Goal: Task Accomplishment & Management: Manage account settings

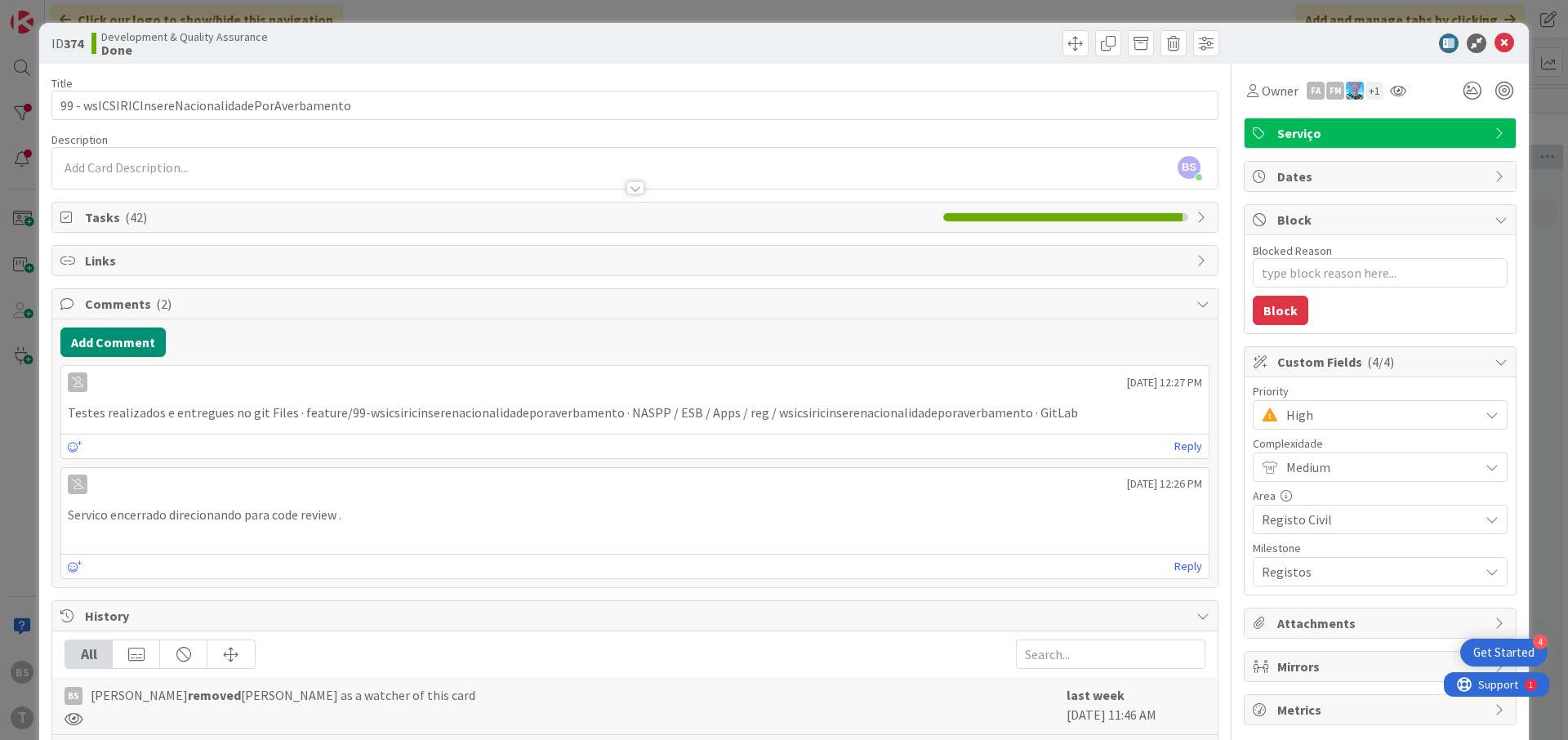
scroll to position [1663, 308]
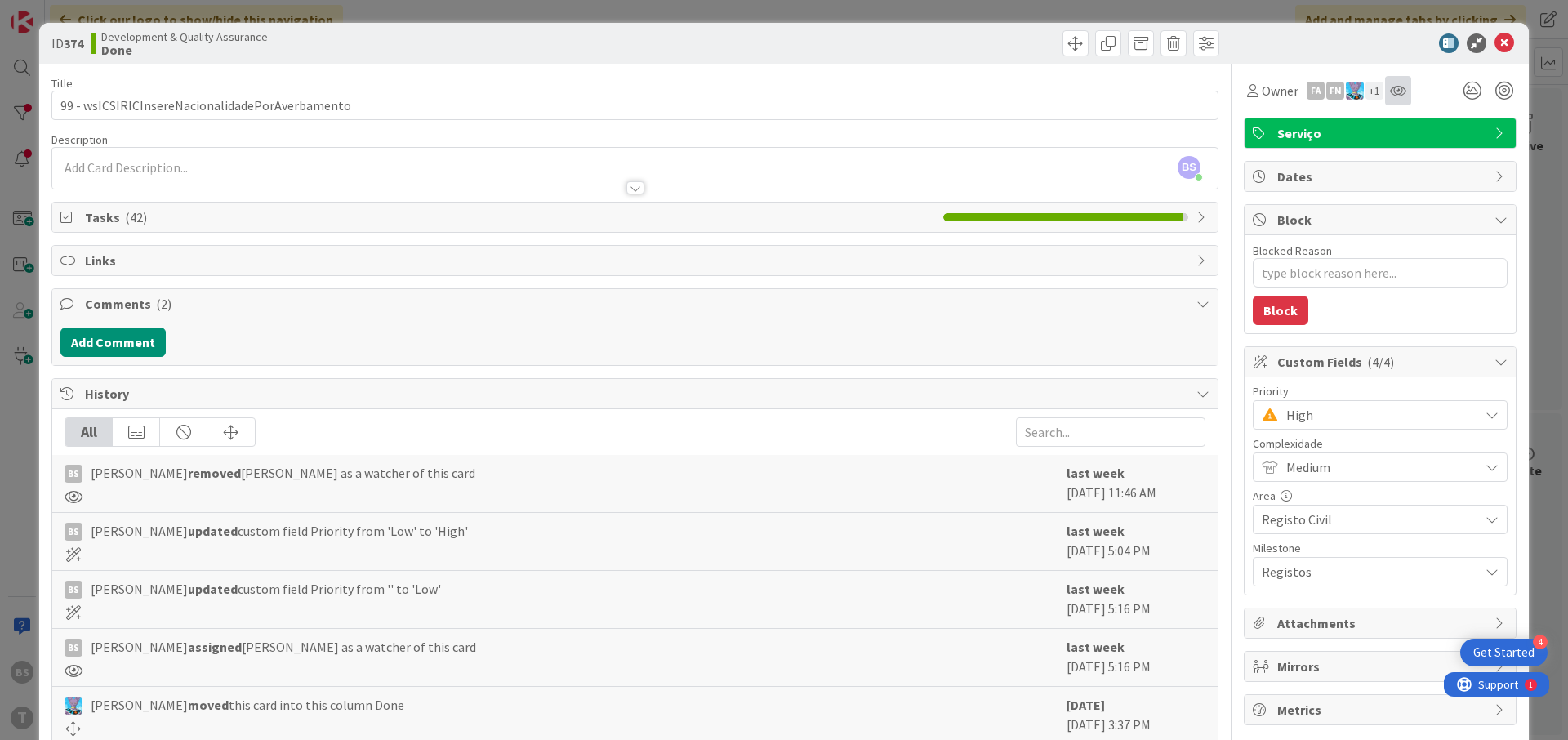
click at [1393, 102] on div at bounding box center [1398, 90] width 26 height 30
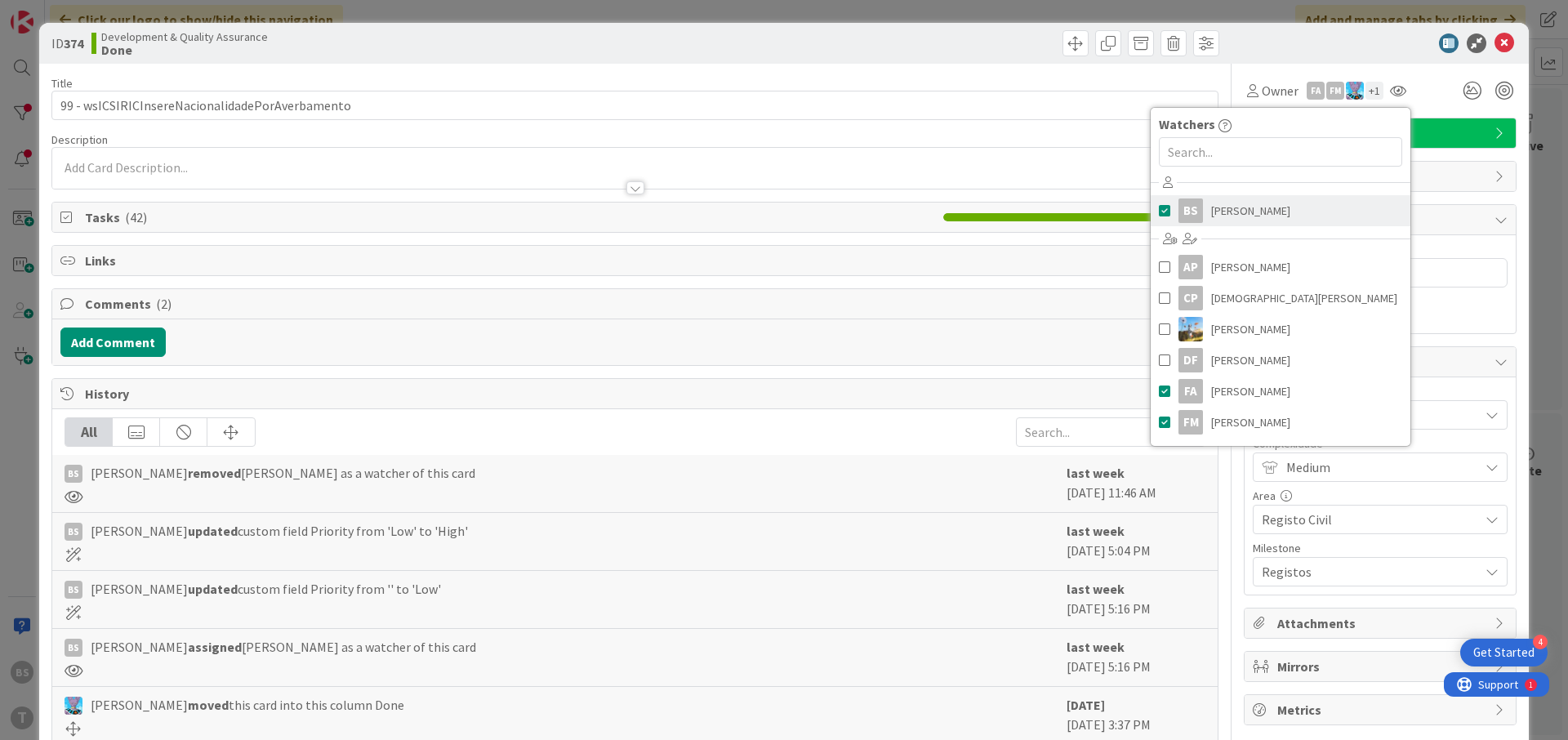
click at [1199, 203] on div "BS" at bounding box center [1191, 211] width 25 height 25
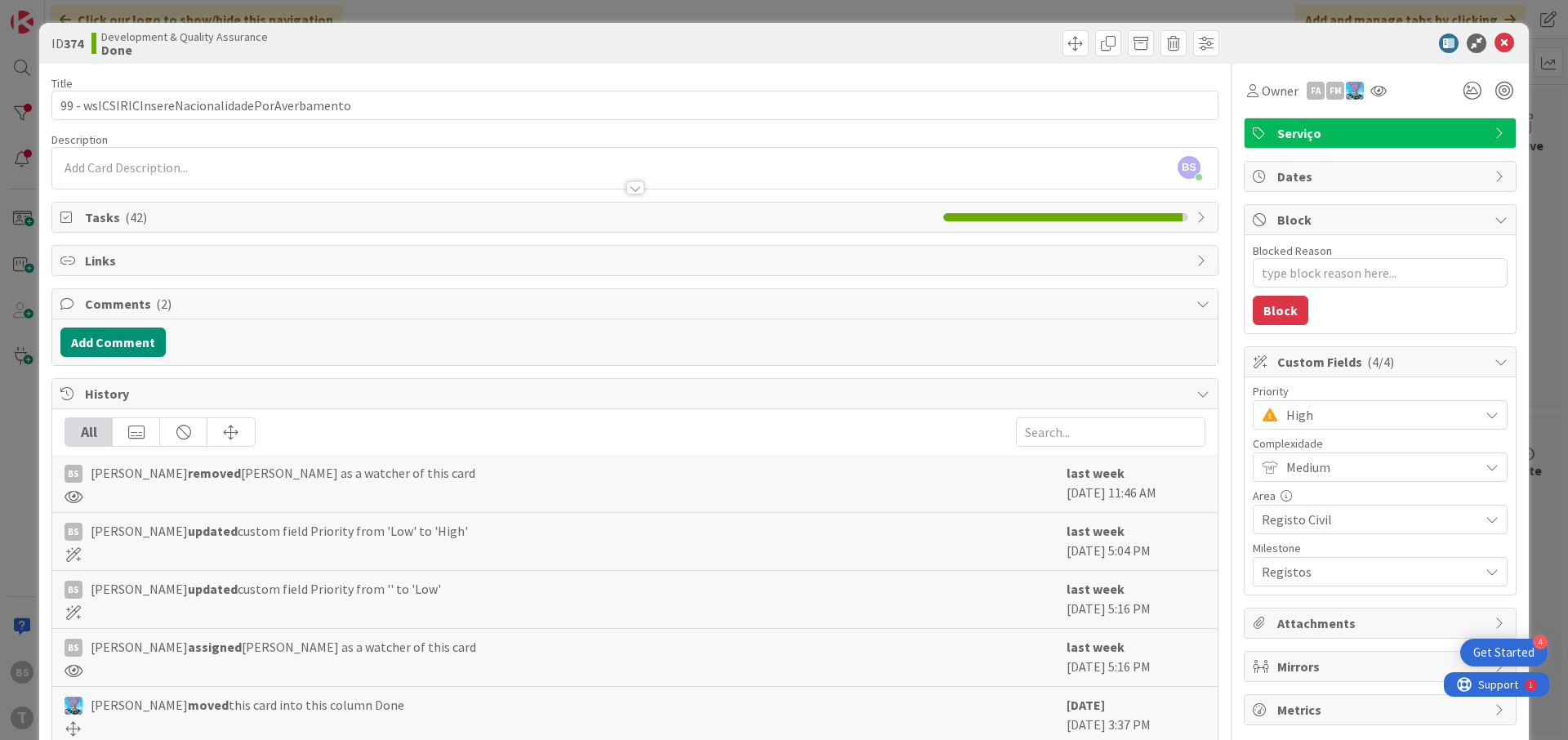
click at [1349, 403] on div "High" at bounding box center [1380, 415] width 255 height 30
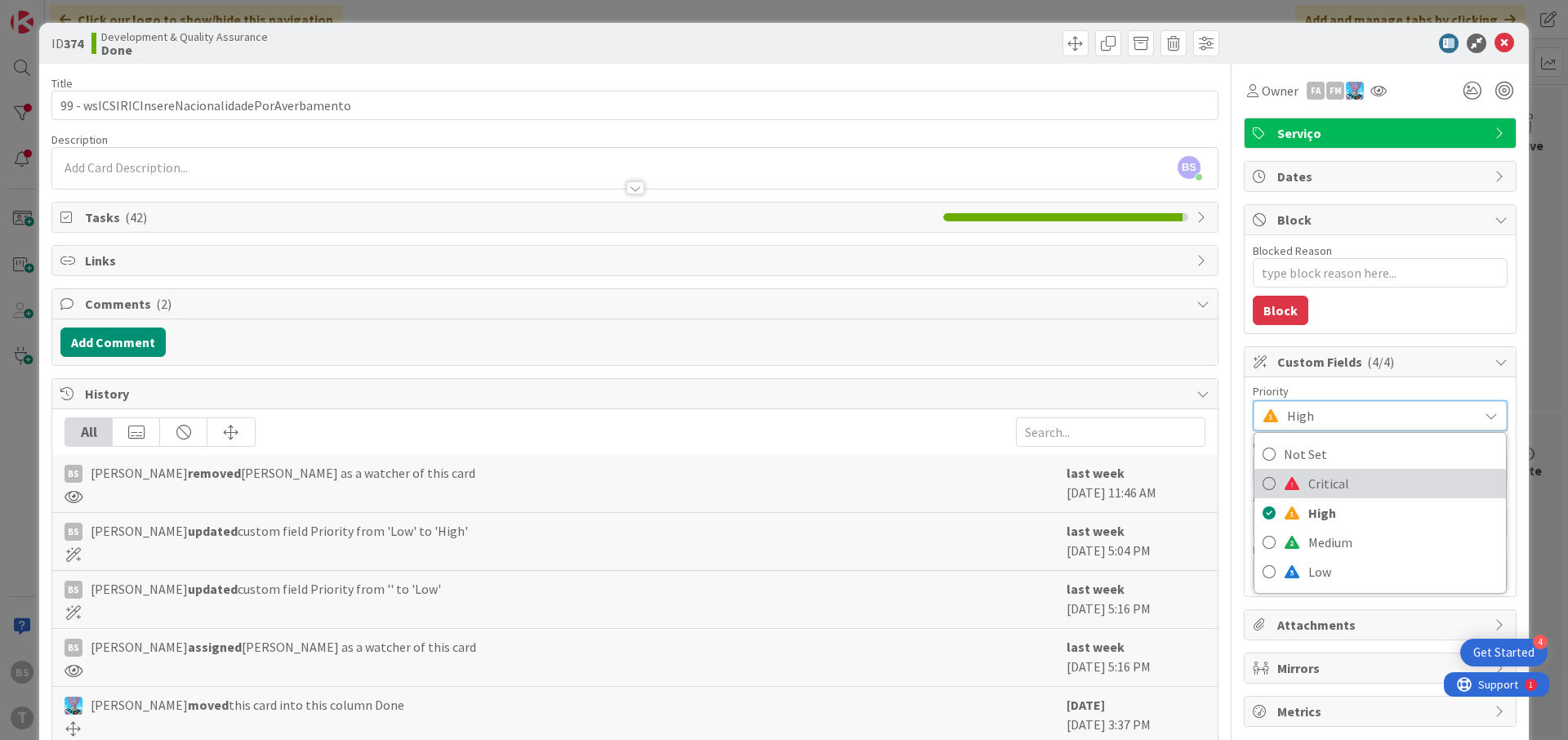
click at [1337, 475] on span "Critical" at bounding box center [1403, 483] width 190 height 25
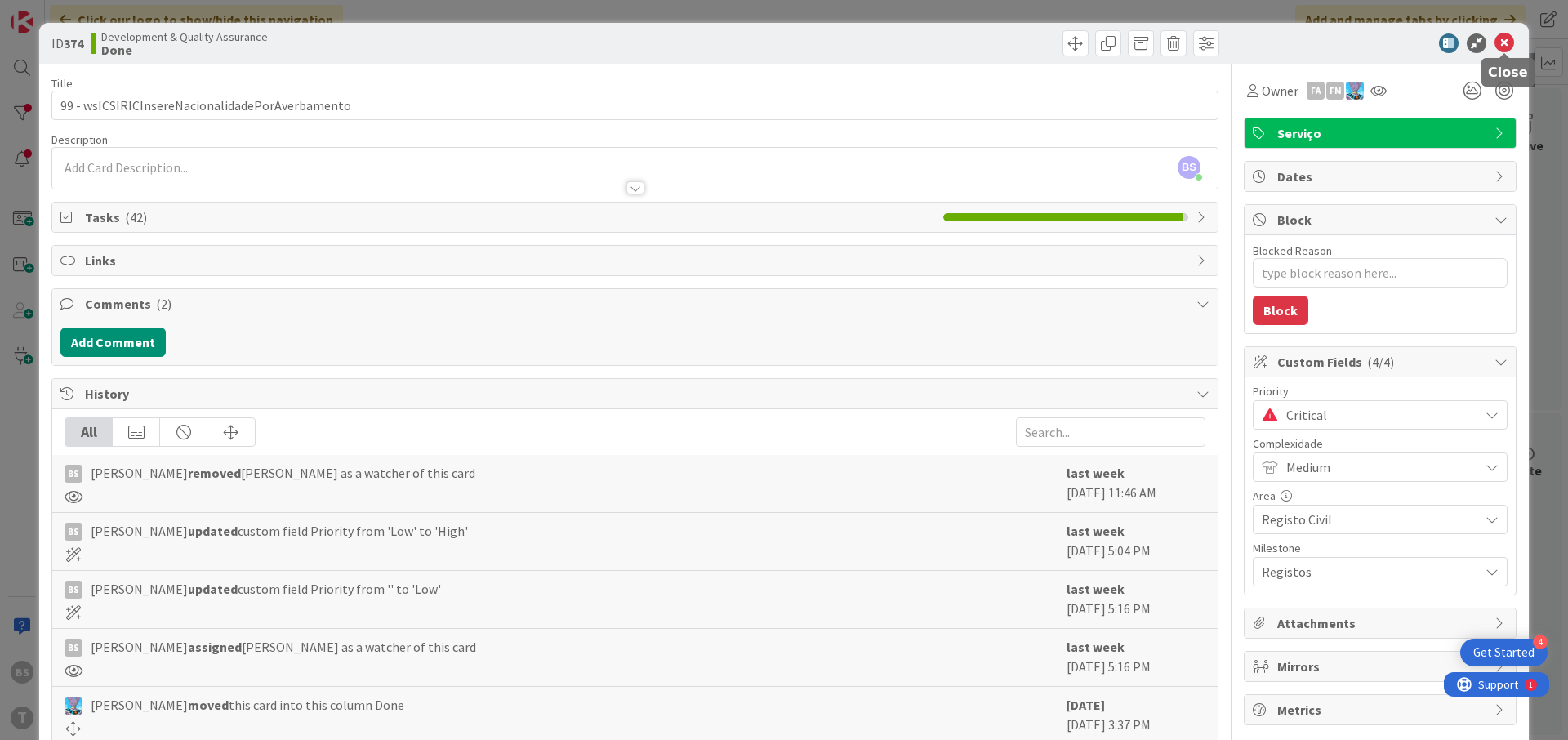
click at [1501, 39] on icon at bounding box center [1504, 43] width 19 height 19
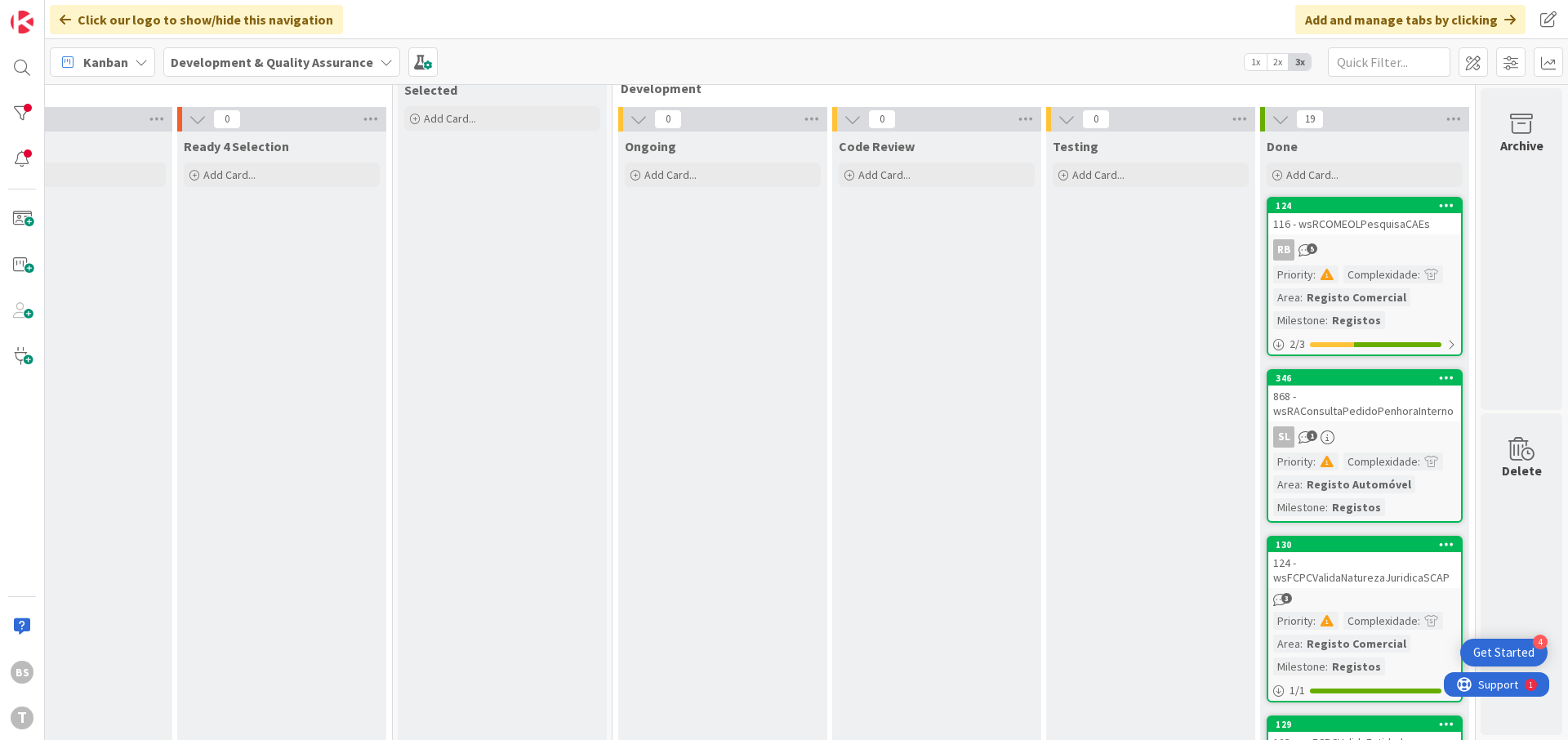
scroll to position [0, 308]
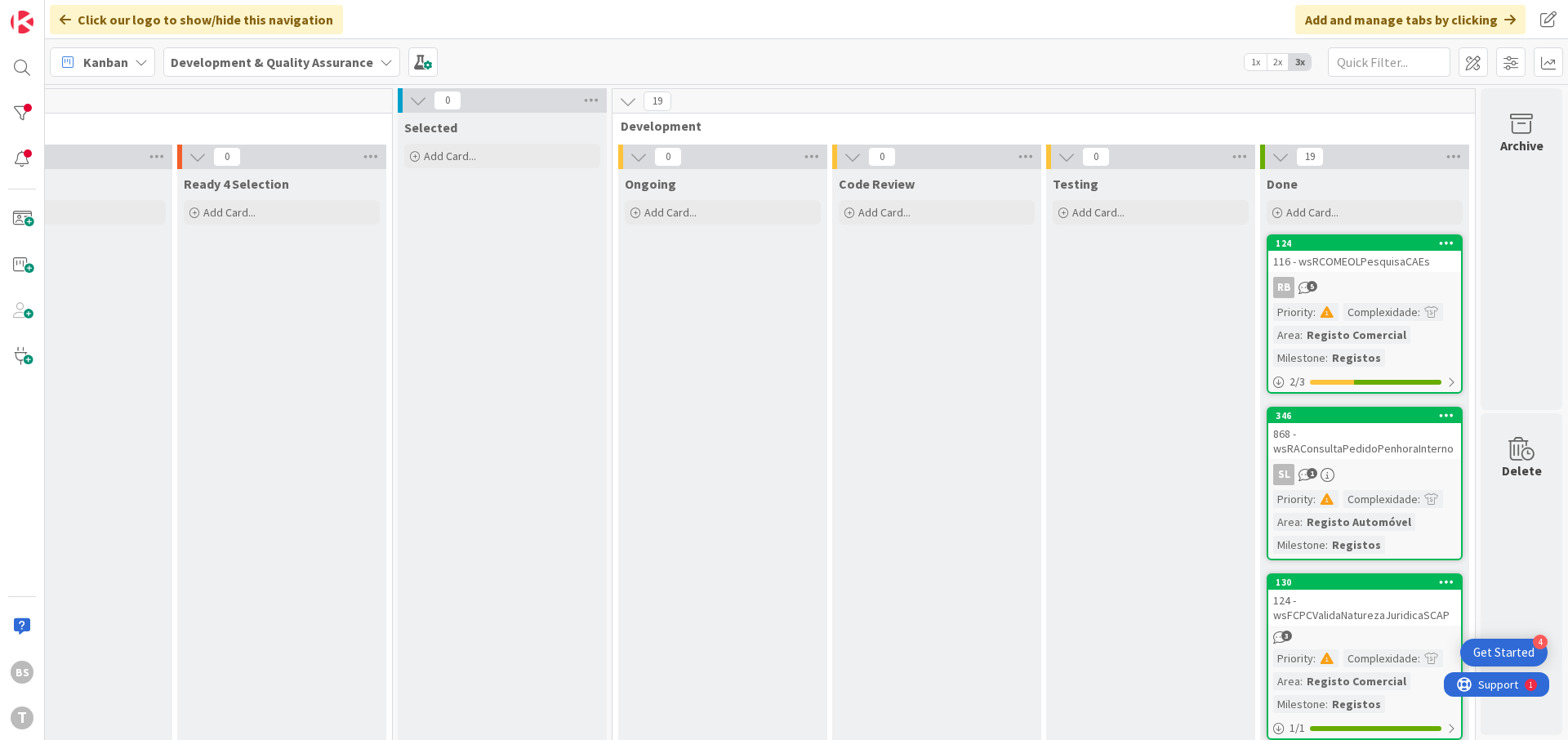
click at [1410, 274] on link "124 116 - wsRCOMEOLPesquisaCAEs RB 5 Priority : Complexidade : Area : Registo C…" at bounding box center [1364, 314] width 196 height 159
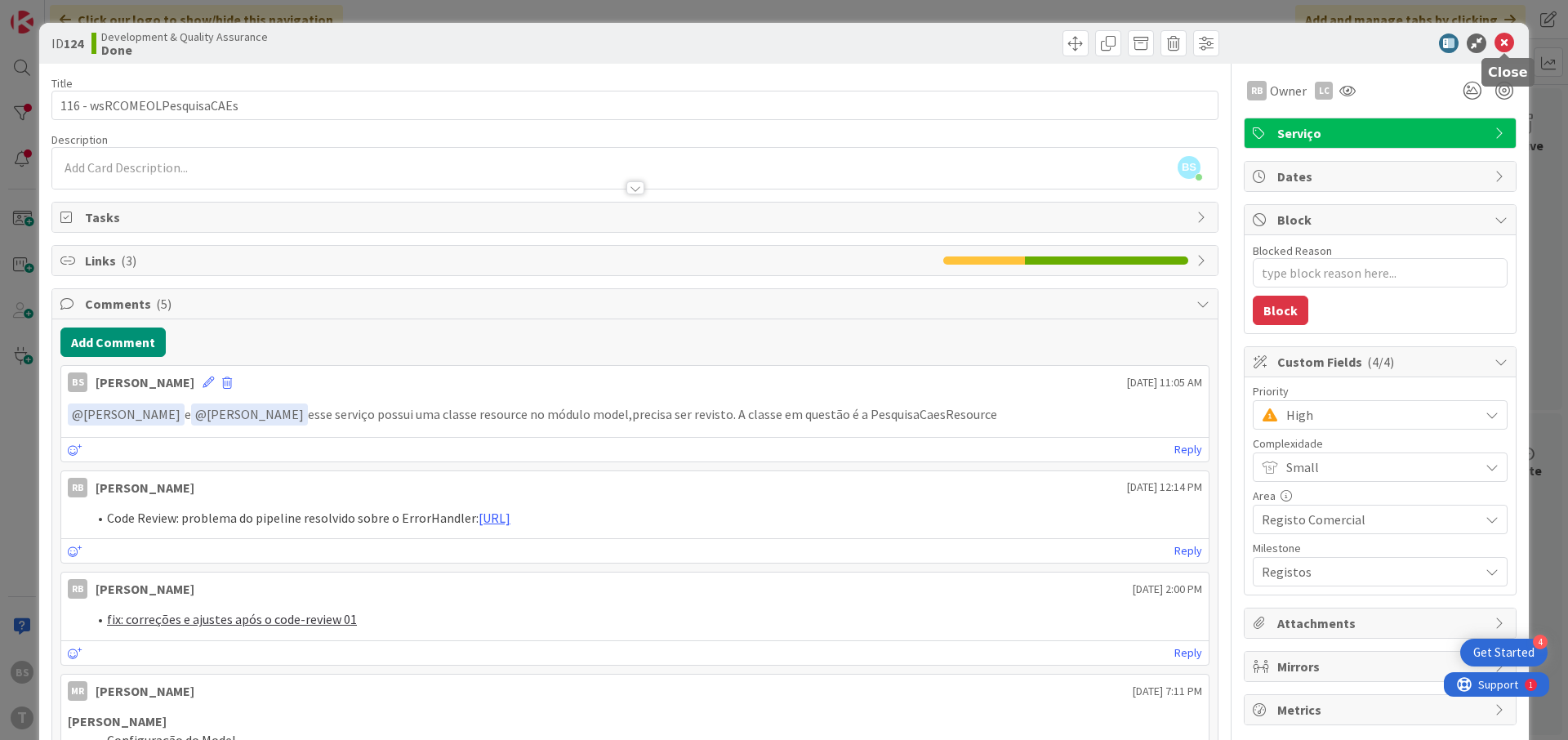
click at [1499, 47] on icon at bounding box center [1504, 43] width 19 height 19
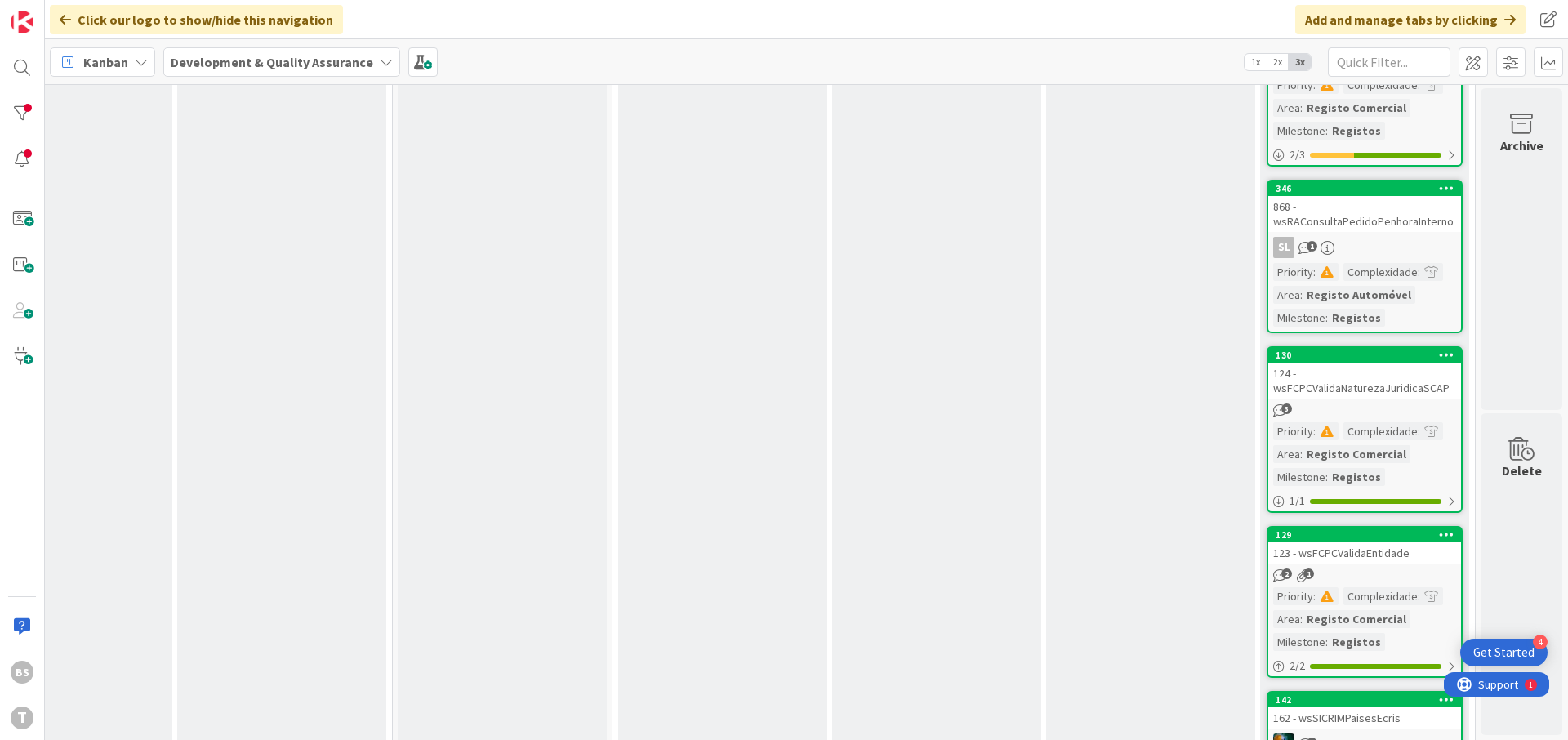
scroll to position [196, 308]
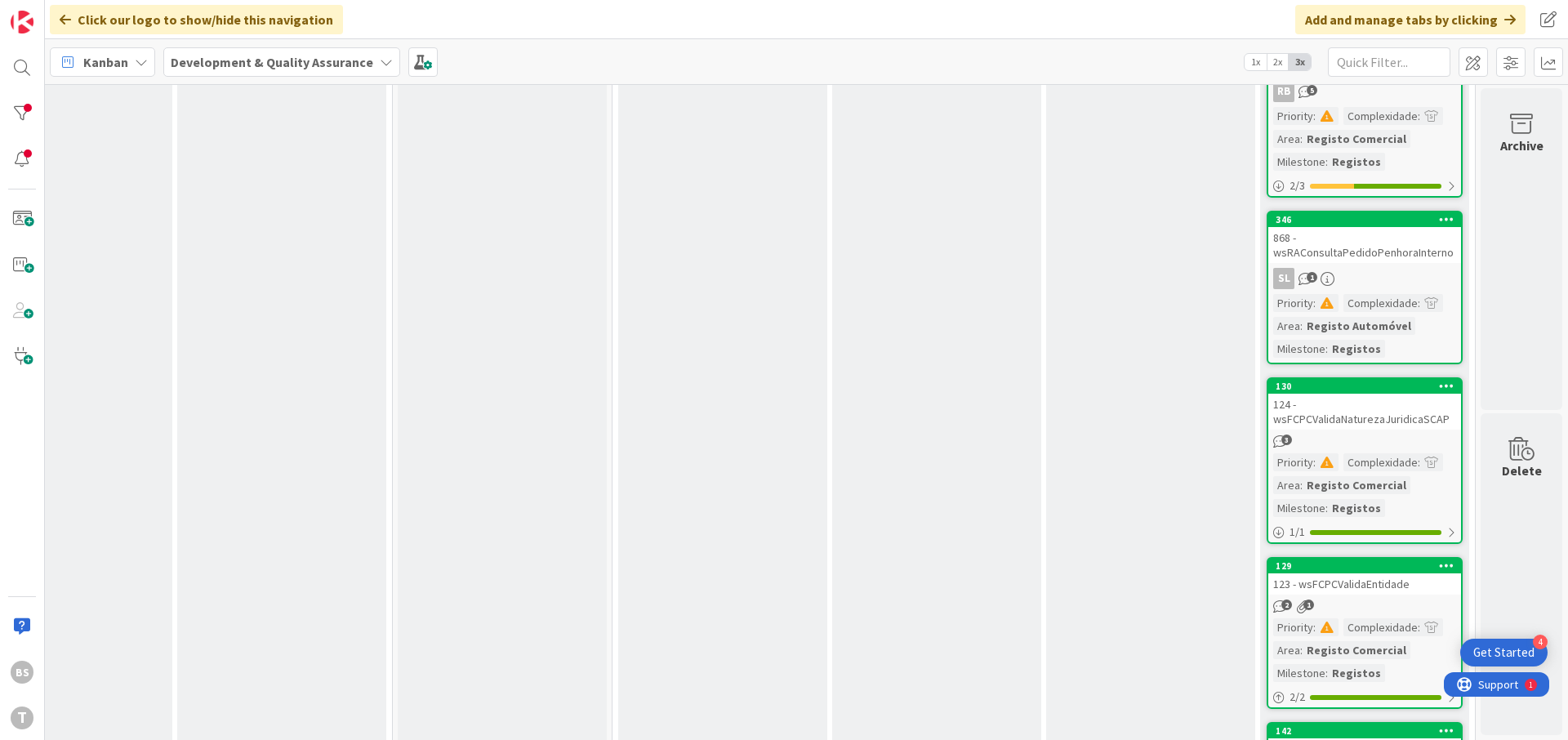
click at [1400, 243] on div "868 - wsRAConsultaPedidoPenhoraInterno" at bounding box center [1364, 245] width 192 height 36
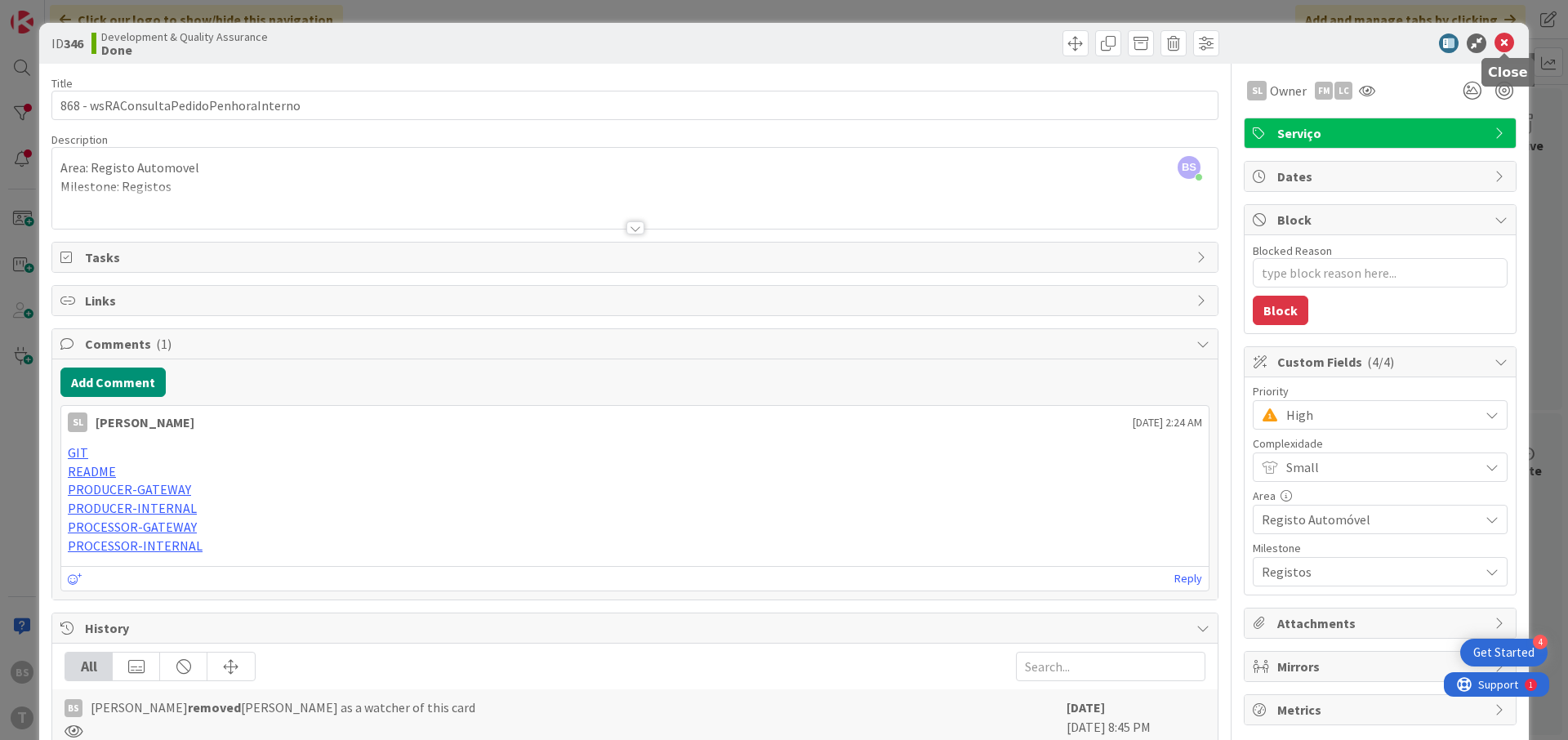
click at [1504, 50] on icon at bounding box center [1504, 43] width 19 height 19
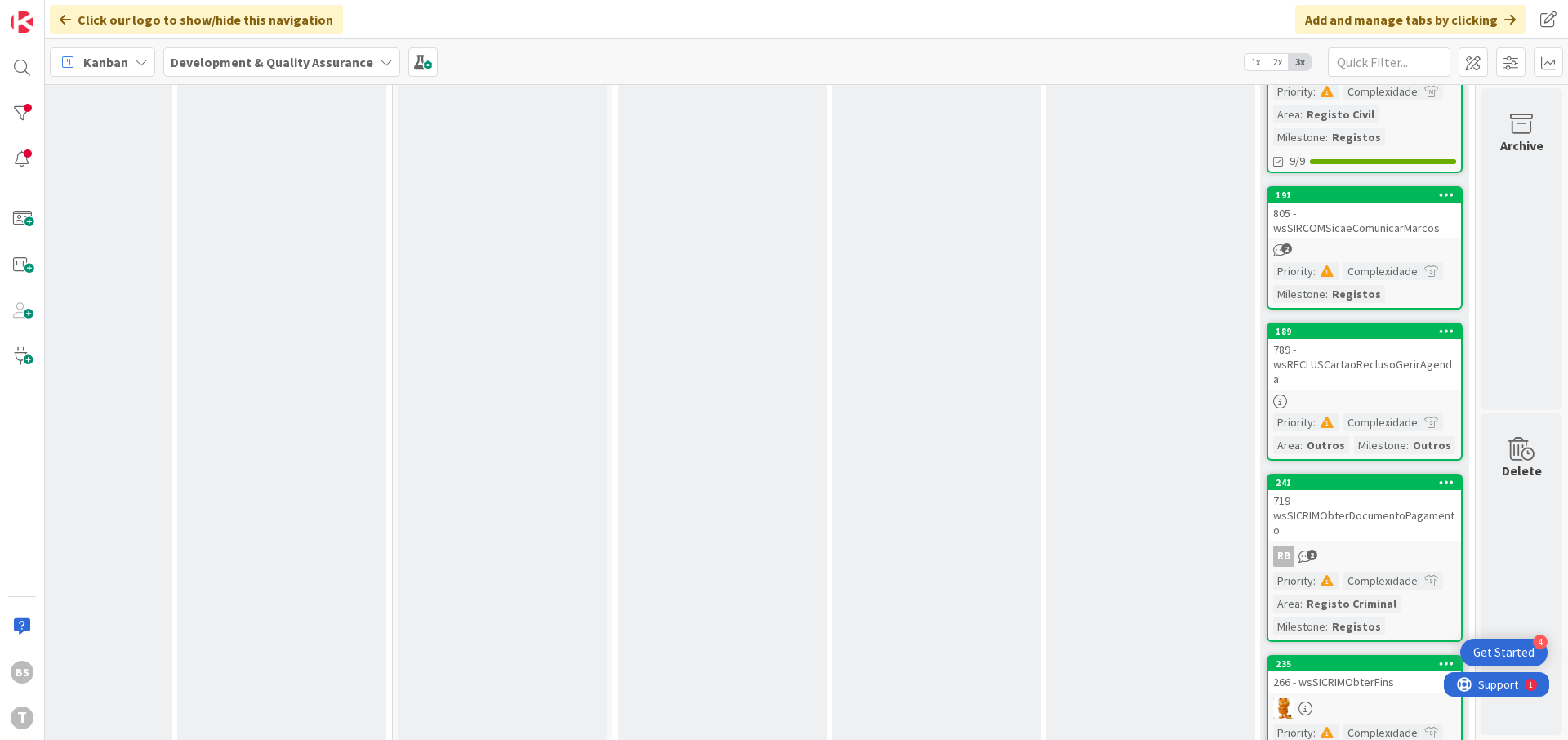
scroll to position [1568, 308]
click at [1395, 223] on div "805 - wsSIRCOMSicaeComunicarMarcos" at bounding box center [1364, 220] width 192 height 36
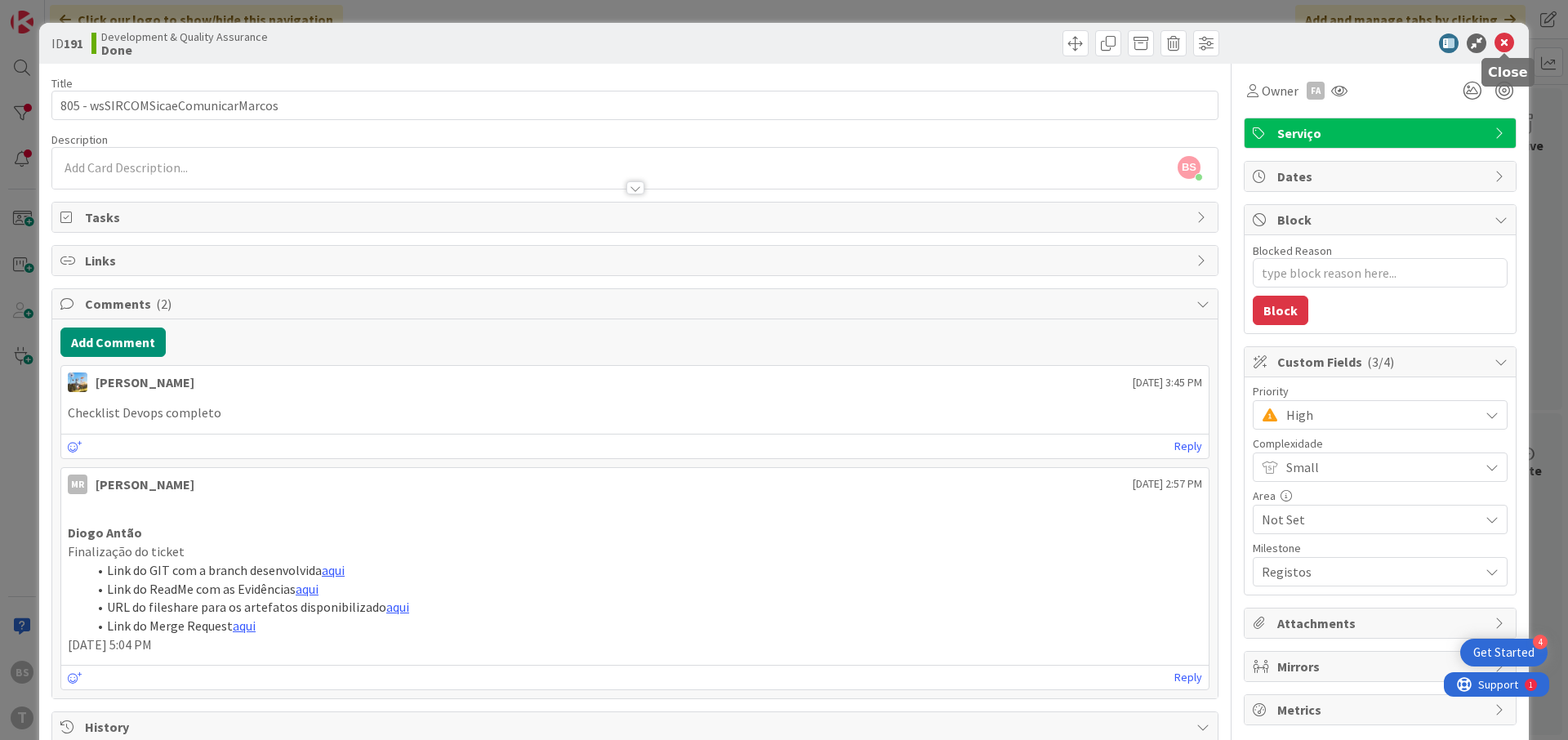
click at [1507, 36] on icon at bounding box center [1504, 43] width 19 height 19
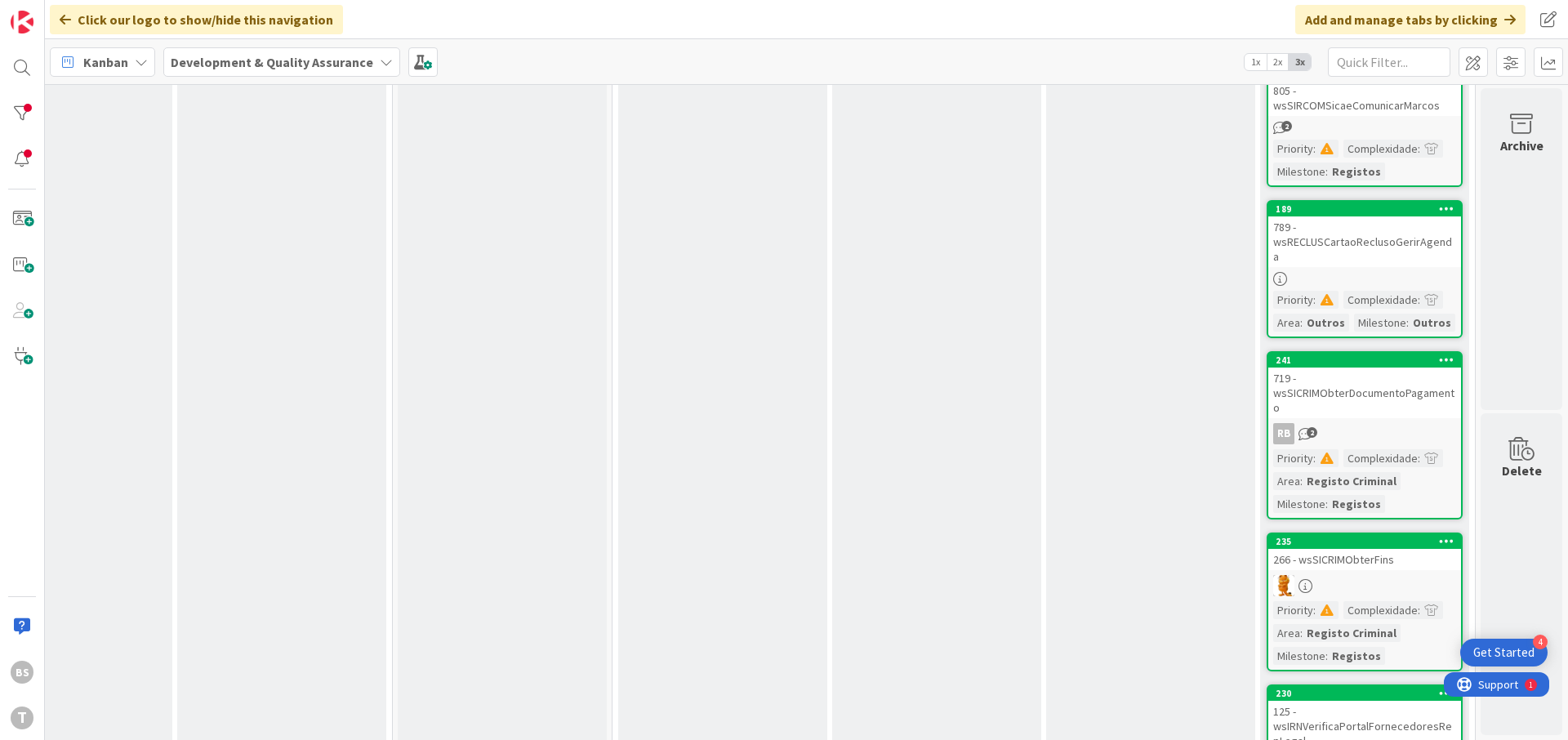
scroll to position [1960, 308]
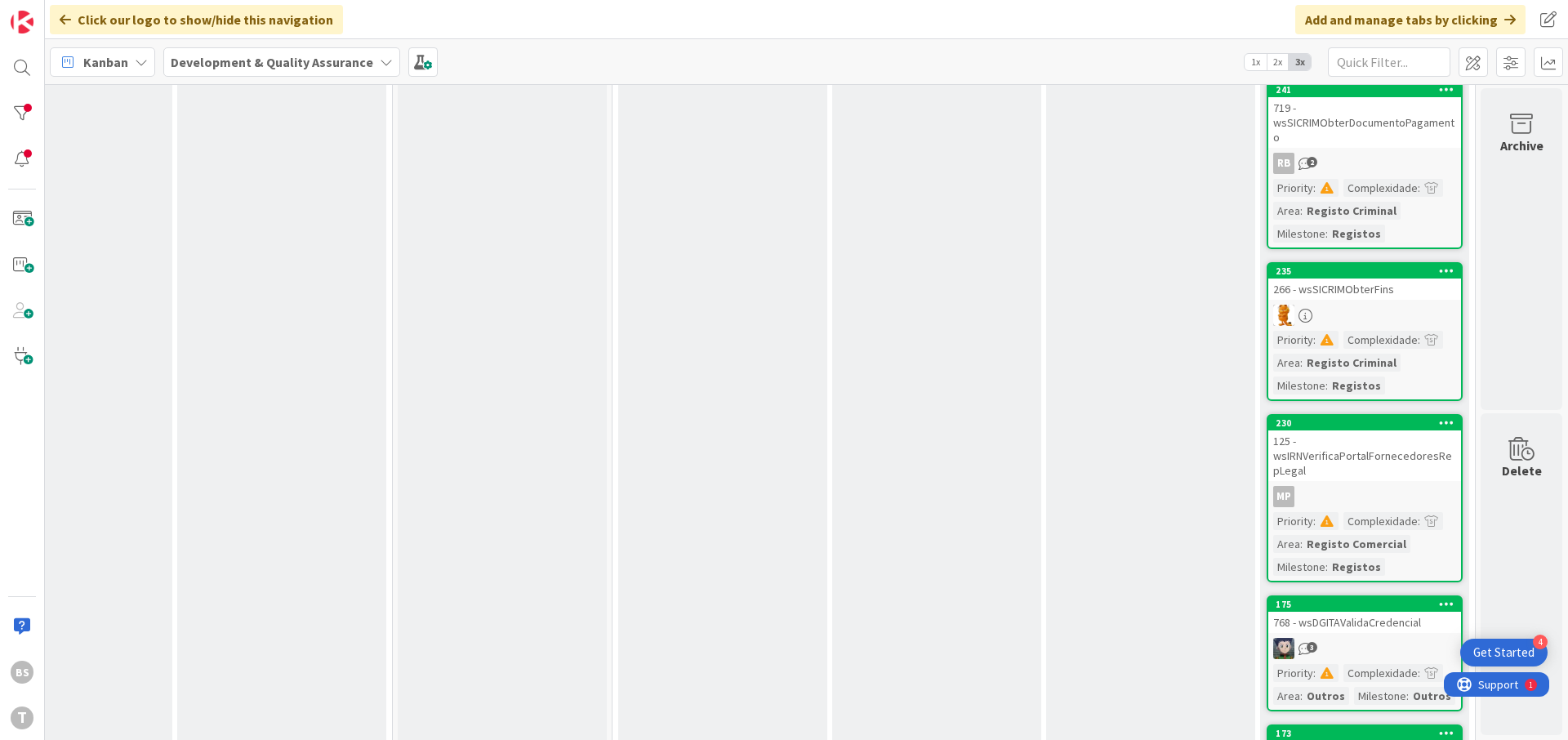
click at [1349, 279] on div "266 - wsSICRIMObterFins" at bounding box center [1364, 289] width 192 height 21
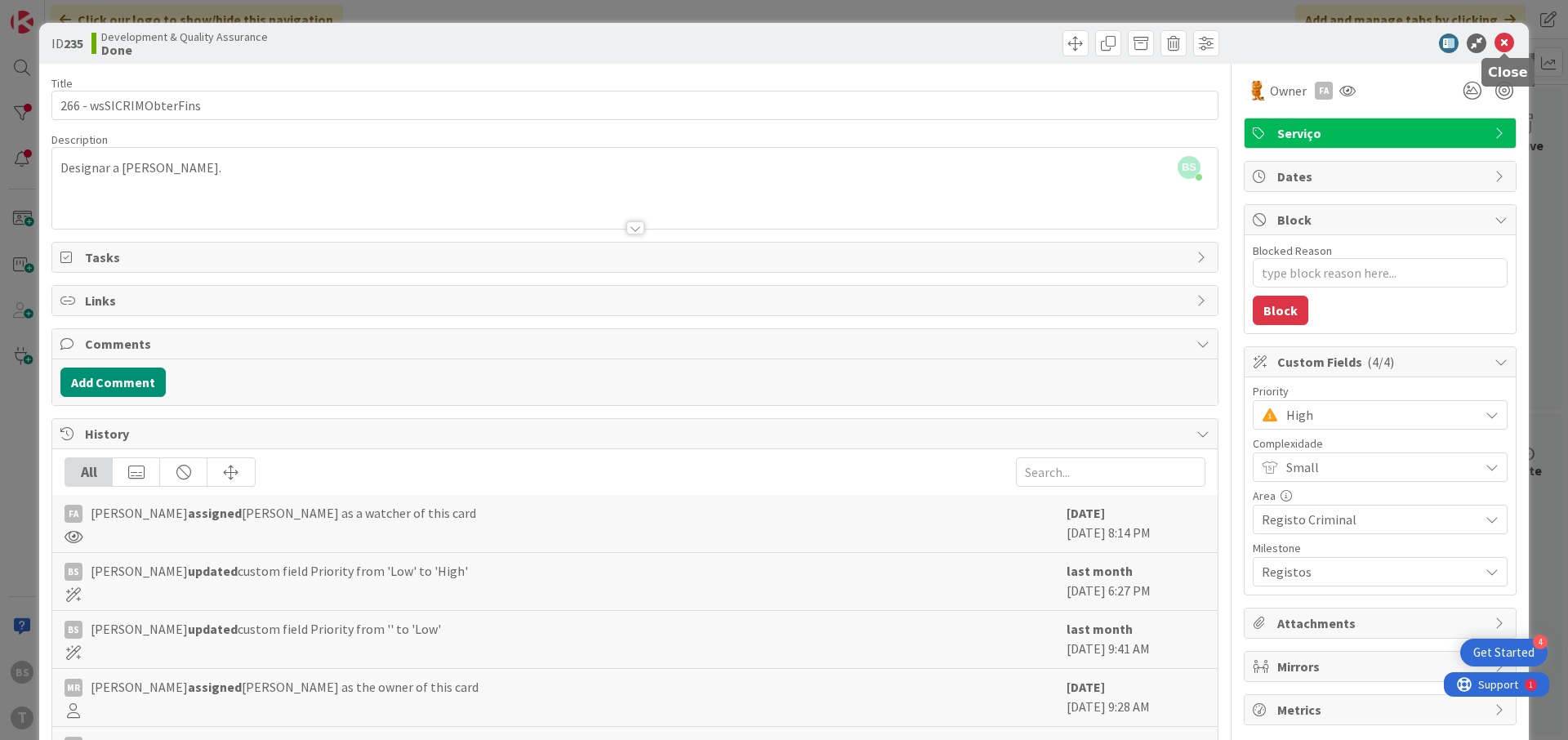
click at [1510, 38] on icon at bounding box center [1504, 43] width 19 height 19
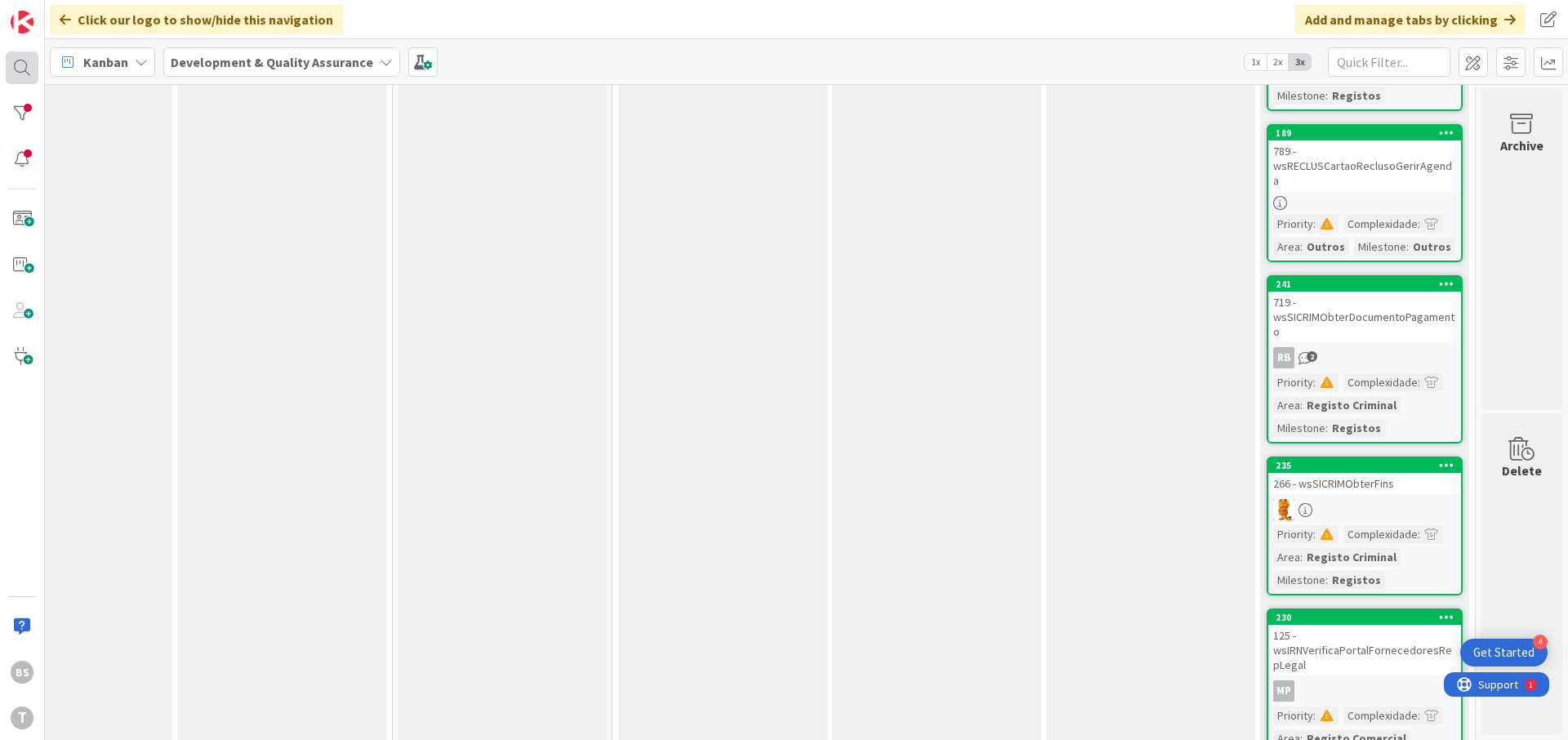
scroll to position [1764, 308]
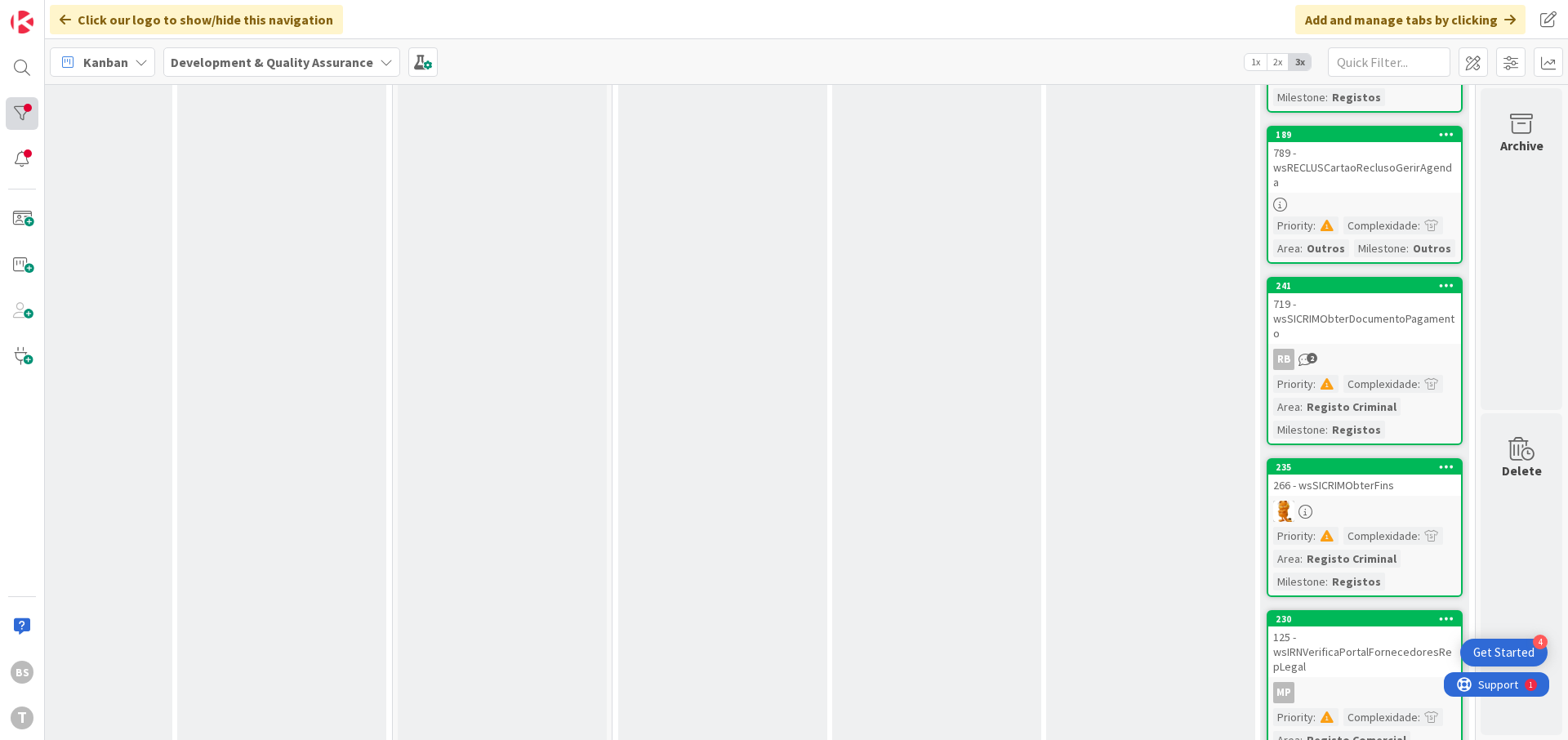
click at [36, 108] on div at bounding box center [22, 114] width 33 height 33
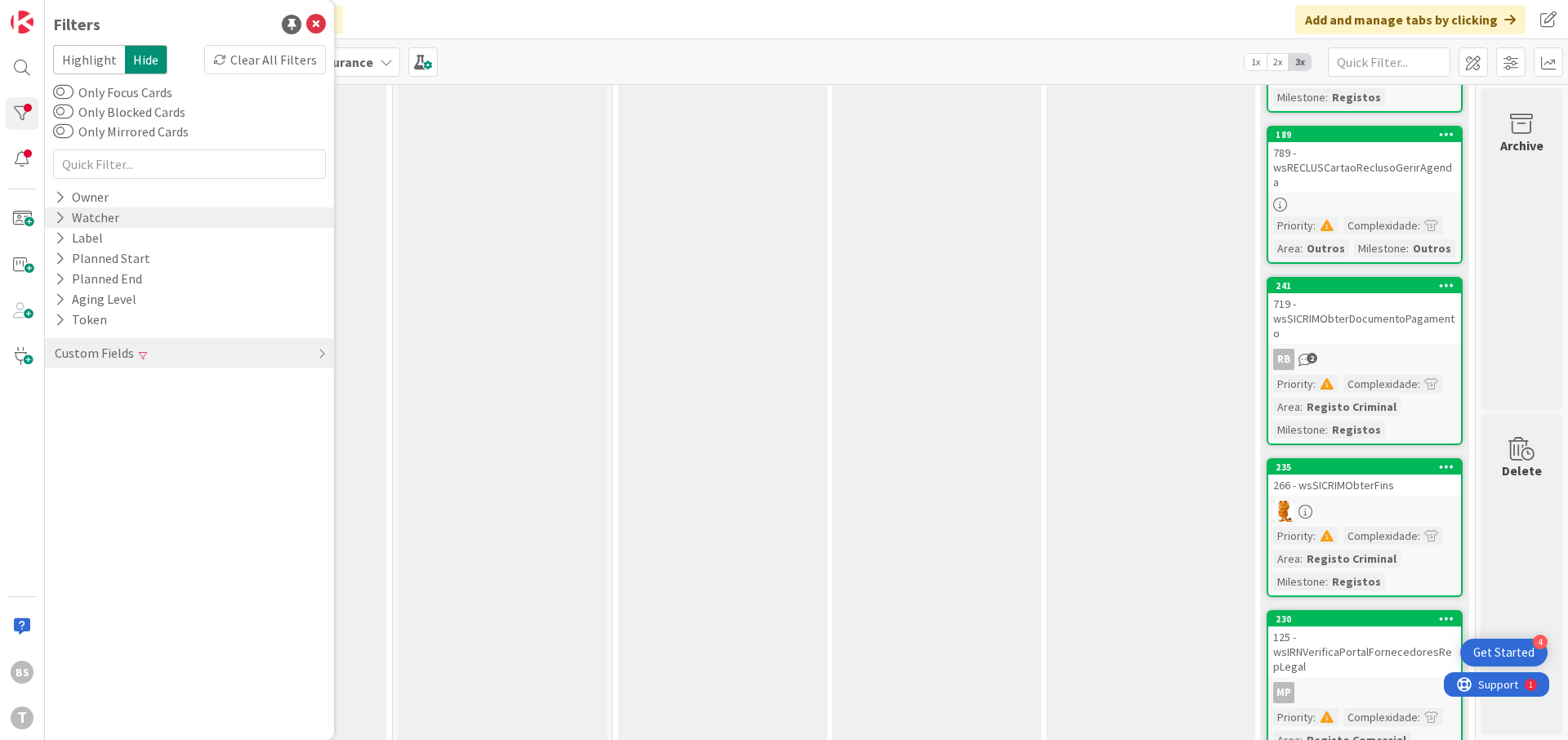
click at [98, 213] on div "Watcher" at bounding box center [86, 217] width 68 height 20
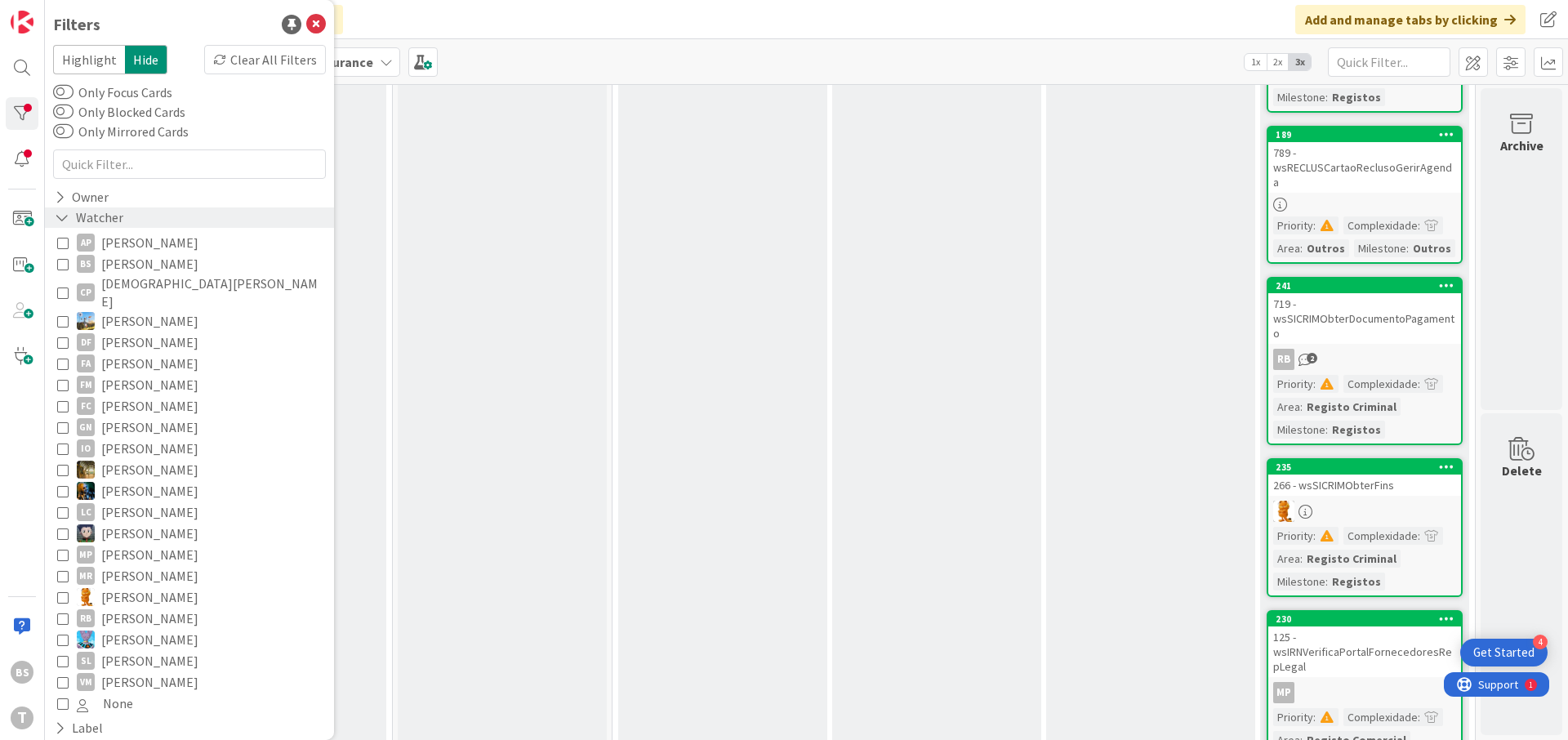
click at [97, 212] on div "Watcher" at bounding box center [88, 217] width 72 height 20
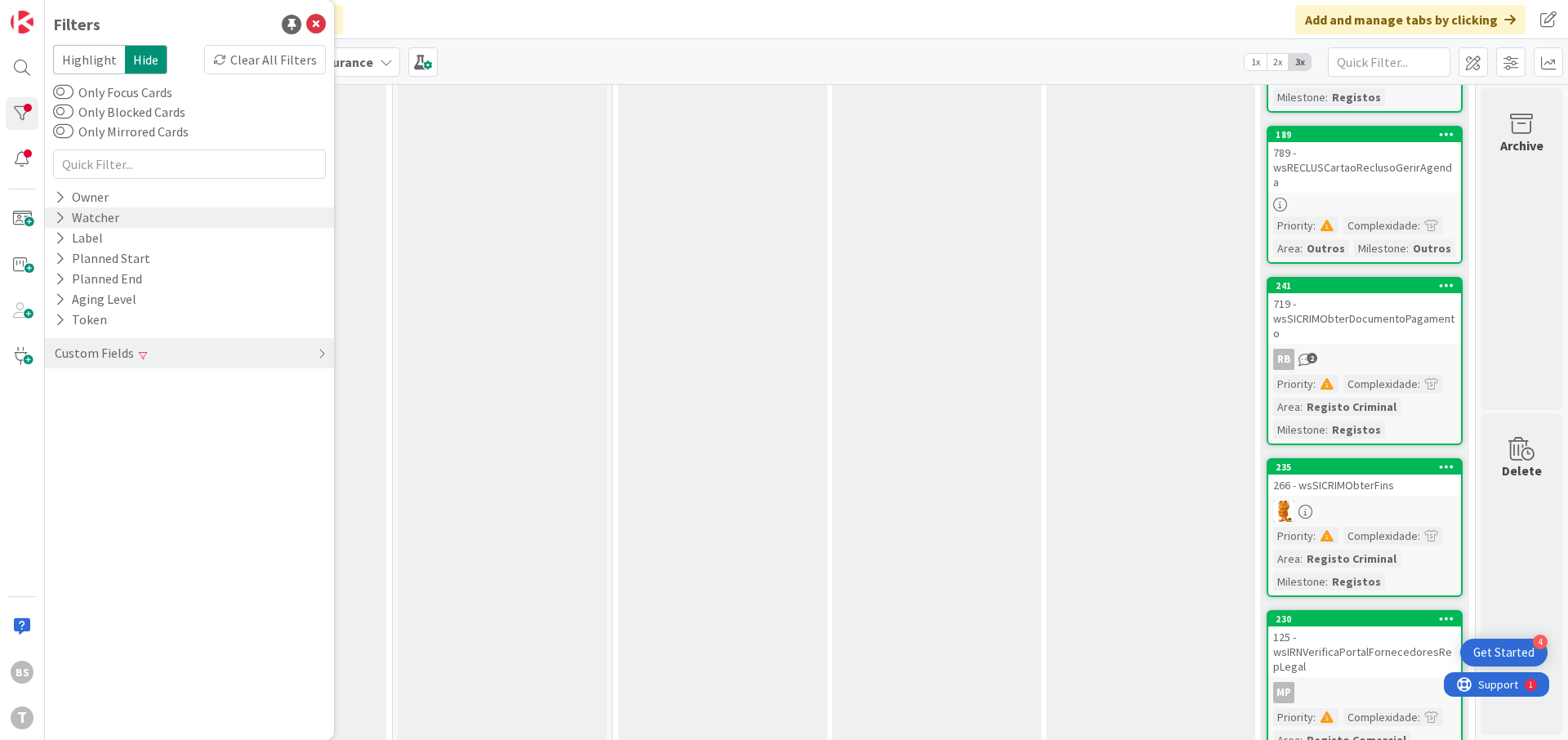
click at [97, 212] on div "Watcher" at bounding box center [86, 217] width 68 height 20
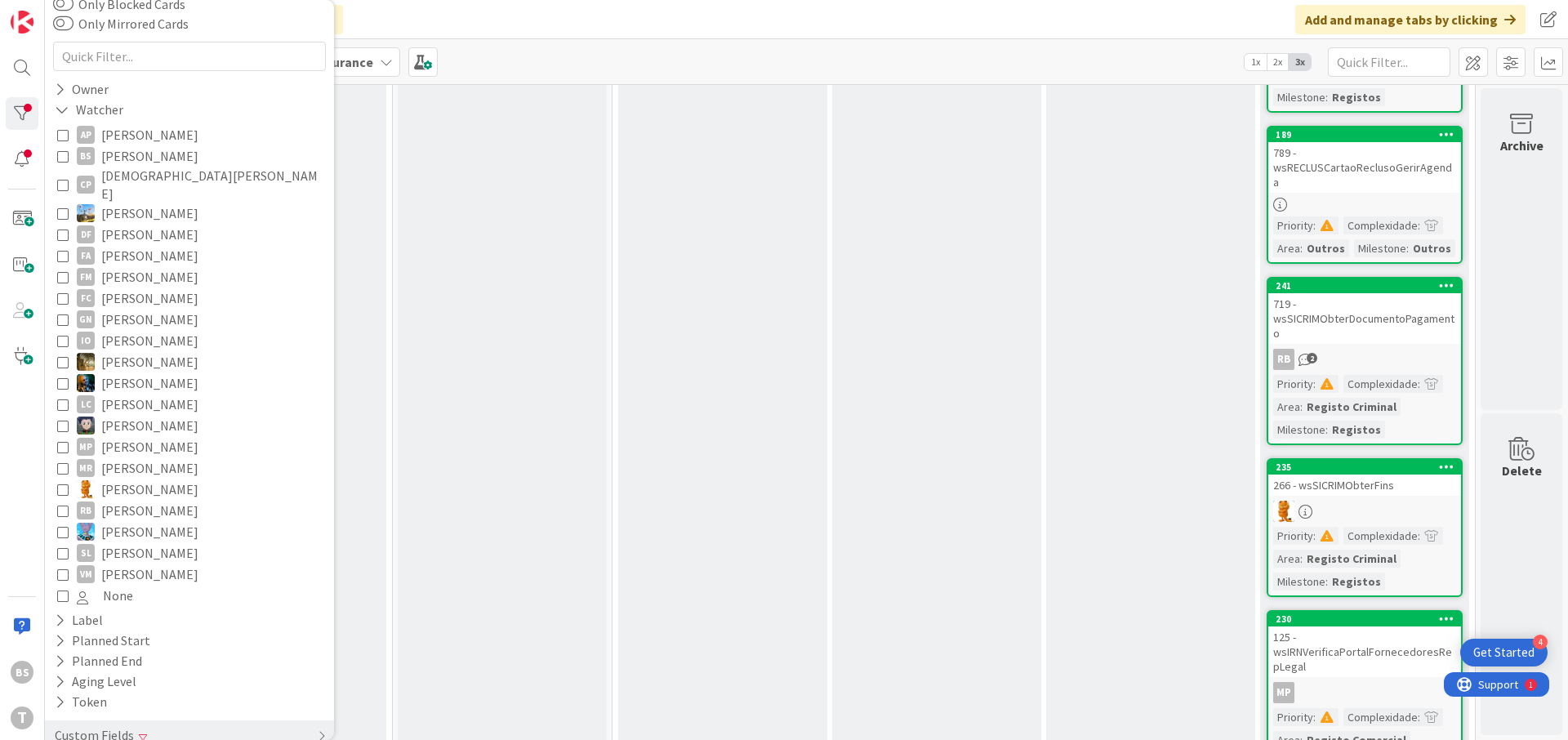
scroll to position [124, 0]
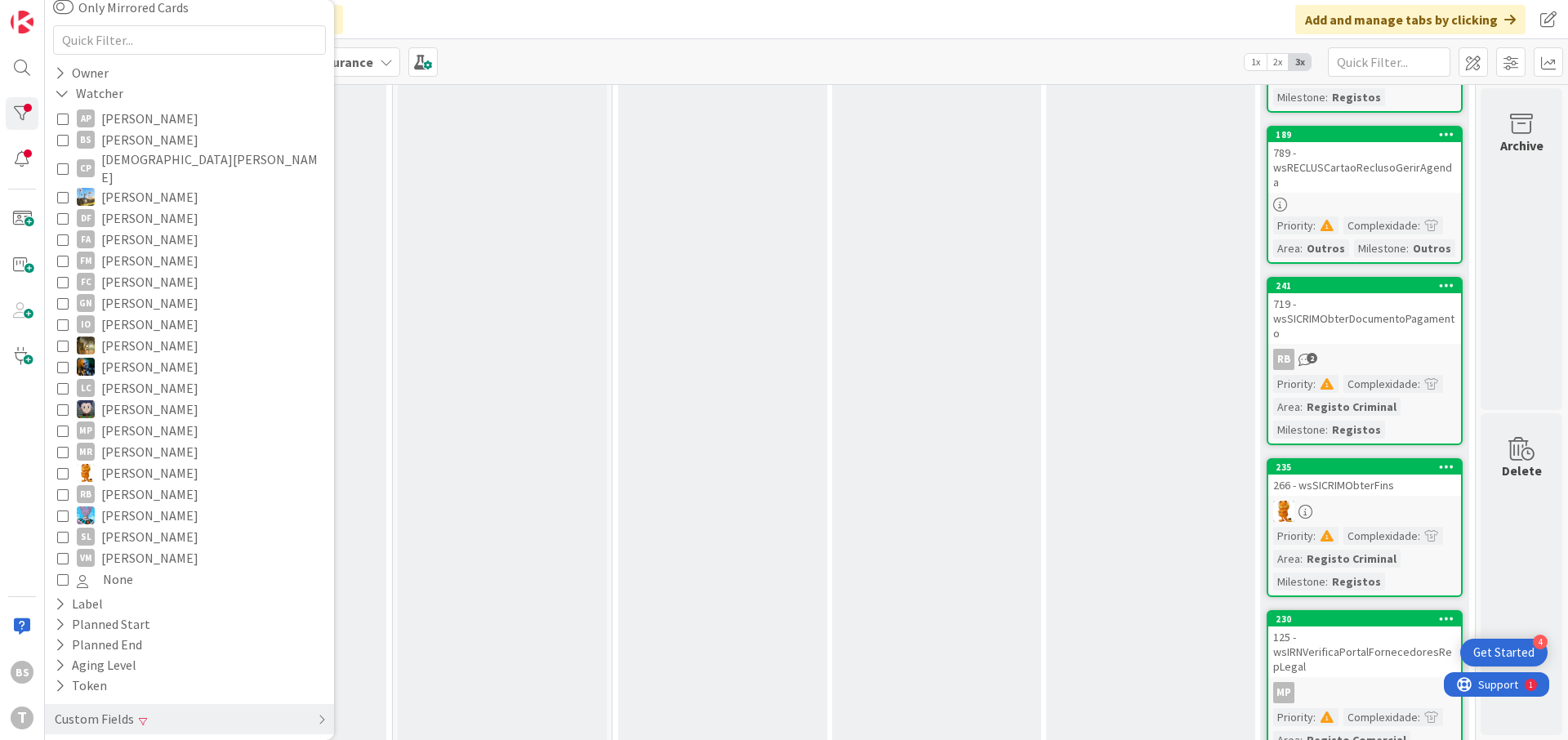
click at [62, 573] on icon at bounding box center [63, 579] width 11 height 11
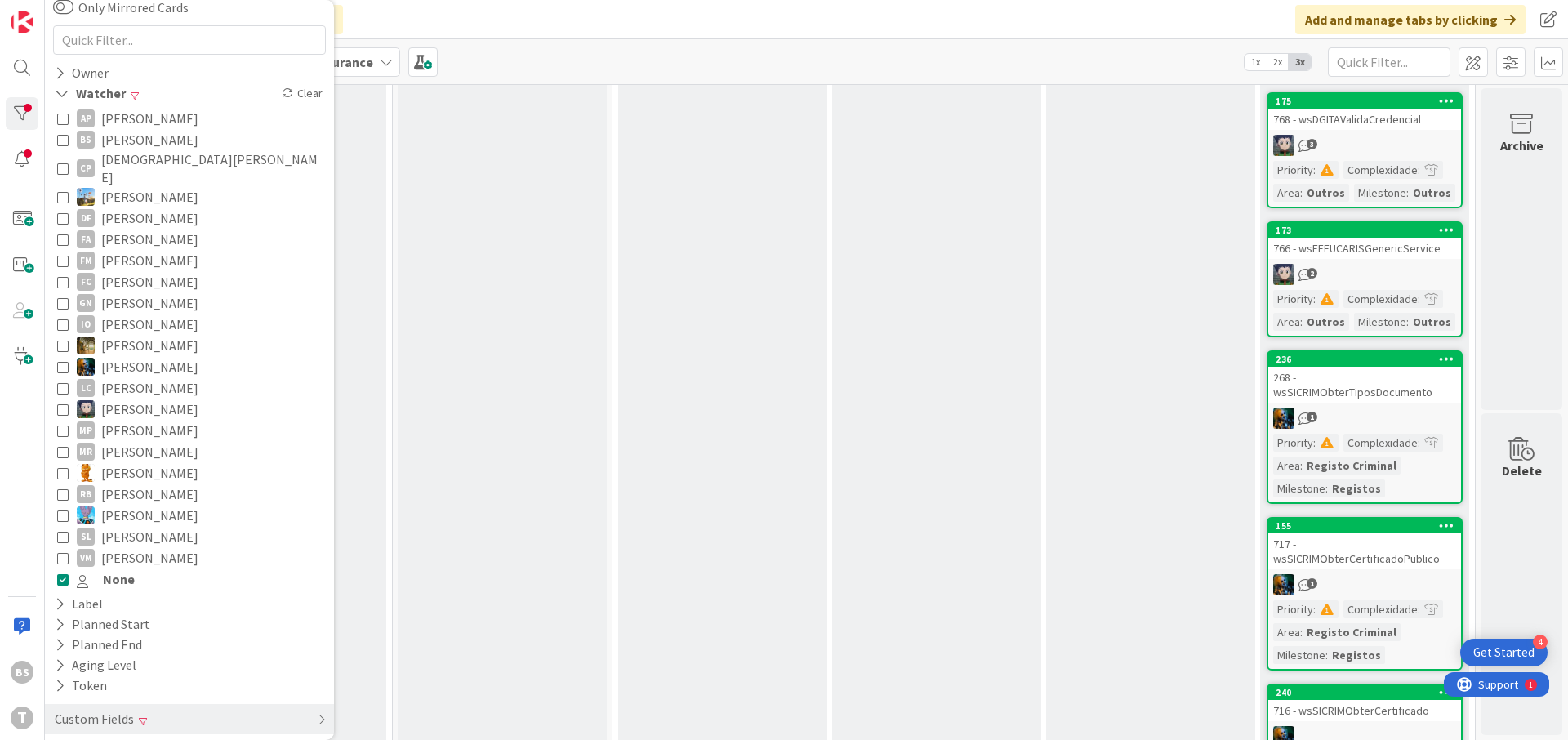
scroll to position [0, 308]
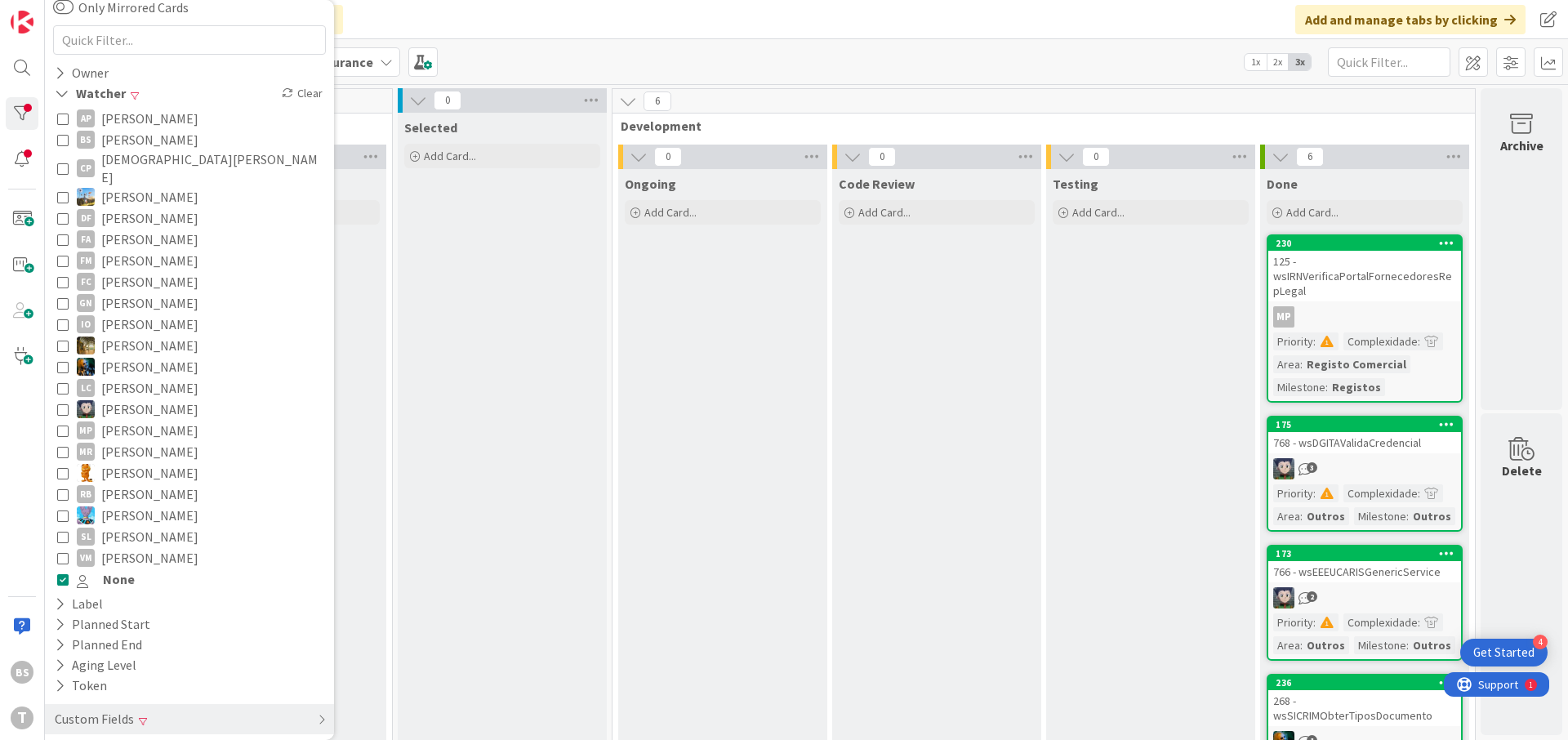
click at [1378, 259] on div "125 - wsIRNVerificaPortalFornecedoresRepLegal" at bounding box center [1364, 276] width 192 height 51
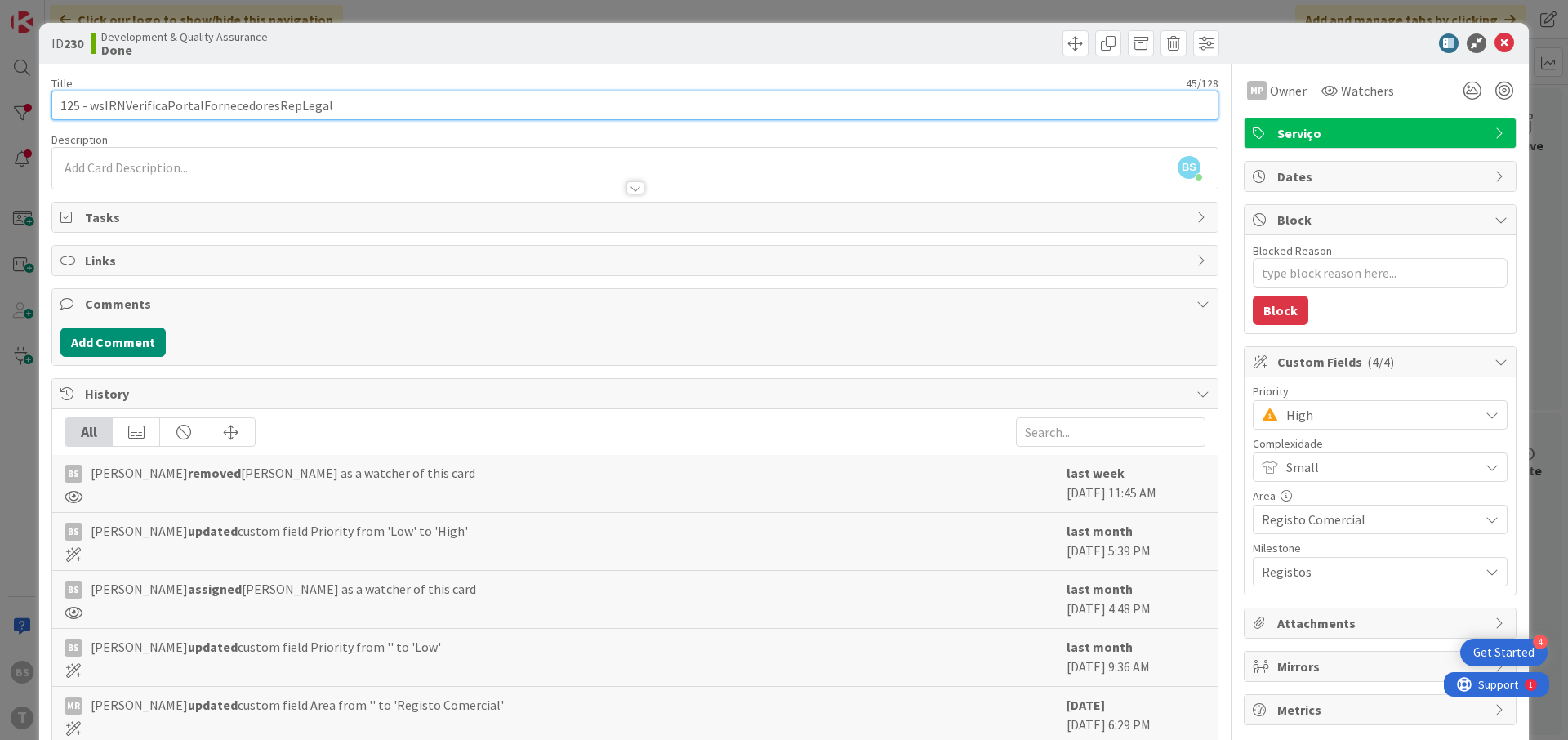
click at [273, 113] on input "125 - wsIRNVerificaPortalFornecedoresRepLegal" at bounding box center [635, 105] width 1167 height 30
click at [258, 117] on input "125 - wsIRNVerificaPortalFornecedoresRepLegal" at bounding box center [635, 105] width 1167 height 30
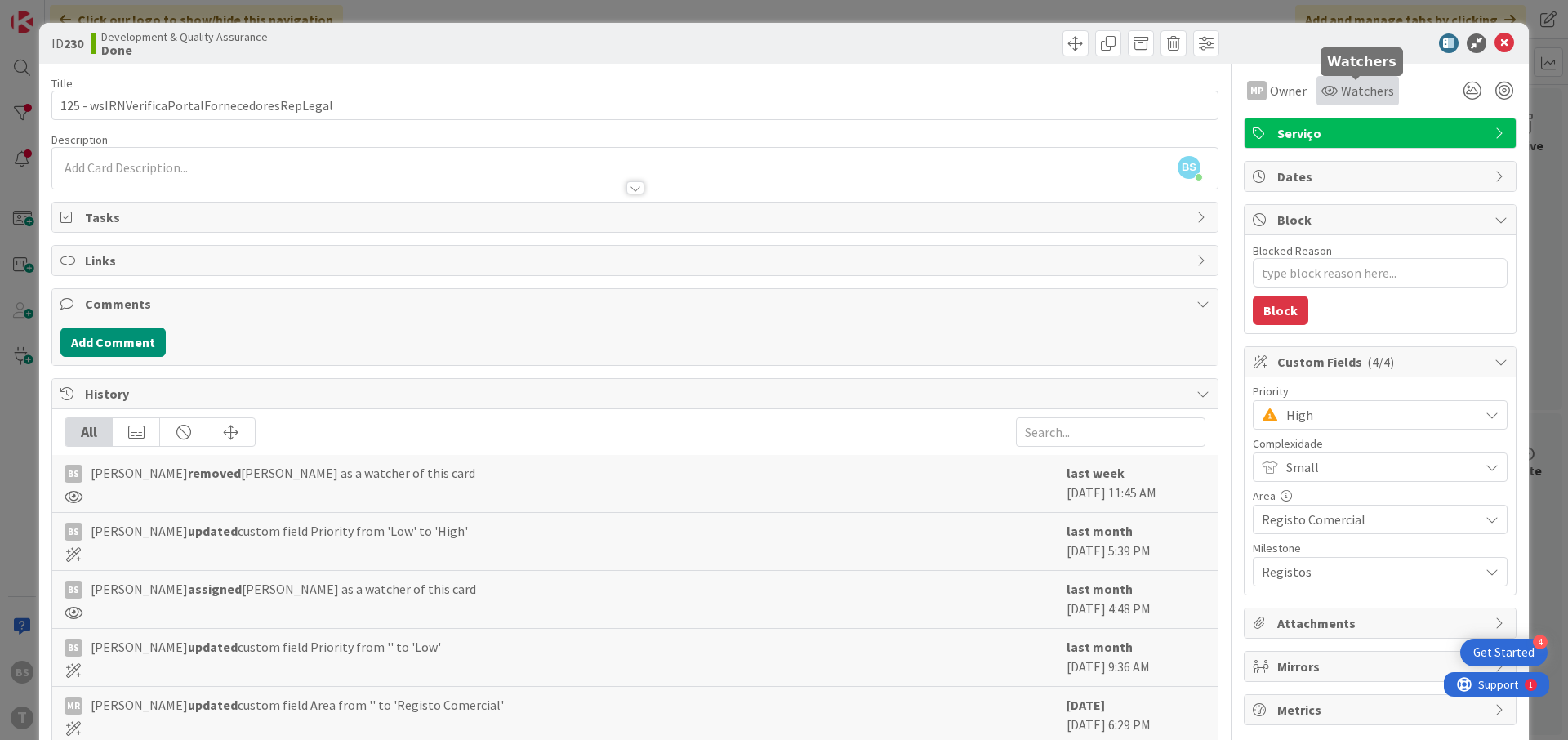
click at [1345, 96] on span "Watchers" at bounding box center [1367, 90] width 53 height 19
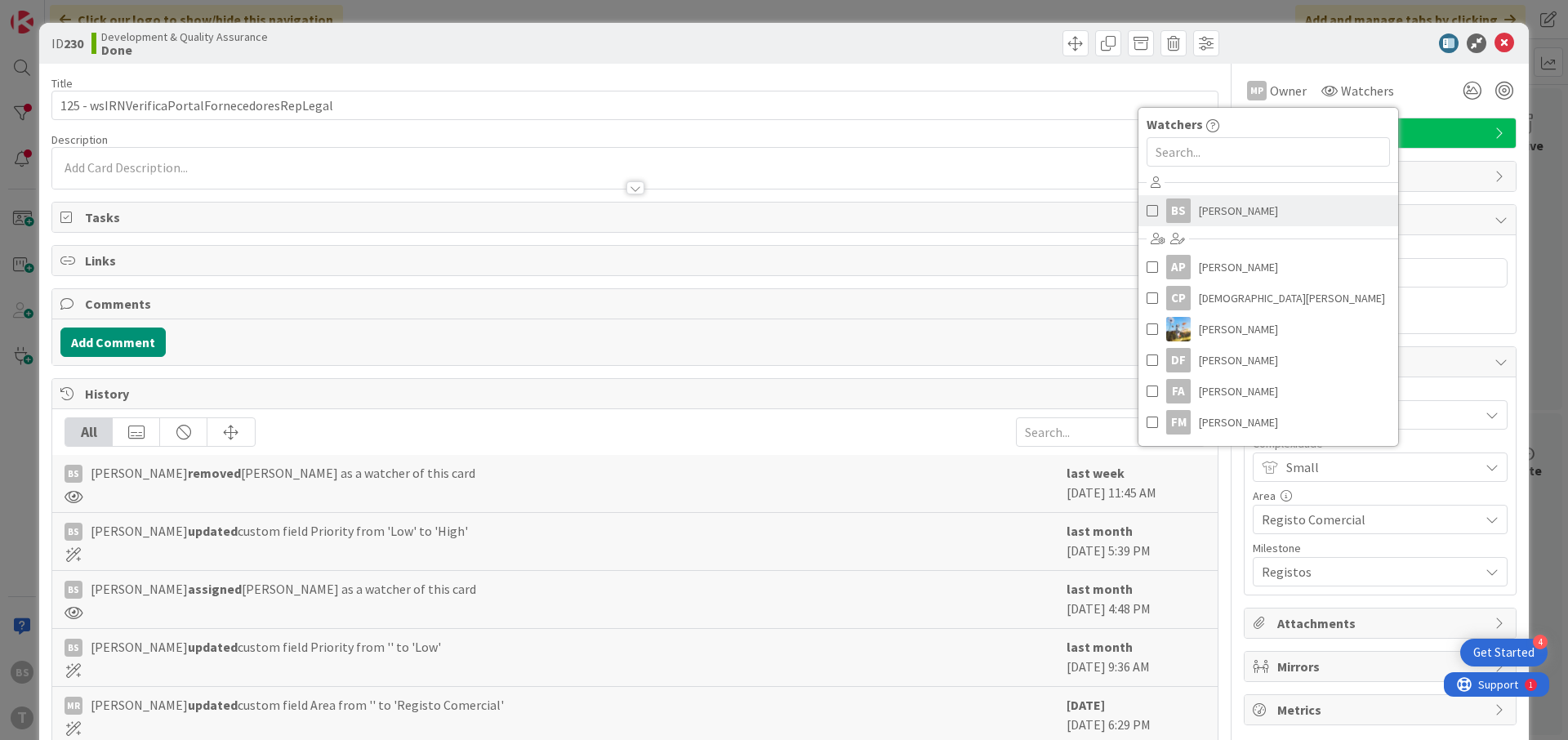
click at [1264, 223] on link "BS [PERSON_NAME]" at bounding box center [1267, 211] width 259 height 31
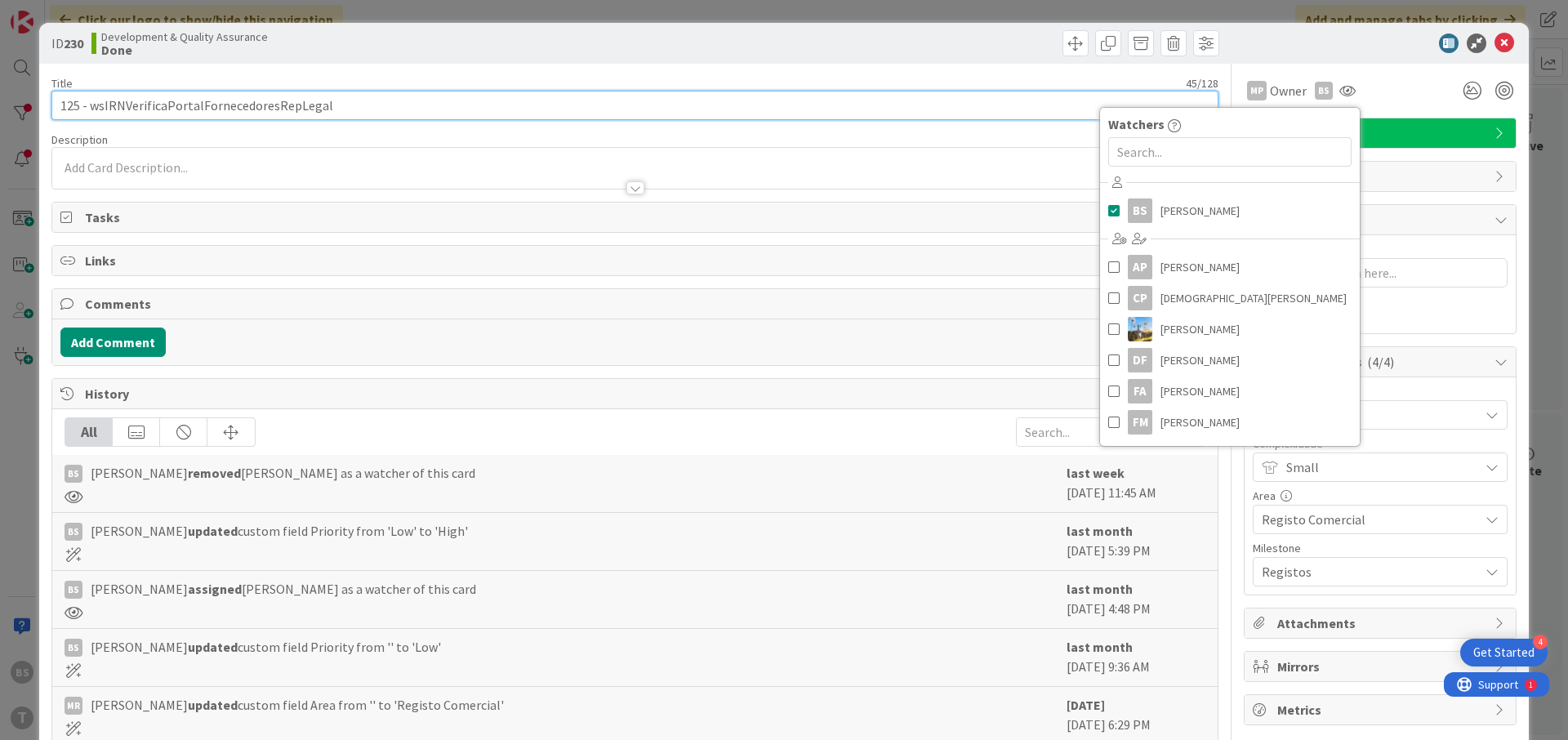
click at [582, 114] on input "125 - wsIRNVerificaPortalFornecedoresRepLegal" at bounding box center [635, 105] width 1167 height 30
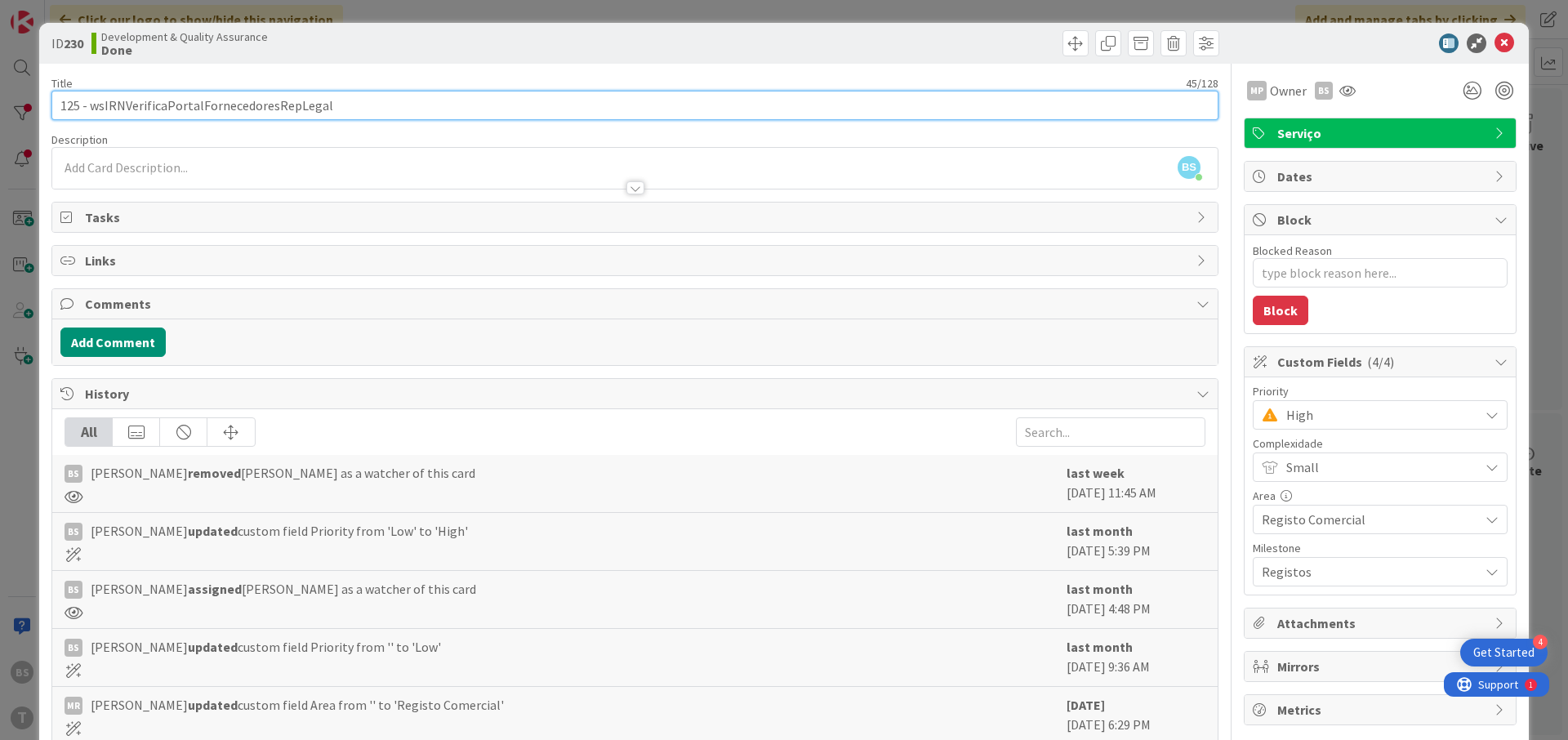
click at [280, 105] on input "125 - wsIRNVerificaPortalFornecedoresRepLegal" at bounding box center [635, 105] width 1167 height 30
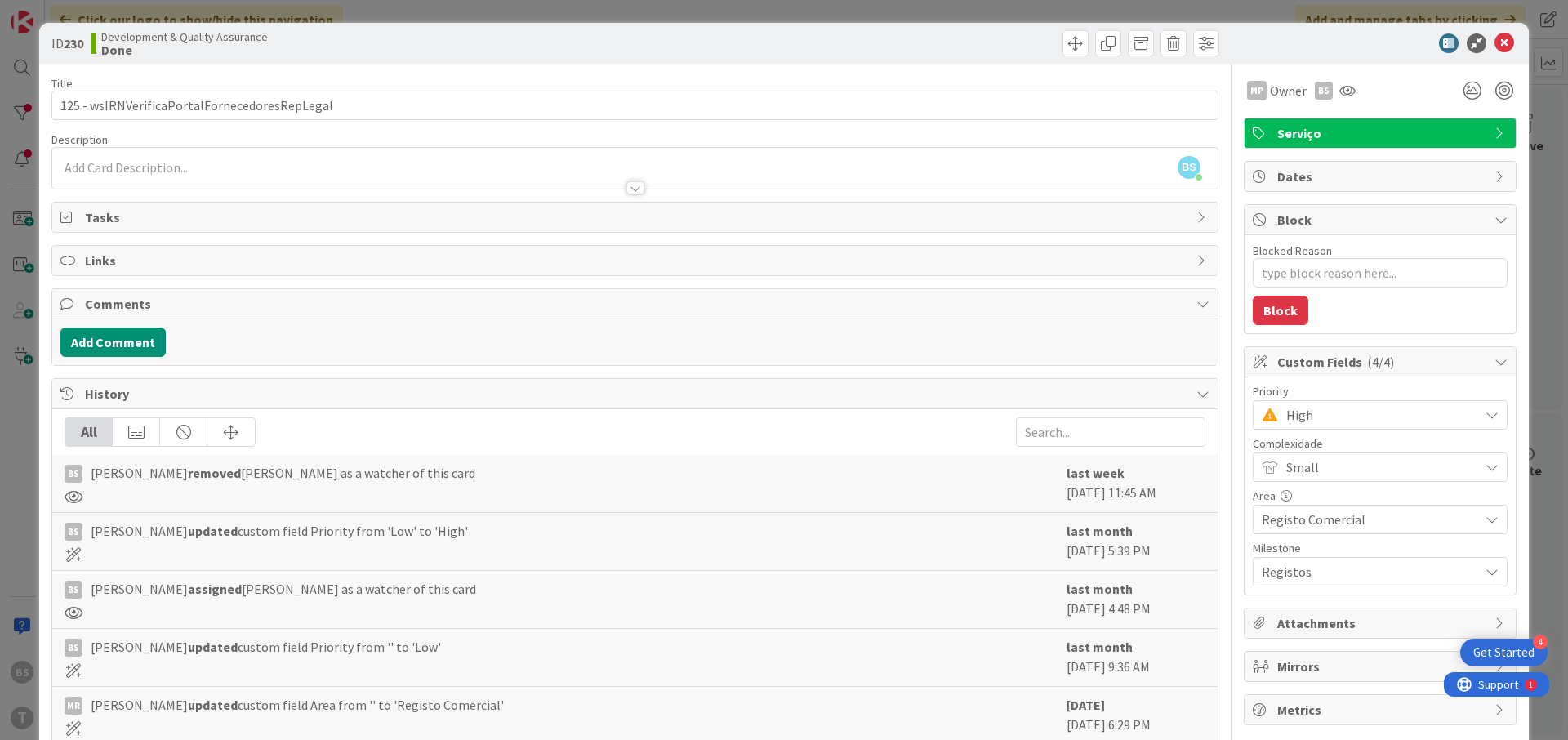
click at [282, 124] on div "Title 45 / 128 125 - wsIRNVerificaPortalFornecedoresRepLegal Description BS [PE…" at bounding box center [635, 422] width 1167 height 717
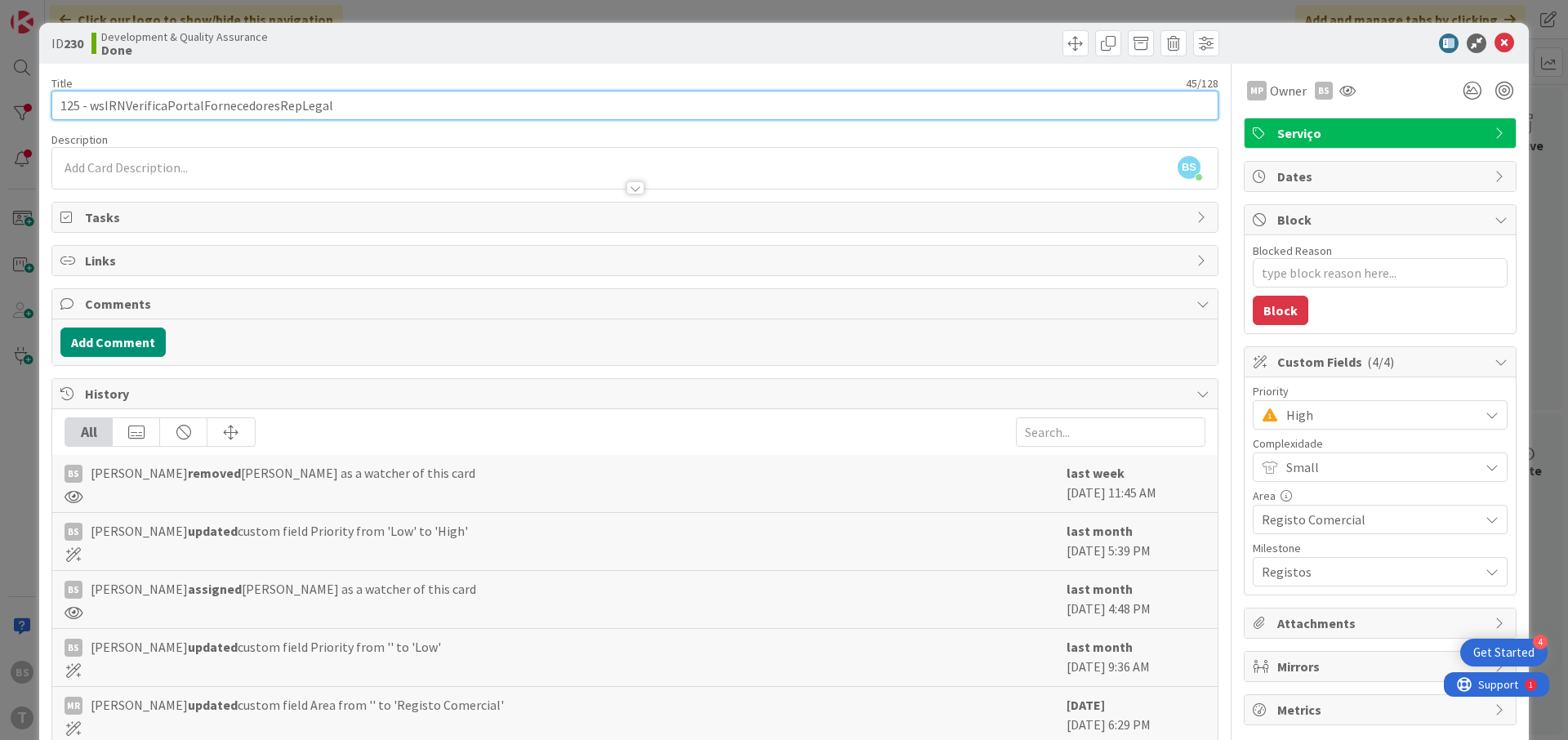
click at [282, 105] on input "125 - wsIRNVerificaPortalFornecedoresRepLegal" at bounding box center [635, 105] width 1167 height 30
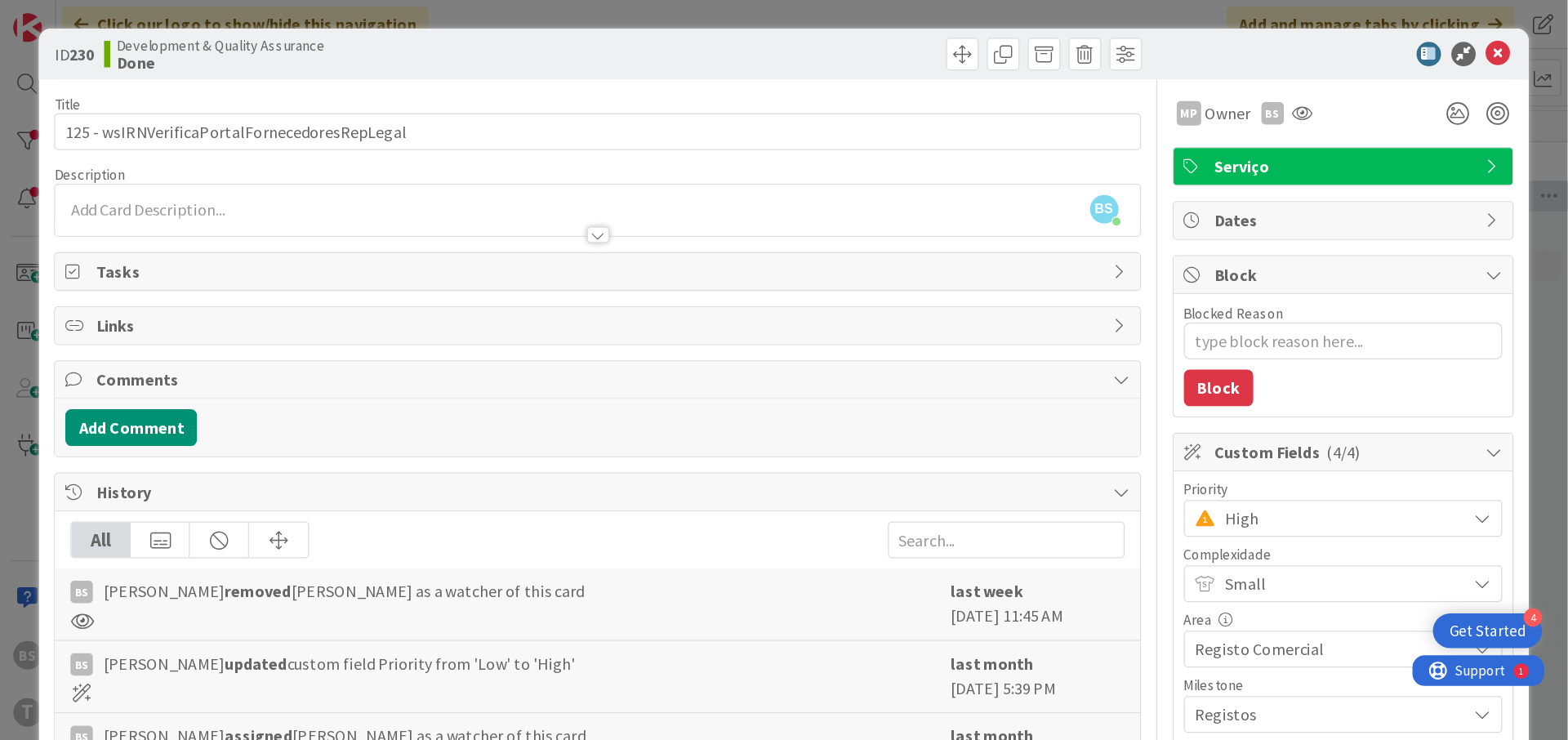
scroll to position [0, 307]
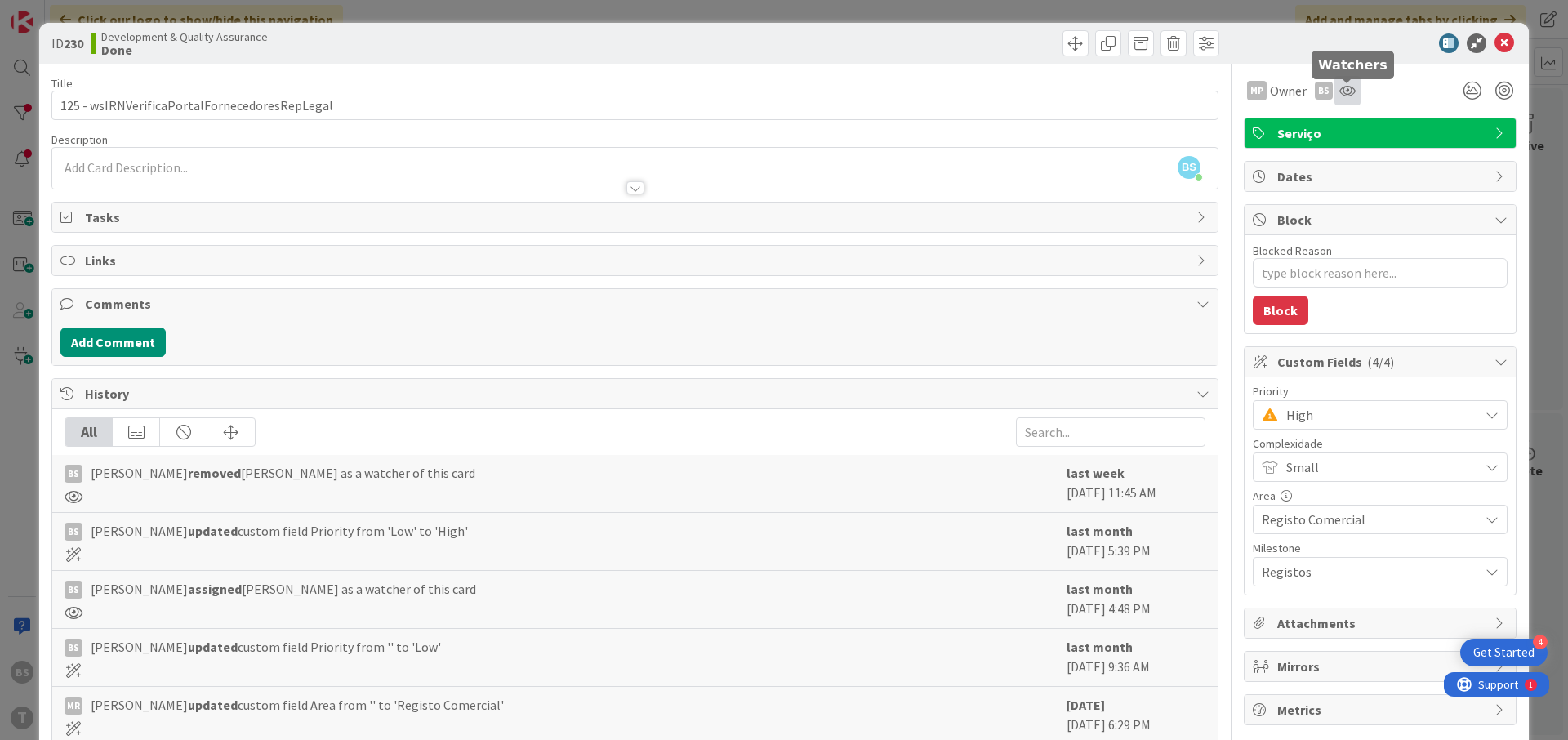
click at [1343, 93] on icon at bounding box center [1347, 91] width 16 height 13
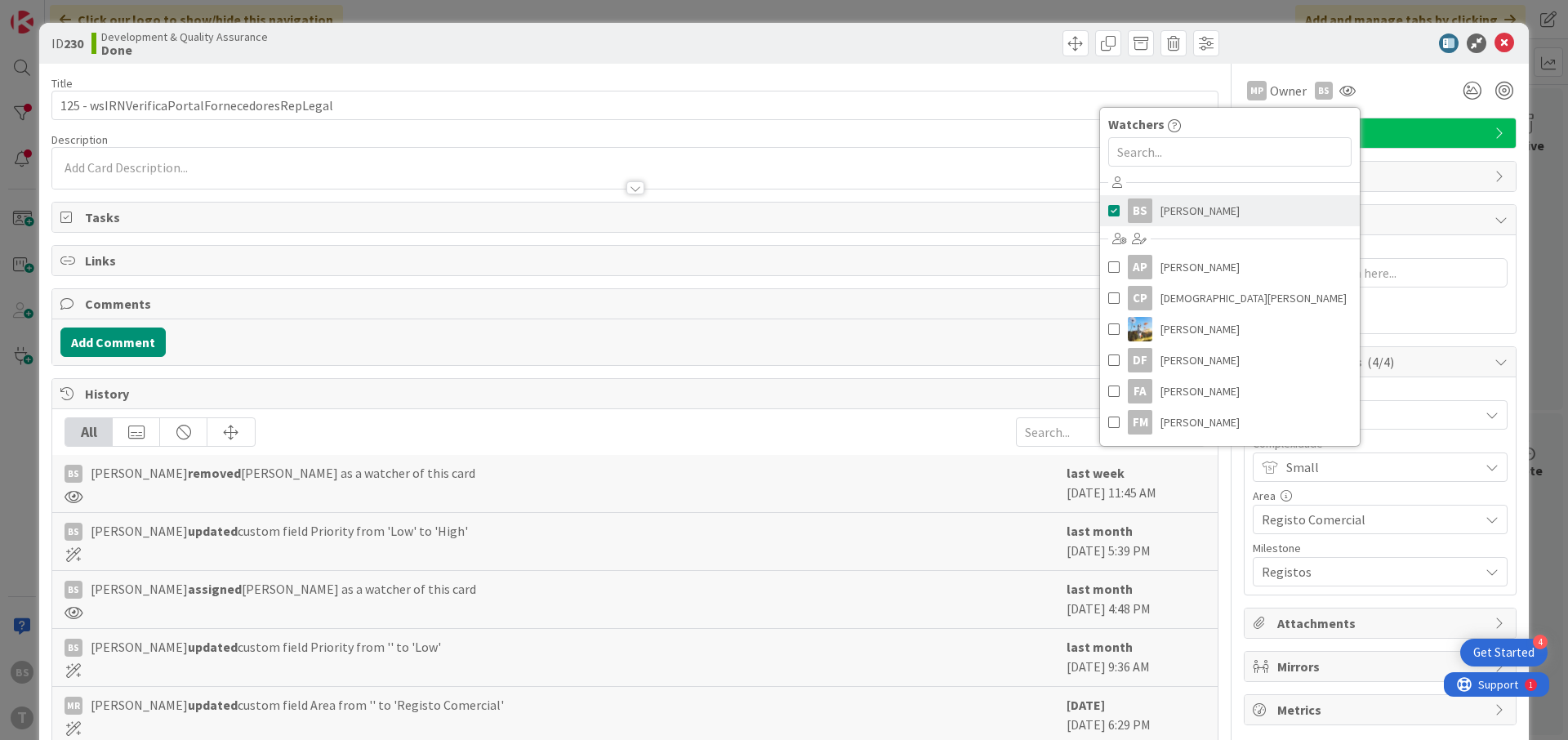
click at [1175, 219] on span "[PERSON_NAME]" at bounding box center [1199, 211] width 79 height 25
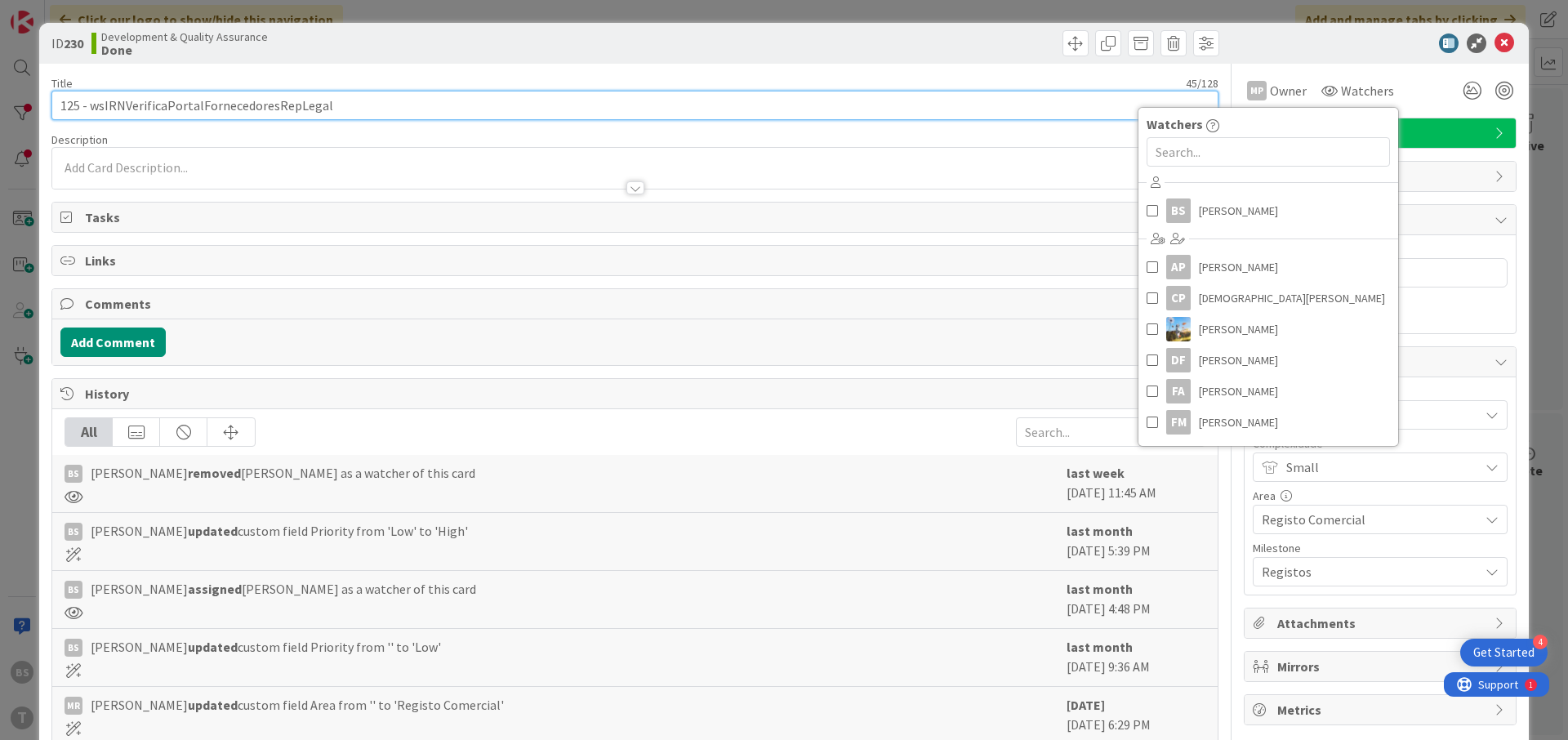
click at [1042, 110] on input "125 - wsIRNVerificaPortalFornecedoresRepLegal" at bounding box center [635, 105] width 1167 height 30
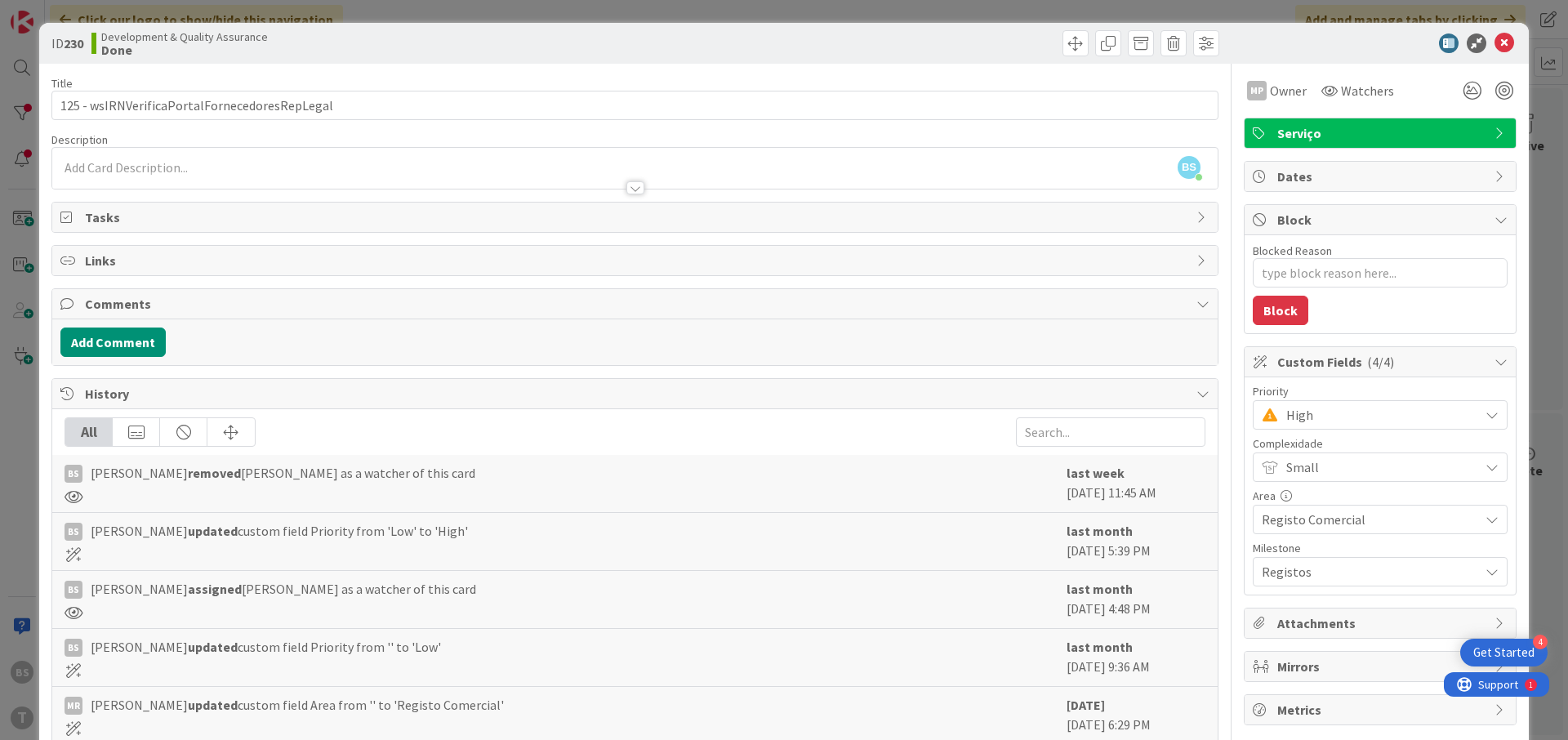
click at [1322, 414] on span "High" at bounding box center [1378, 415] width 185 height 23
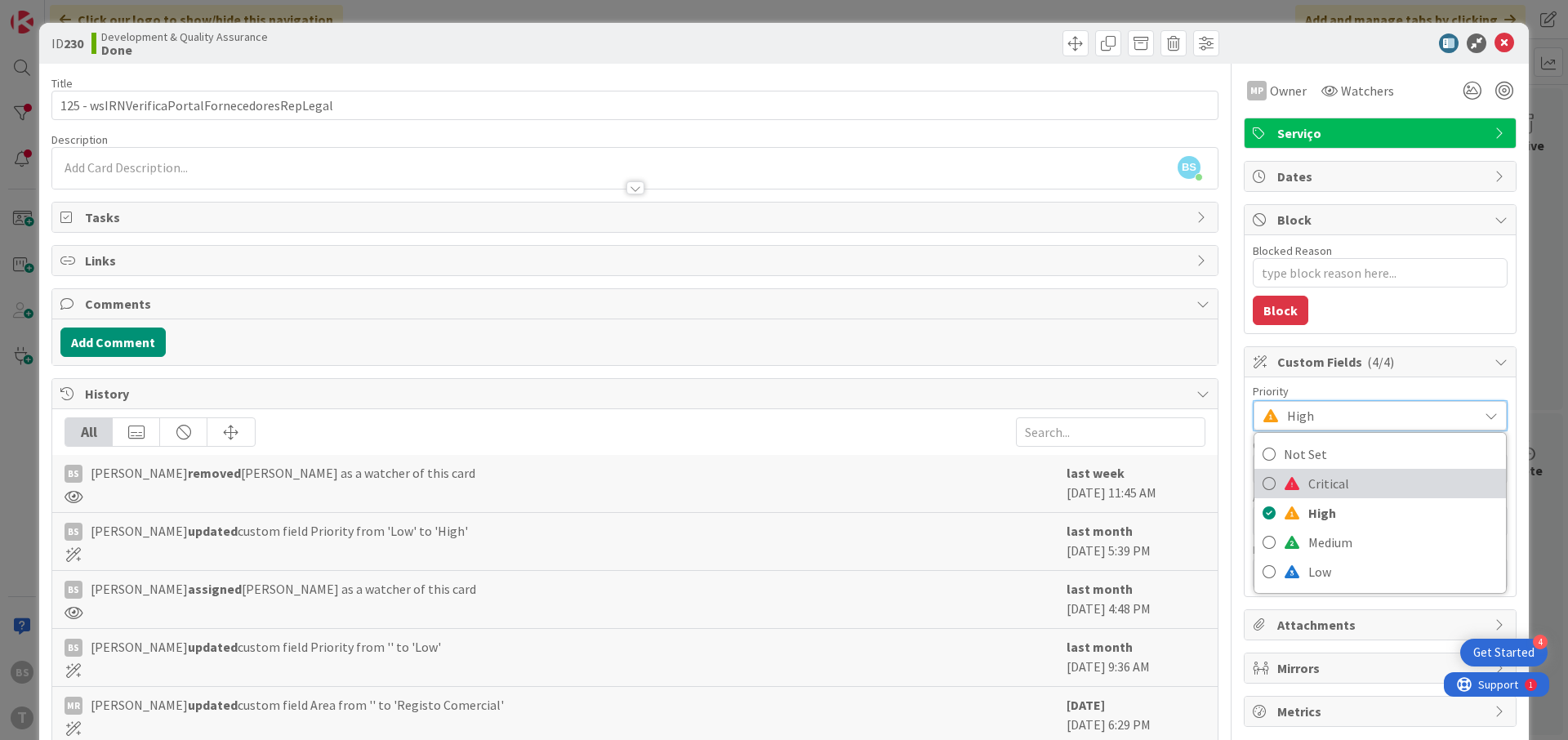
click at [1327, 477] on span "Critical" at bounding box center [1403, 483] width 190 height 25
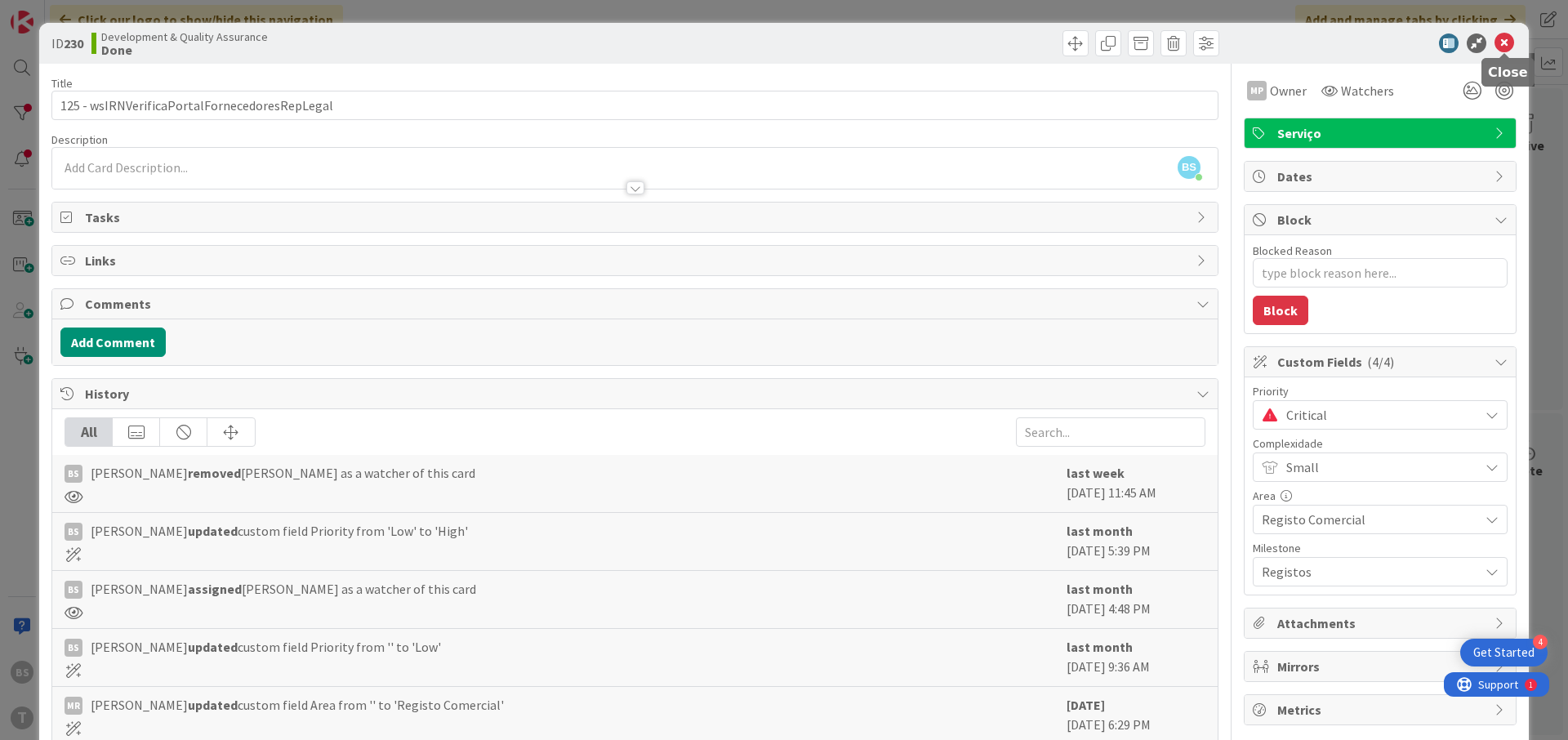
click at [1508, 42] on icon at bounding box center [1504, 43] width 19 height 19
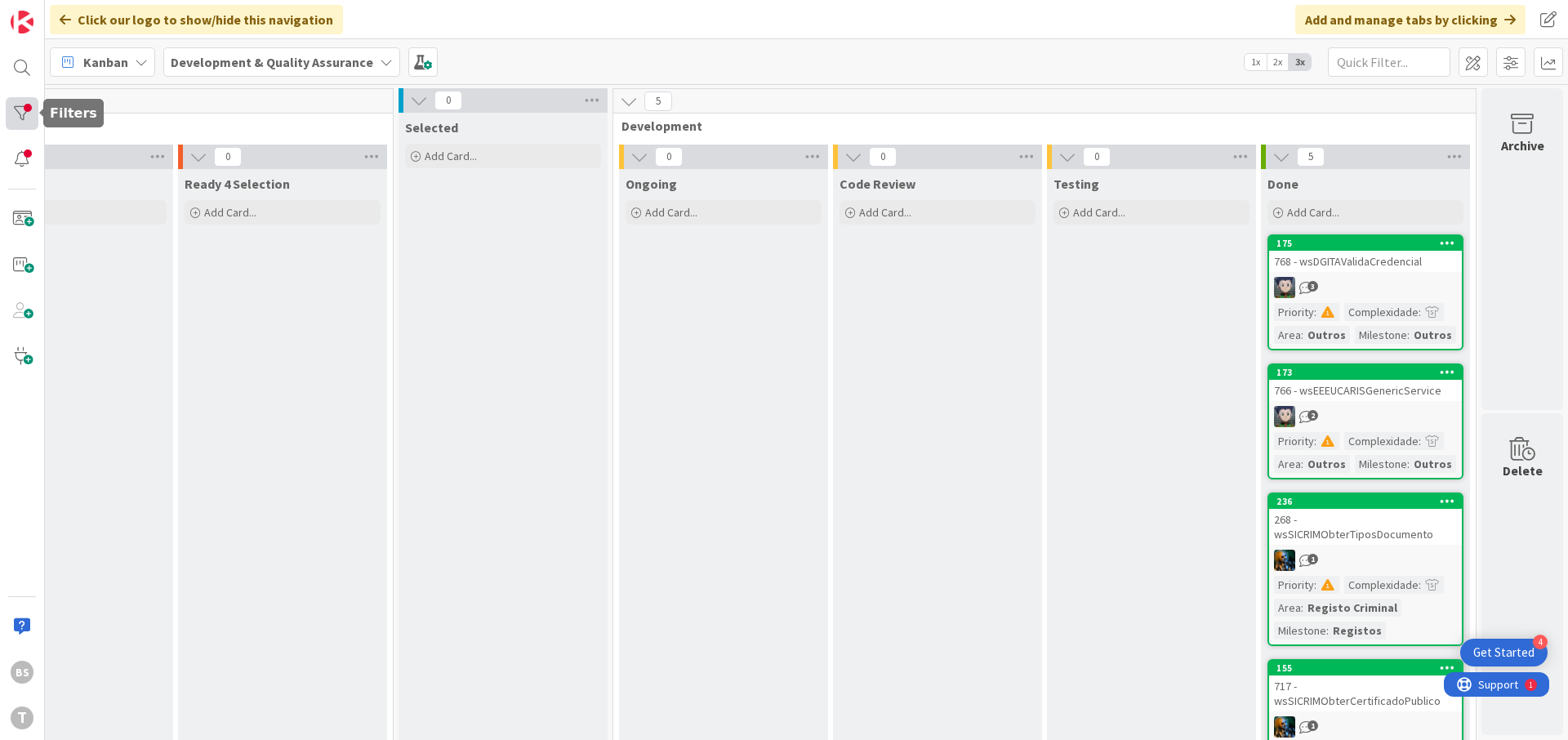
click at [14, 120] on div at bounding box center [22, 114] width 33 height 33
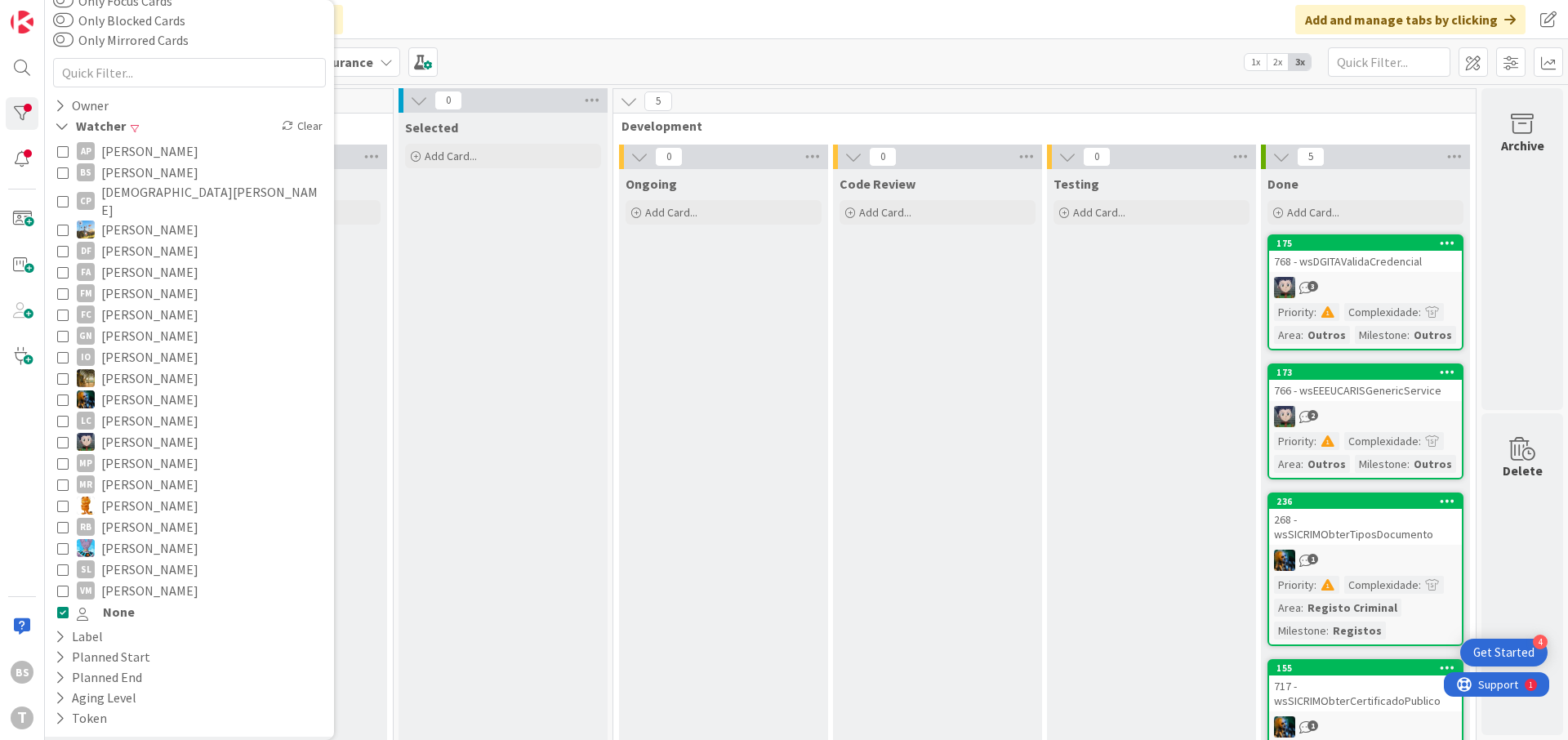
scroll to position [124, 0]
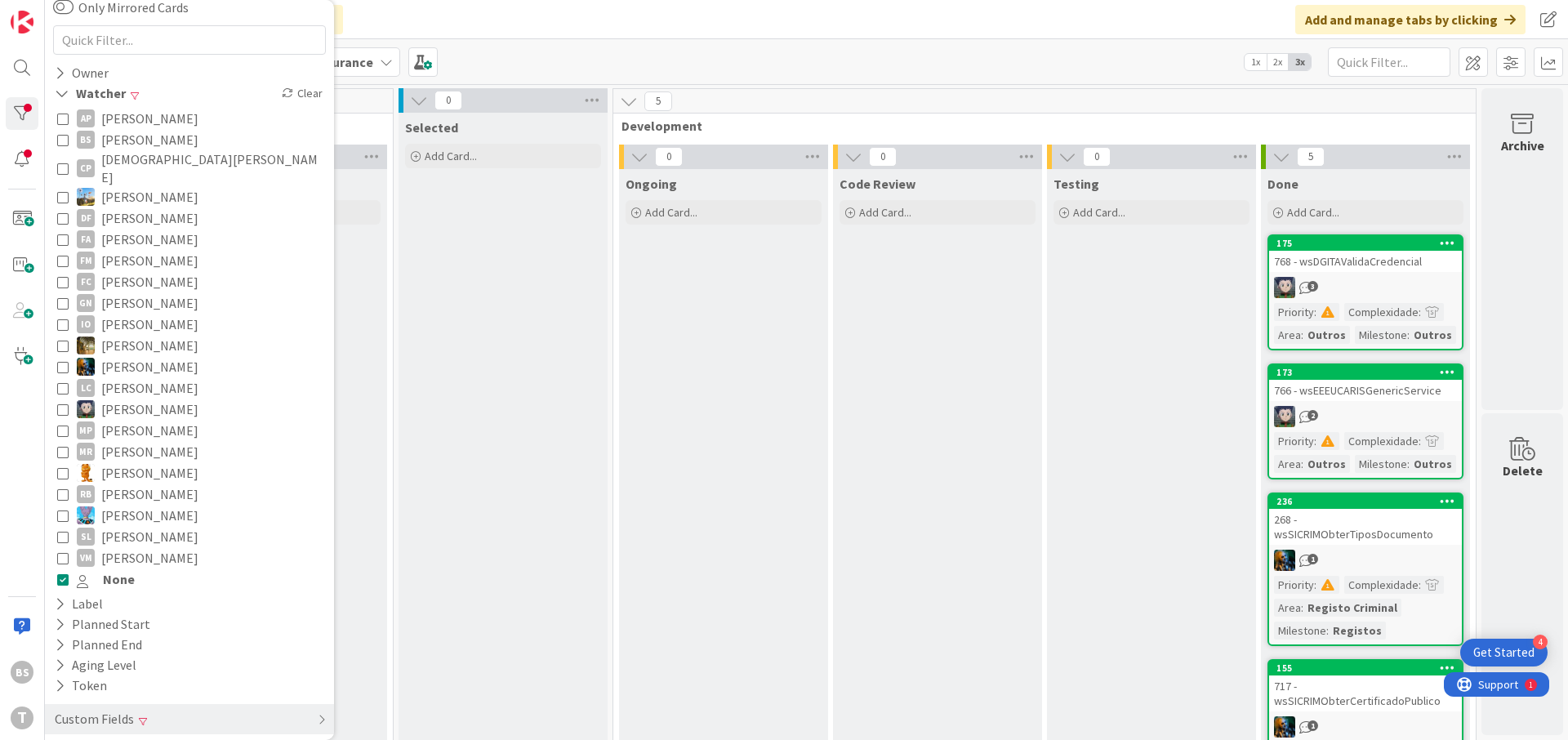
click at [130, 569] on span "None" at bounding box center [118, 579] width 32 height 21
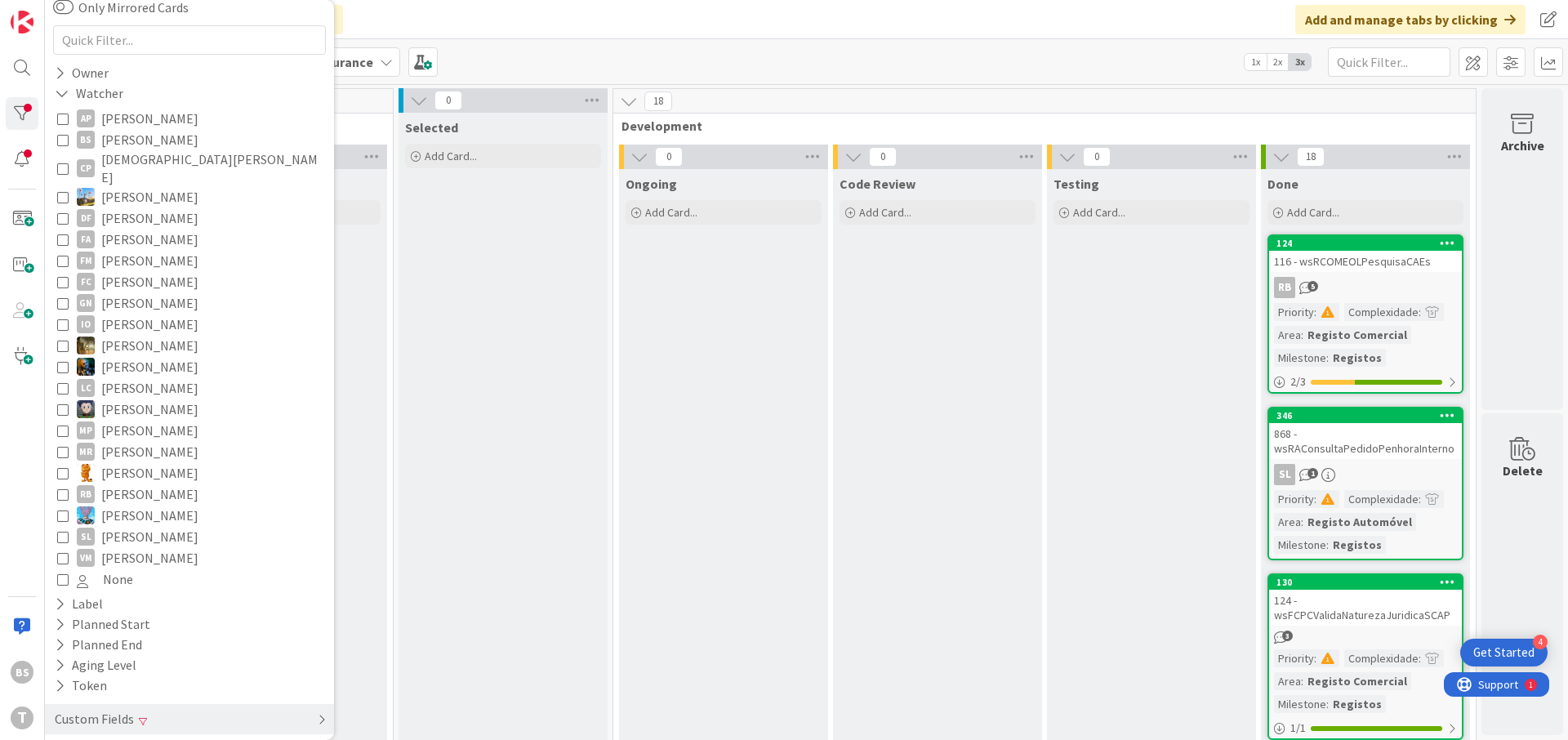
click at [189, 704] on div "Custom Fields" at bounding box center [190, 719] width 289 height 31
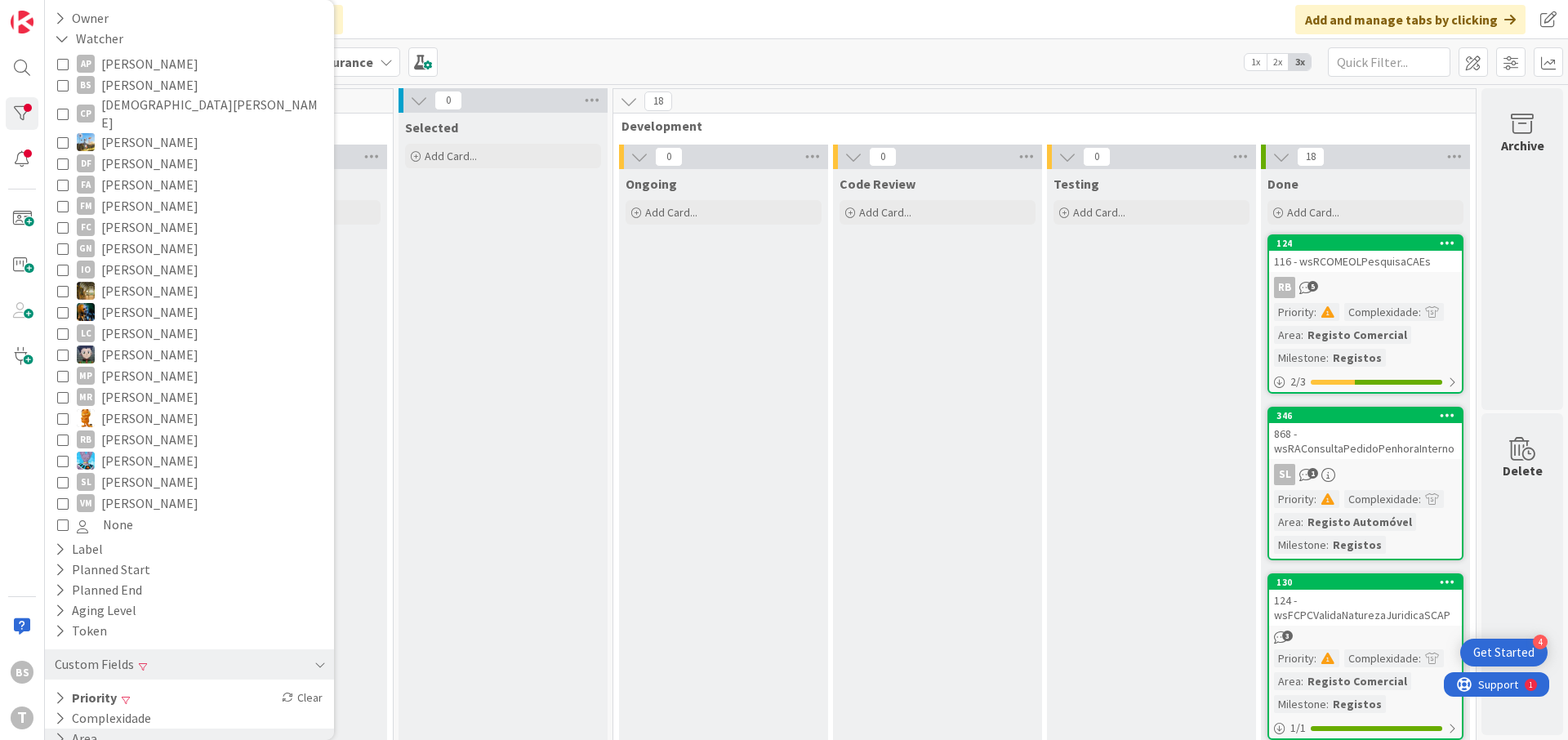
scroll to position [206, 0]
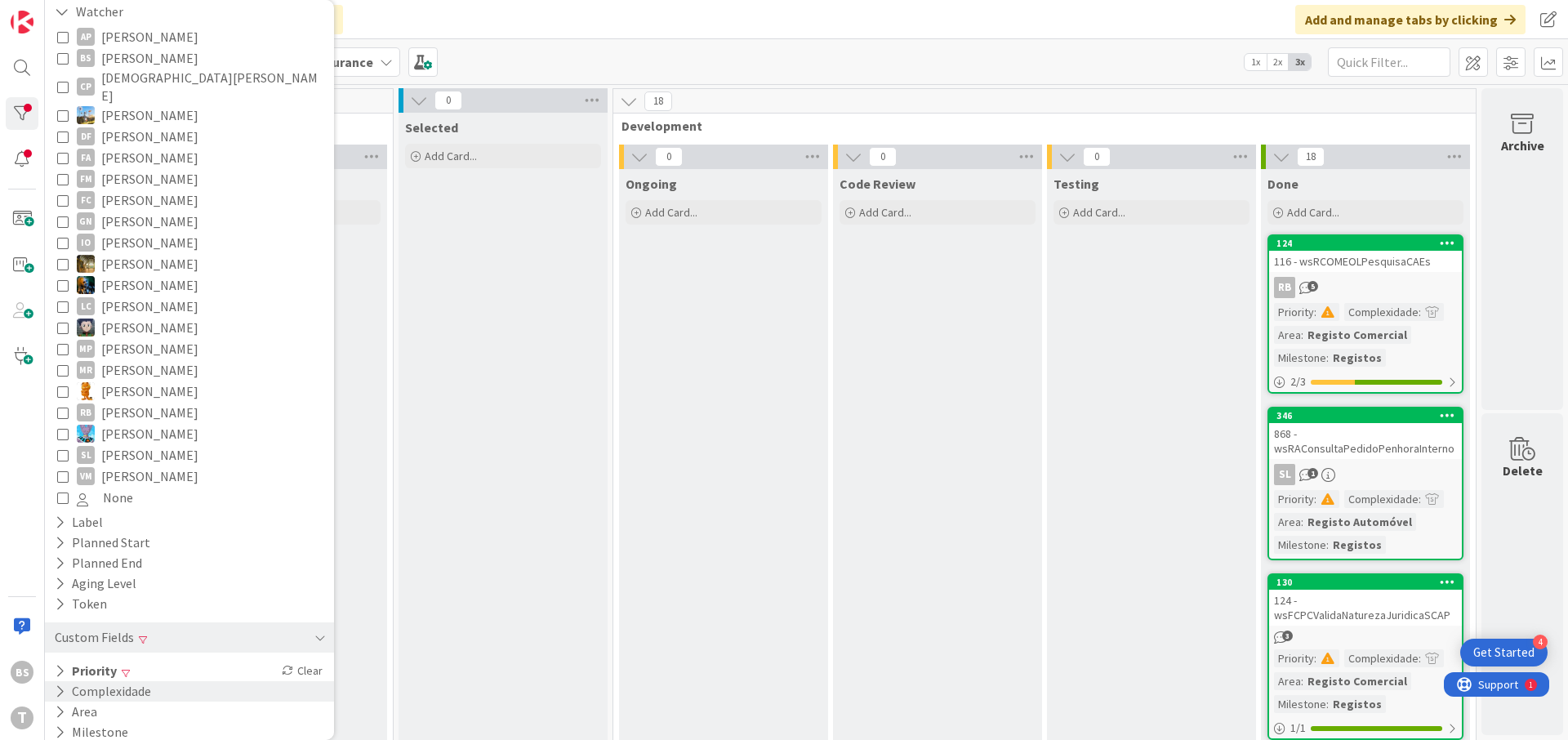
click at [188, 681] on div "Complexidade" at bounding box center [190, 690] width 289 height 20
click at [189, 661] on div "Priority Clear" at bounding box center [190, 670] width 289 height 20
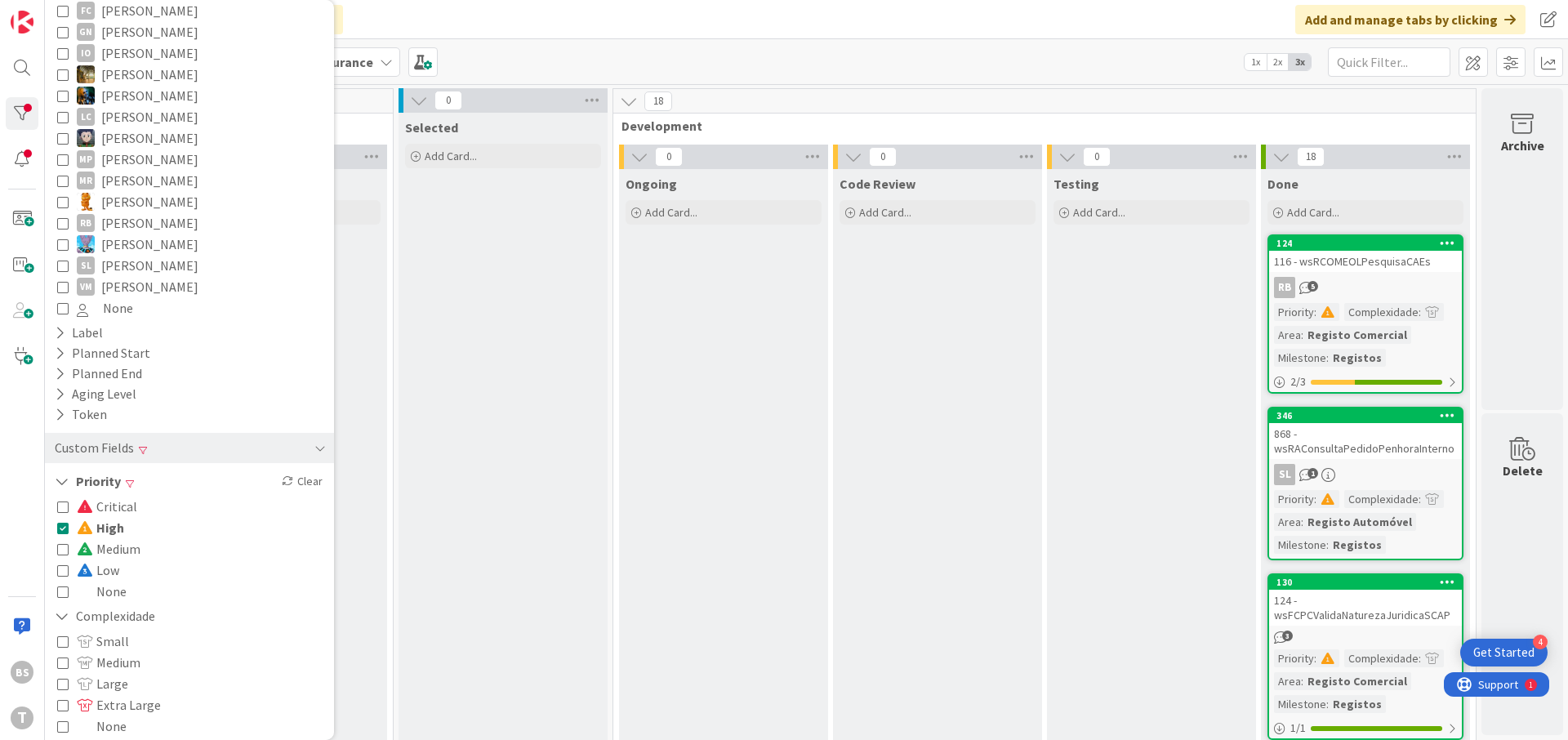
scroll to position [402, 0]
click at [109, 510] on span "High" at bounding box center [100, 521] width 47 height 21
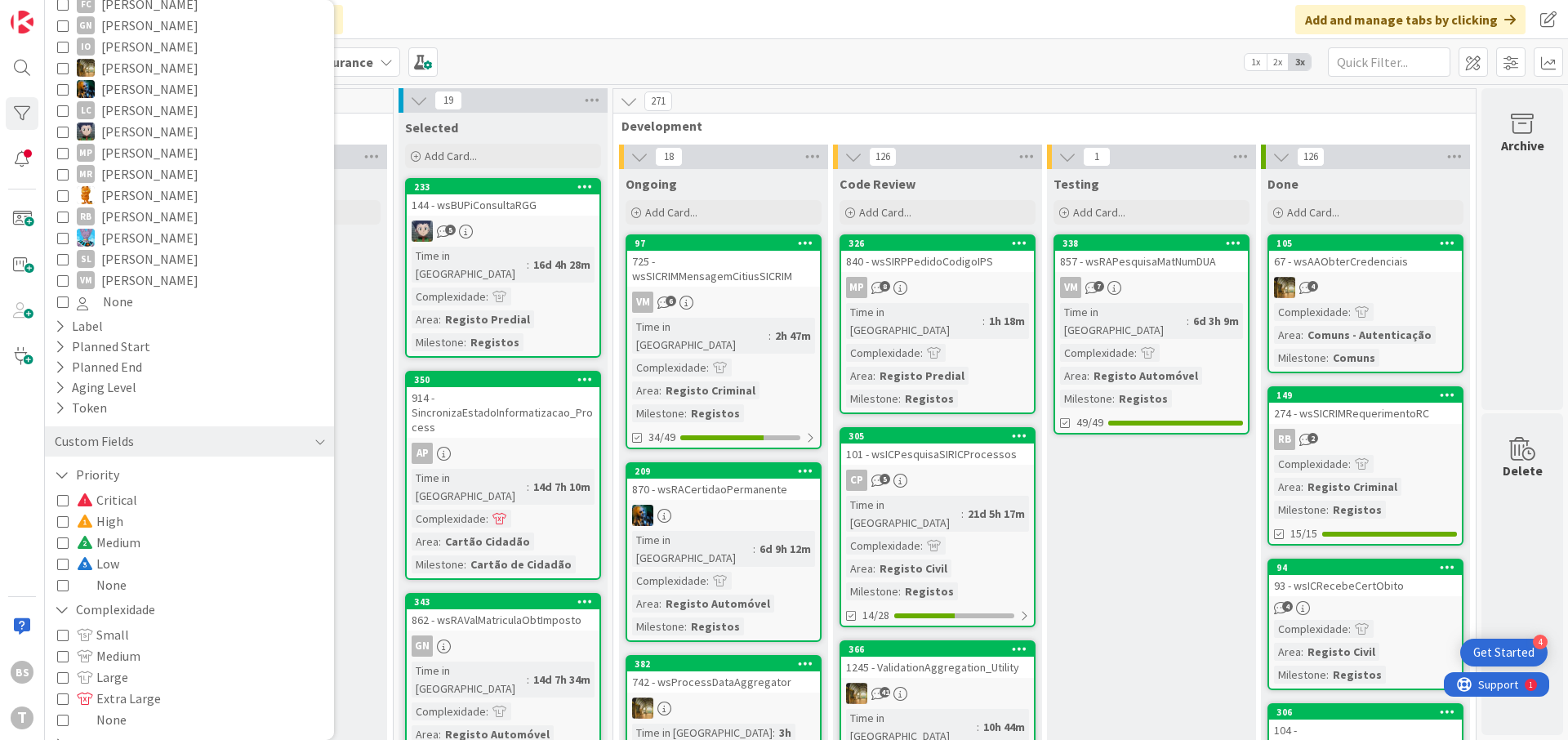
click at [66, 494] on icon at bounding box center [63, 500] width 11 height 11
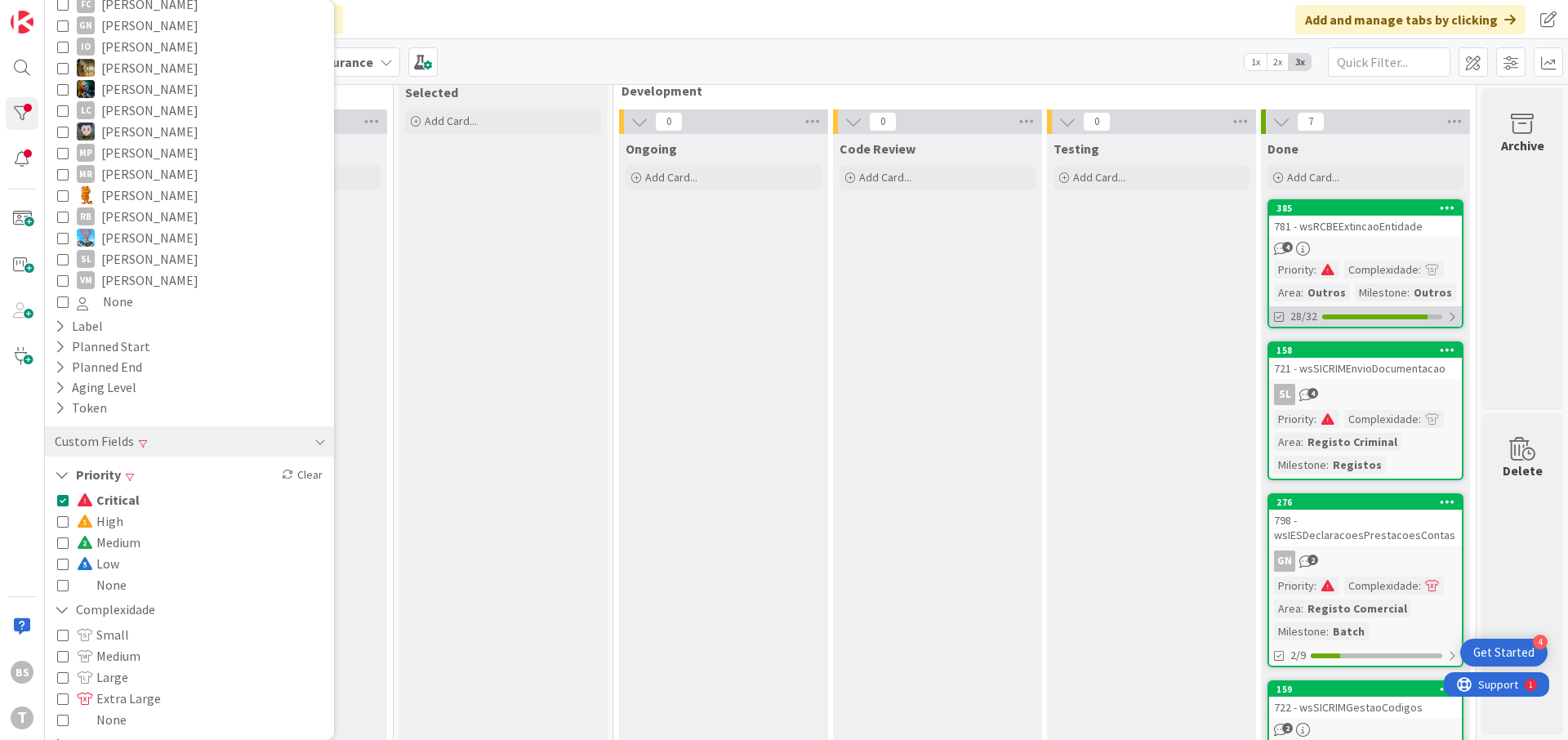
scroll to position [0, 307]
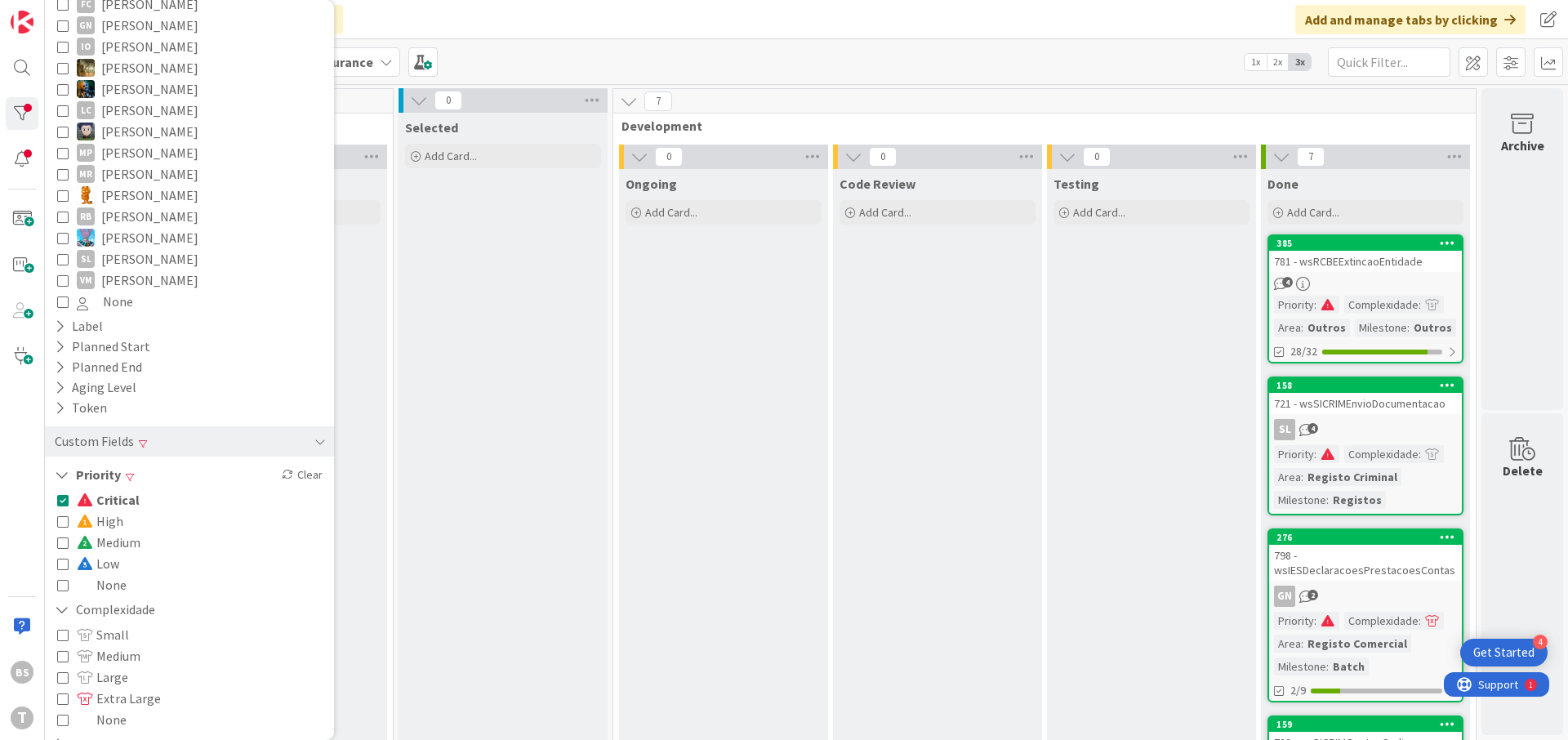
click at [179, 489] on div "Critical High Medium Low None" at bounding box center [190, 542] width 264 height 106
click at [70, 489] on button "Critical" at bounding box center [99, 500] width 82 height 21
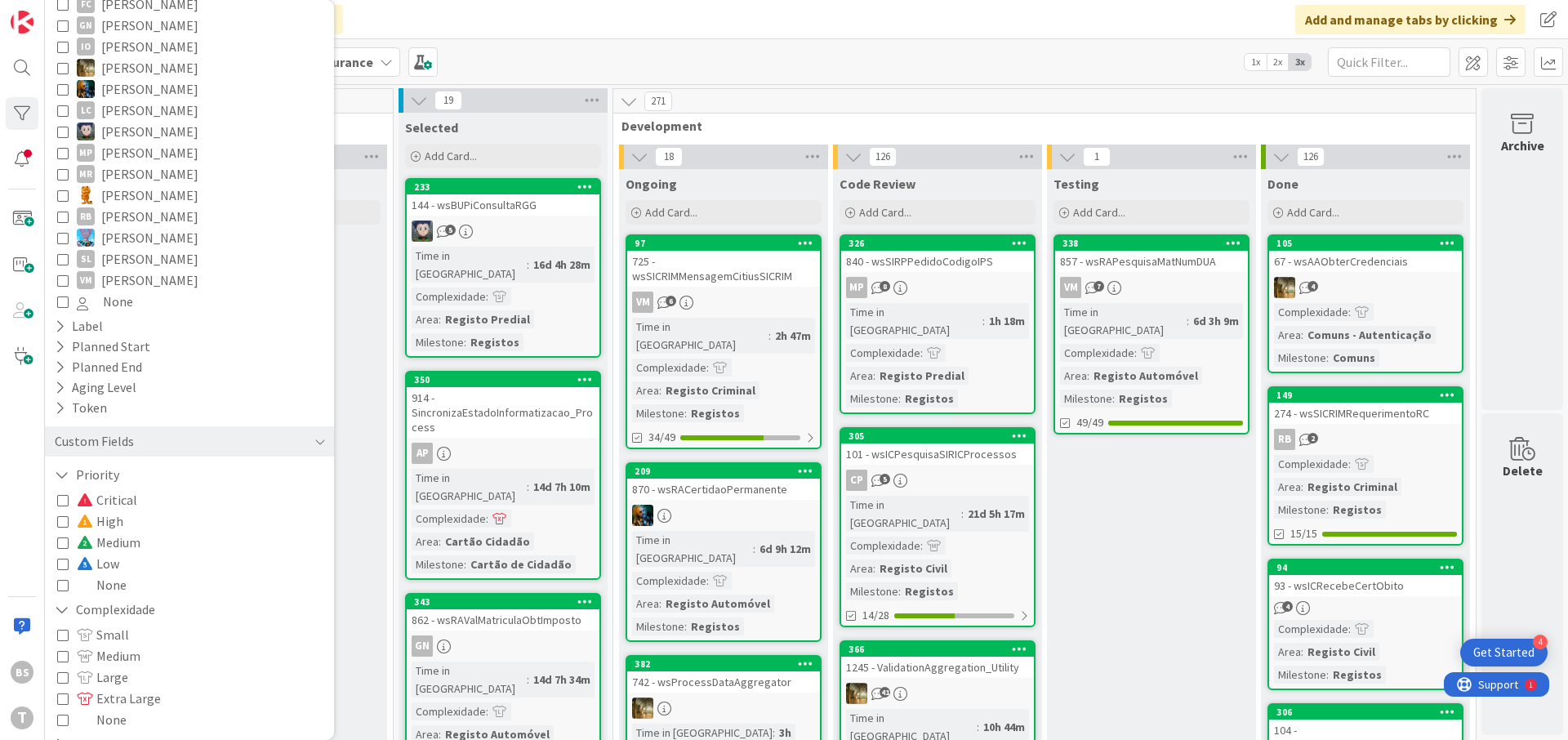
click at [68, 515] on icon at bounding box center [63, 521] width 11 height 11
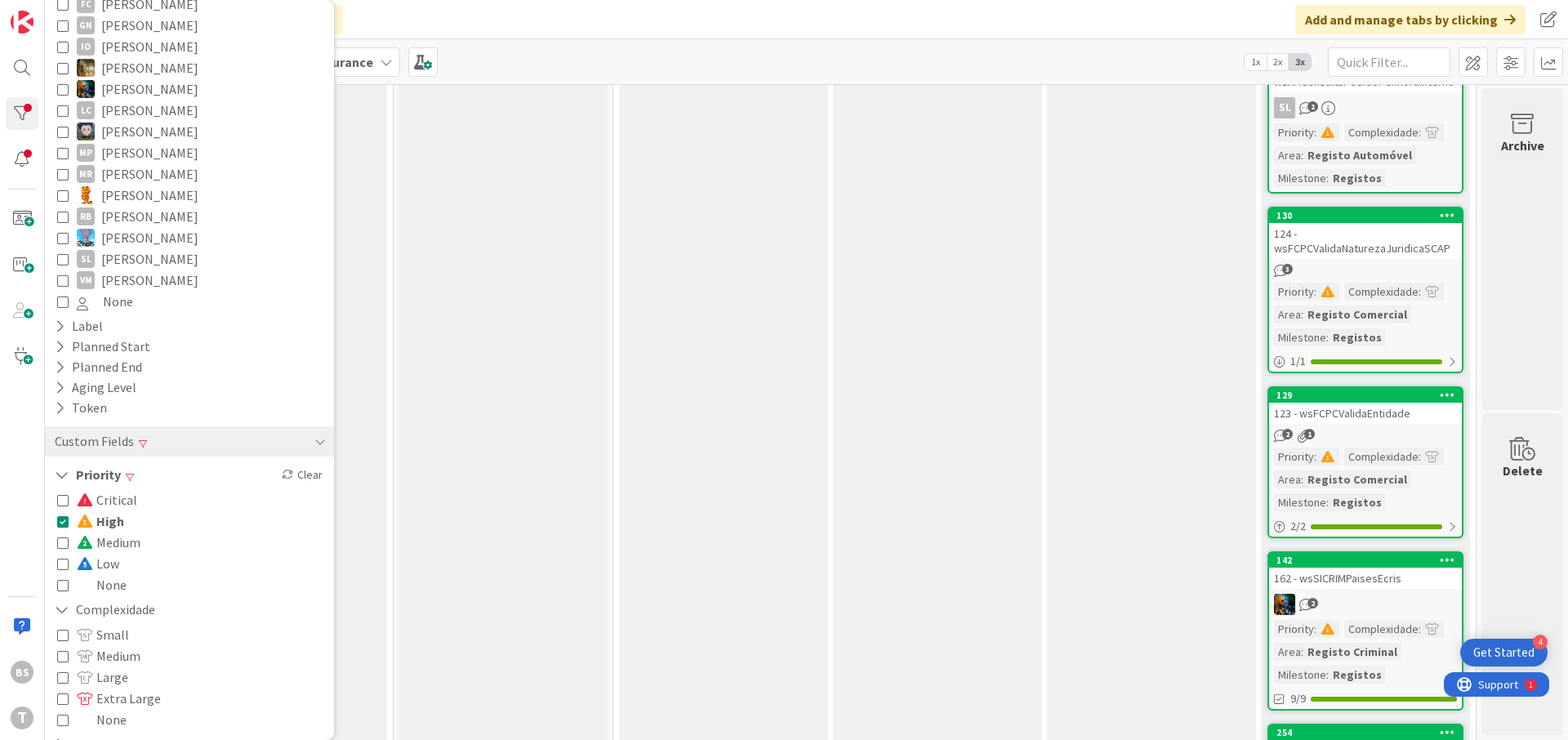
scroll to position [542, 307]
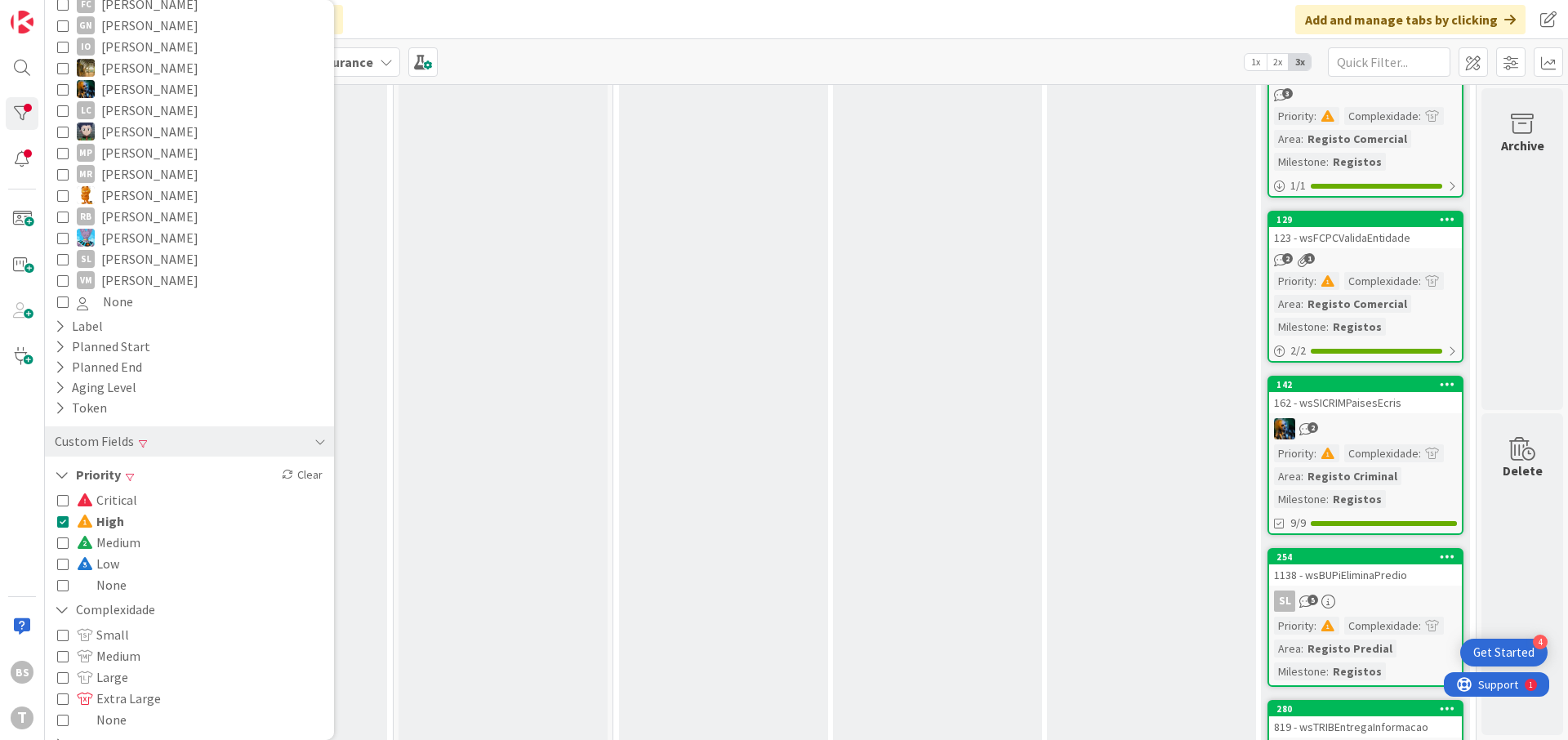
click at [1353, 249] on link "129 123 - wsFCPCValidaEntidade 2 1 Priority : Complexidade : Area : Registo Com…" at bounding box center [1365, 286] width 196 height 152
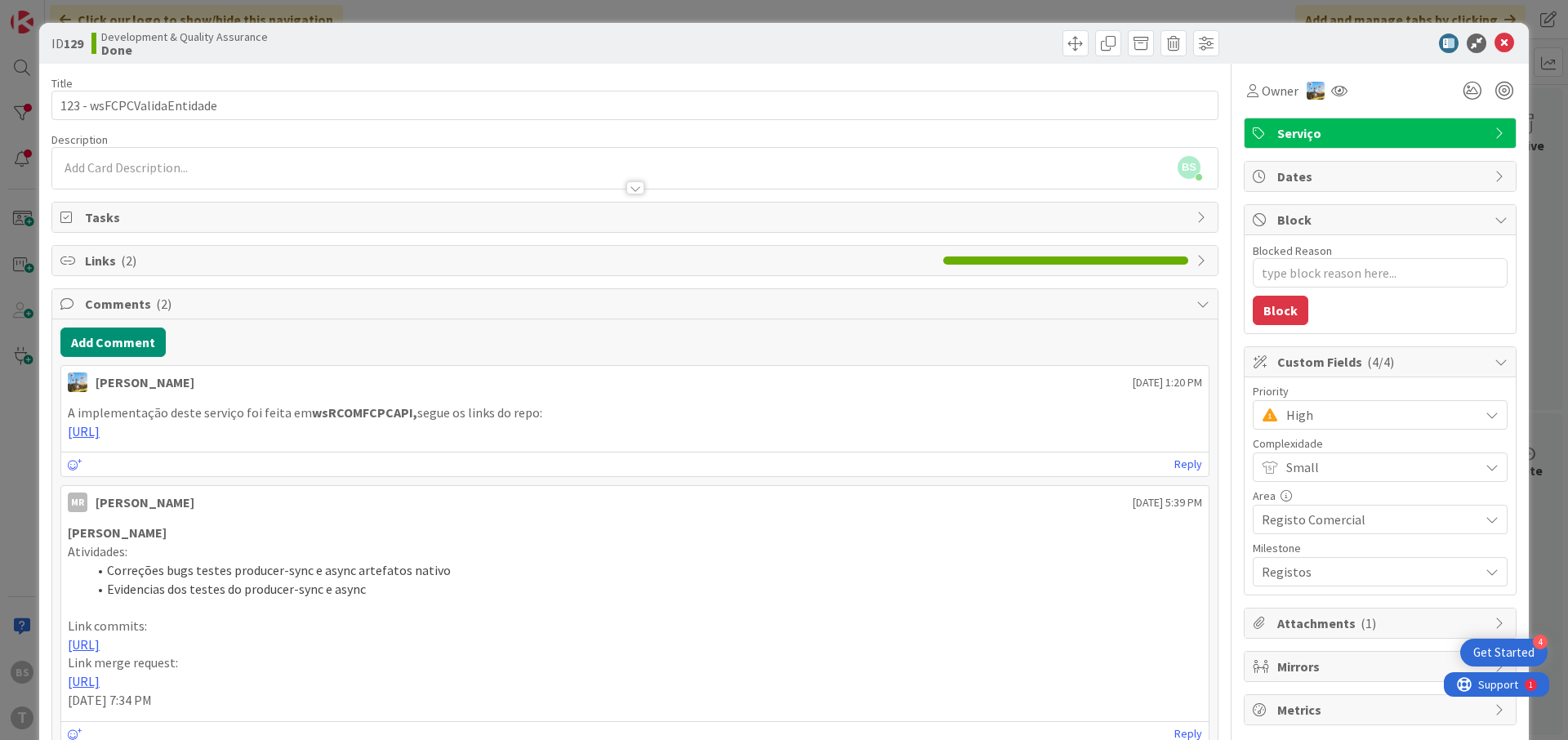
click at [1352, 415] on span "High" at bounding box center [1378, 415] width 185 height 23
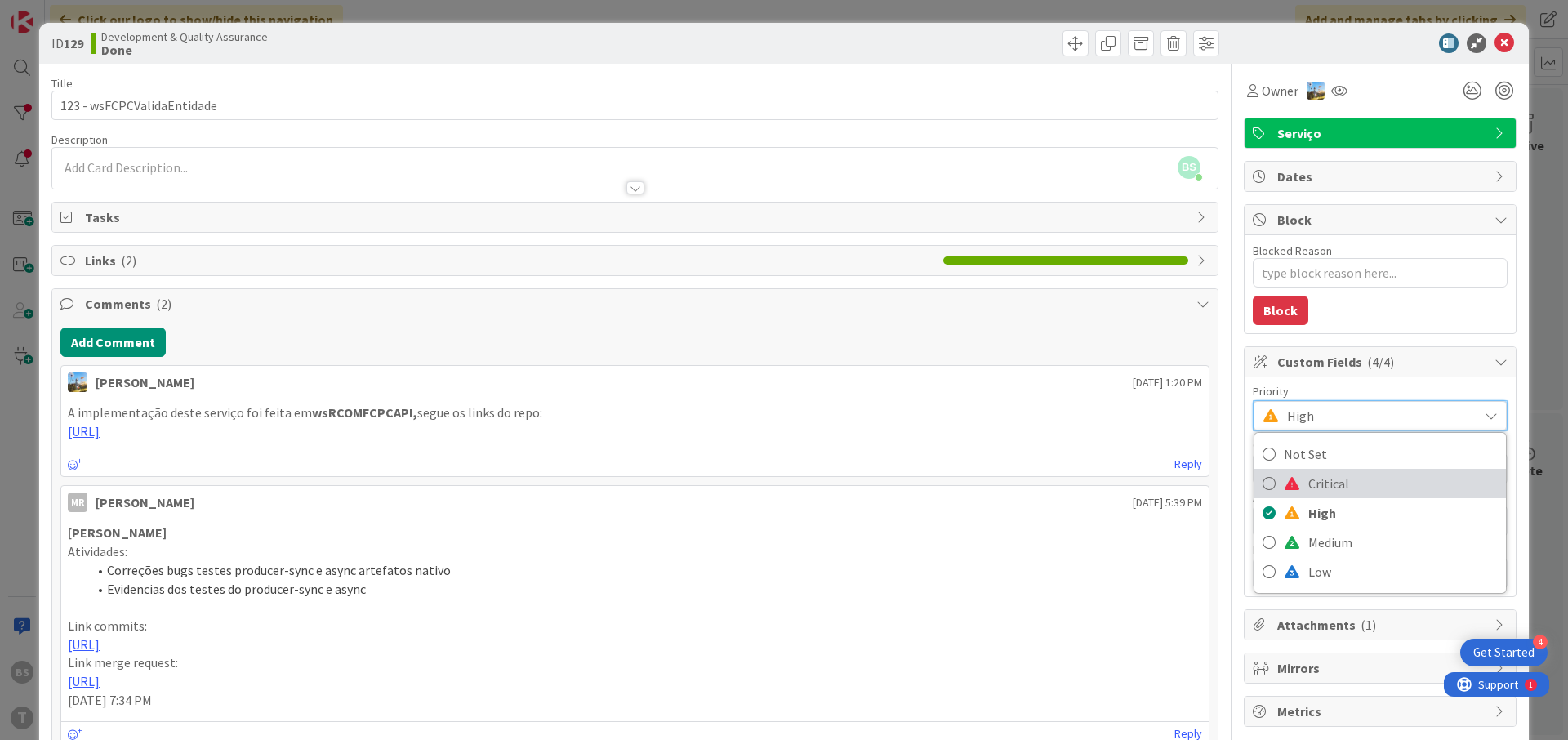
click at [1347, 490] on span "Critical" at bounding box center [1403, 483] width 190 height 25
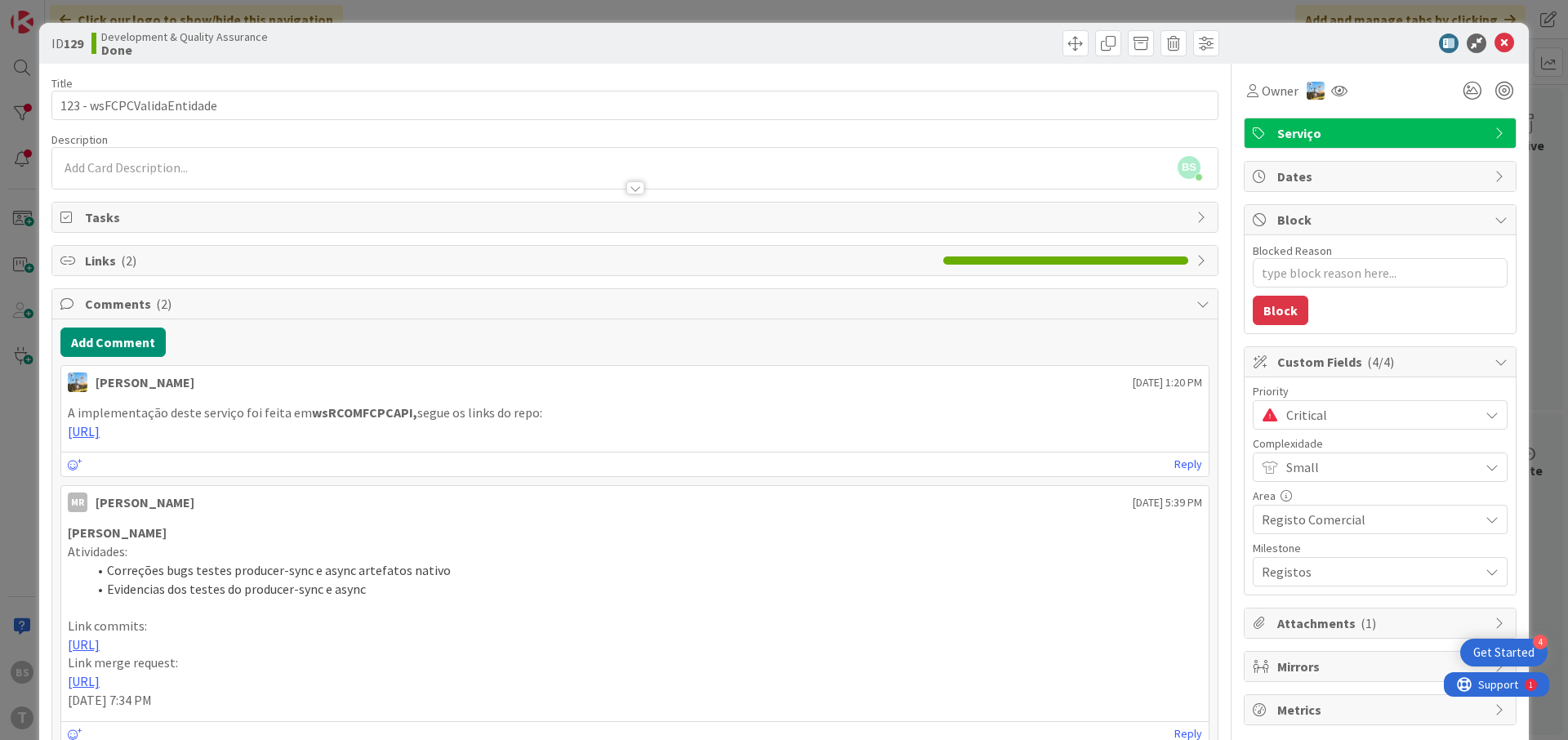
type textarea "x"
click at [1341, 104] on div at bounding box center [1338, 90] width 26 height 30
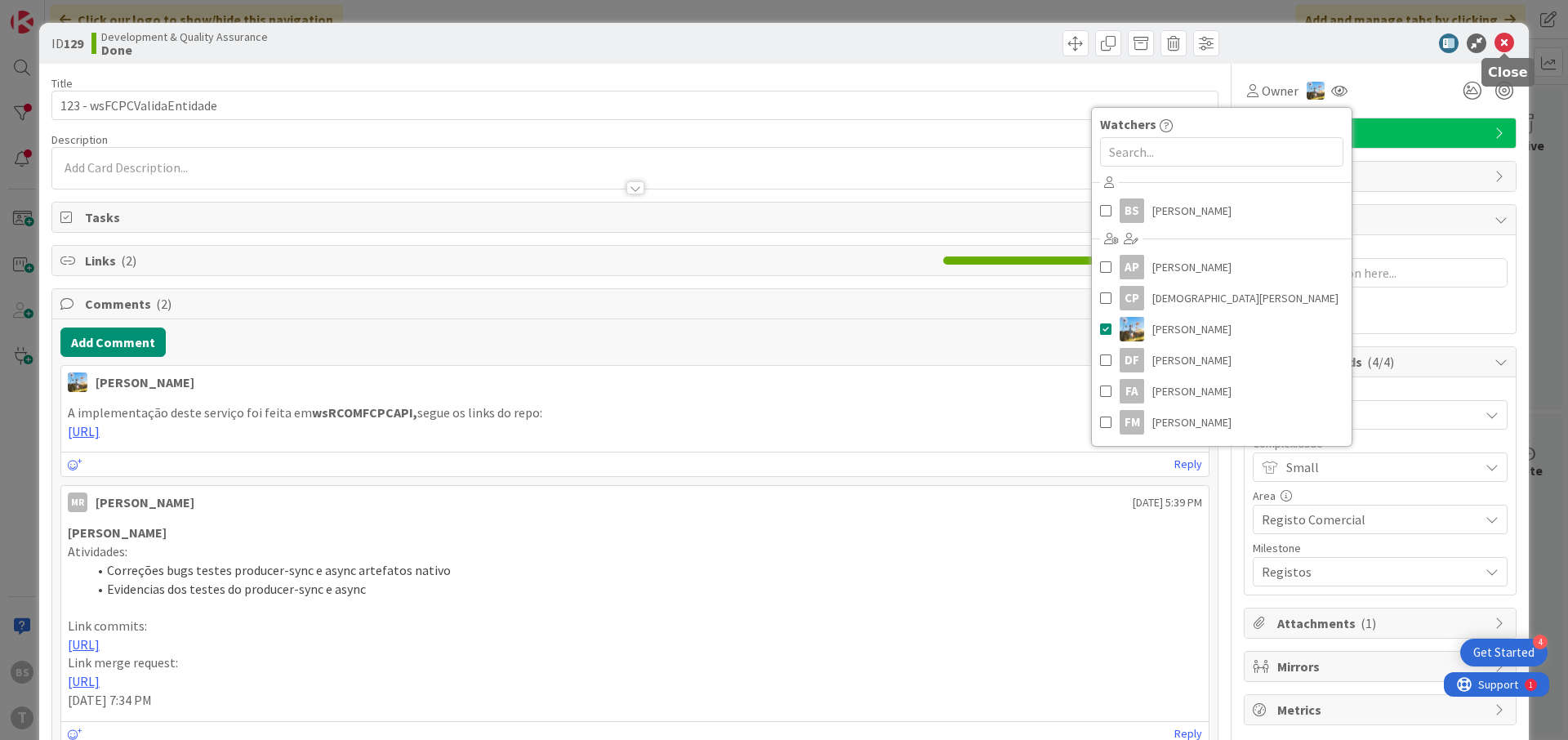
click at [1507, 47] on icon at bounding box center [1504, 43] width 19 height 19
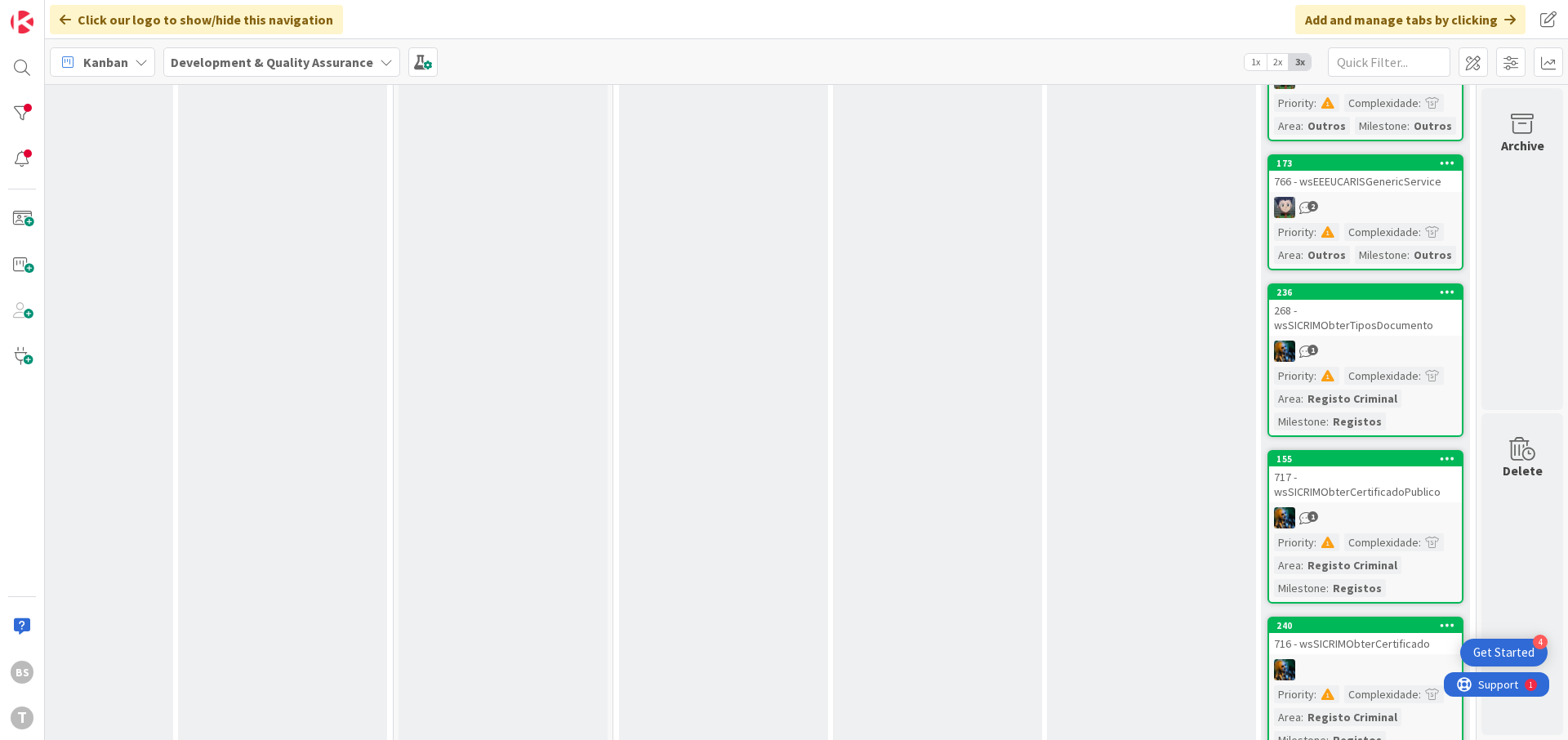
scroll to position [2142, 307]
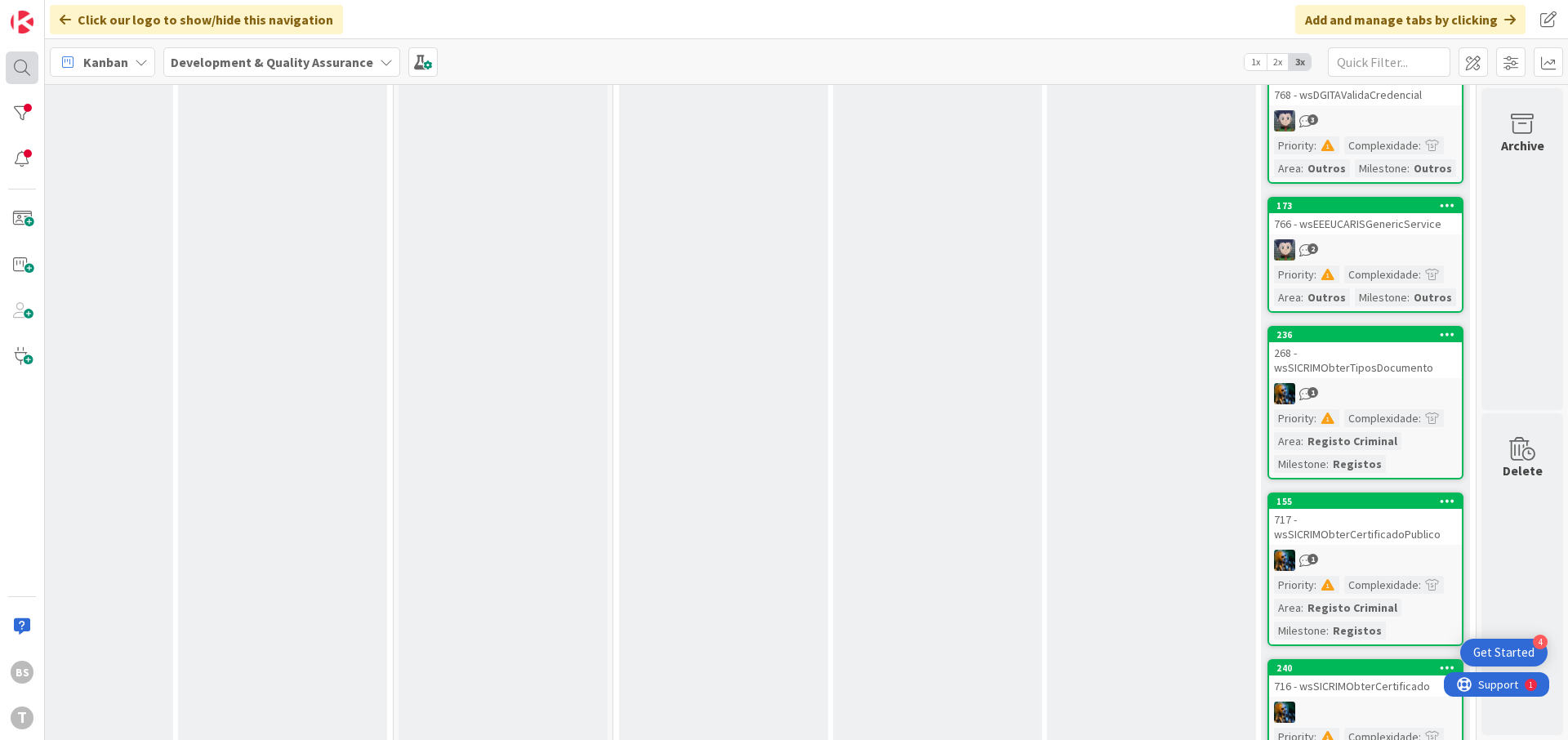
drag, startPoint x: 41, startPoint y: 71, endPoint x: 24, endPoint y: 68, distance: 17.3
click at [40, 70] on div "BS T" at bounding box center [22, 370] width 45 height 740
click at [21, 68] on div at bounding box center [22, 68] width 33 height 33
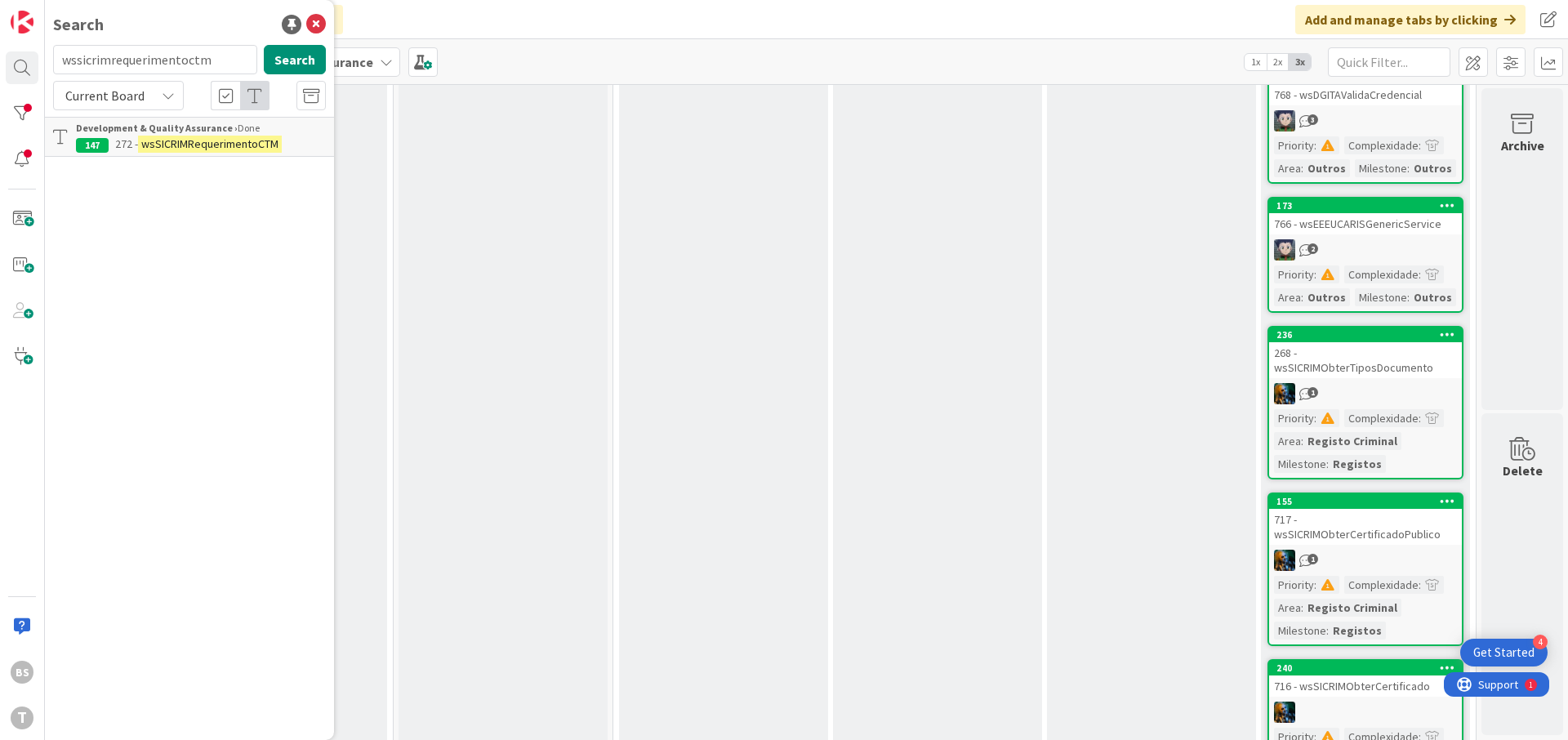
click at [208, 58] on input "wssicrimrequerimentoctm" at bounding box center [154, 59] width 204 height 30
type input "wsrcomfcpcapi"
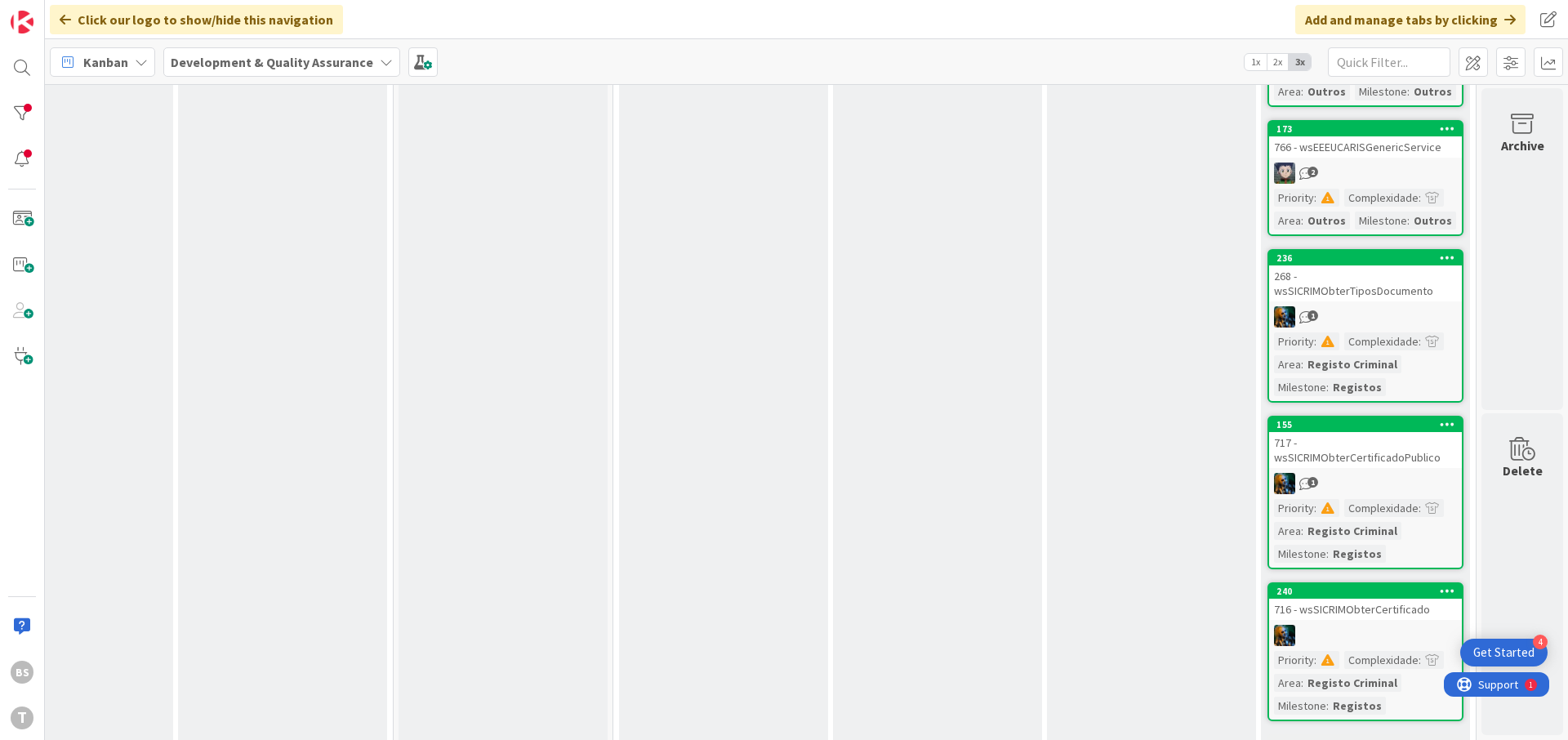
scroll to position [2239, 307]
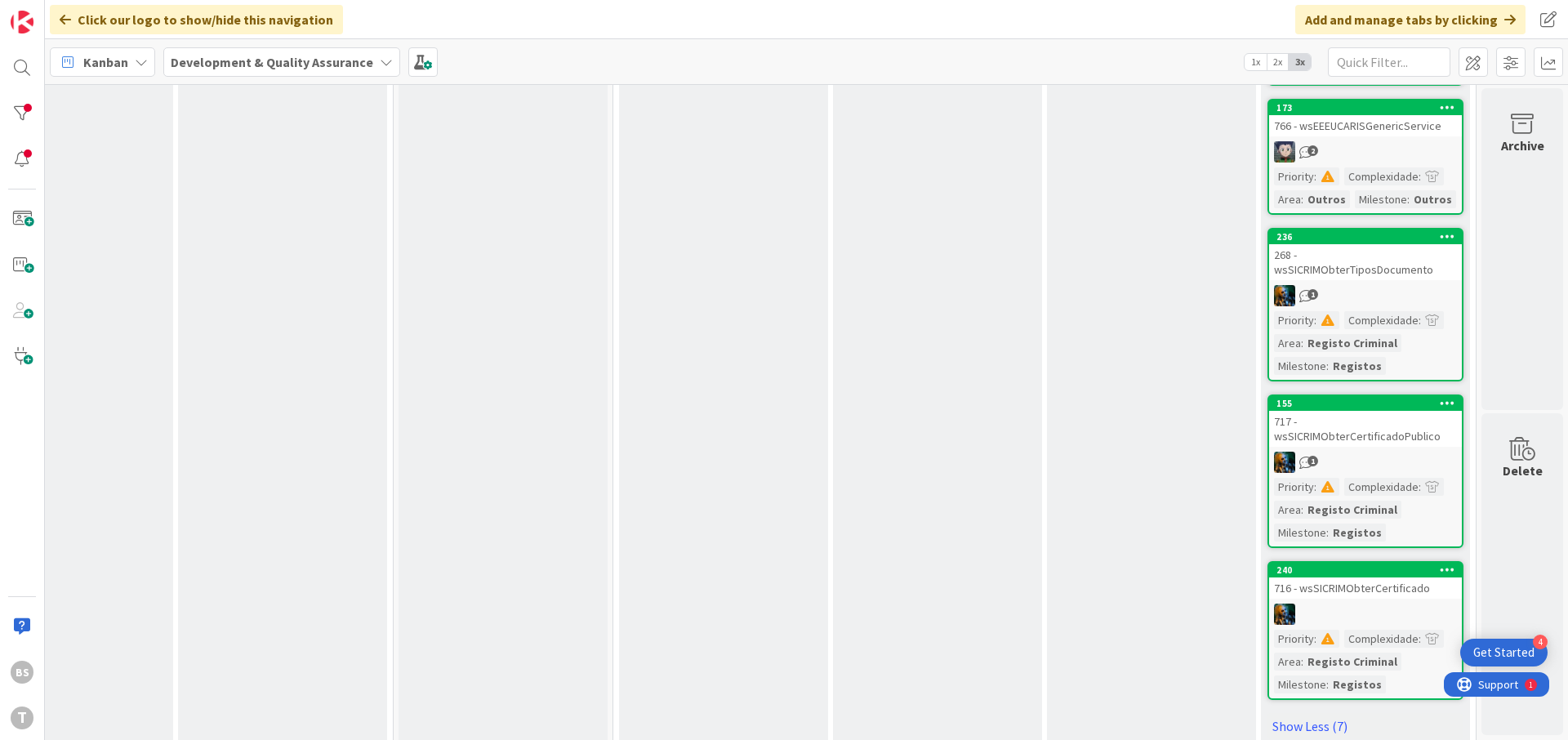
click at [1358, 577] on div "716 - wsSICRIMObterCertificado" at bounding box center [1365, 588] width 192 height 21
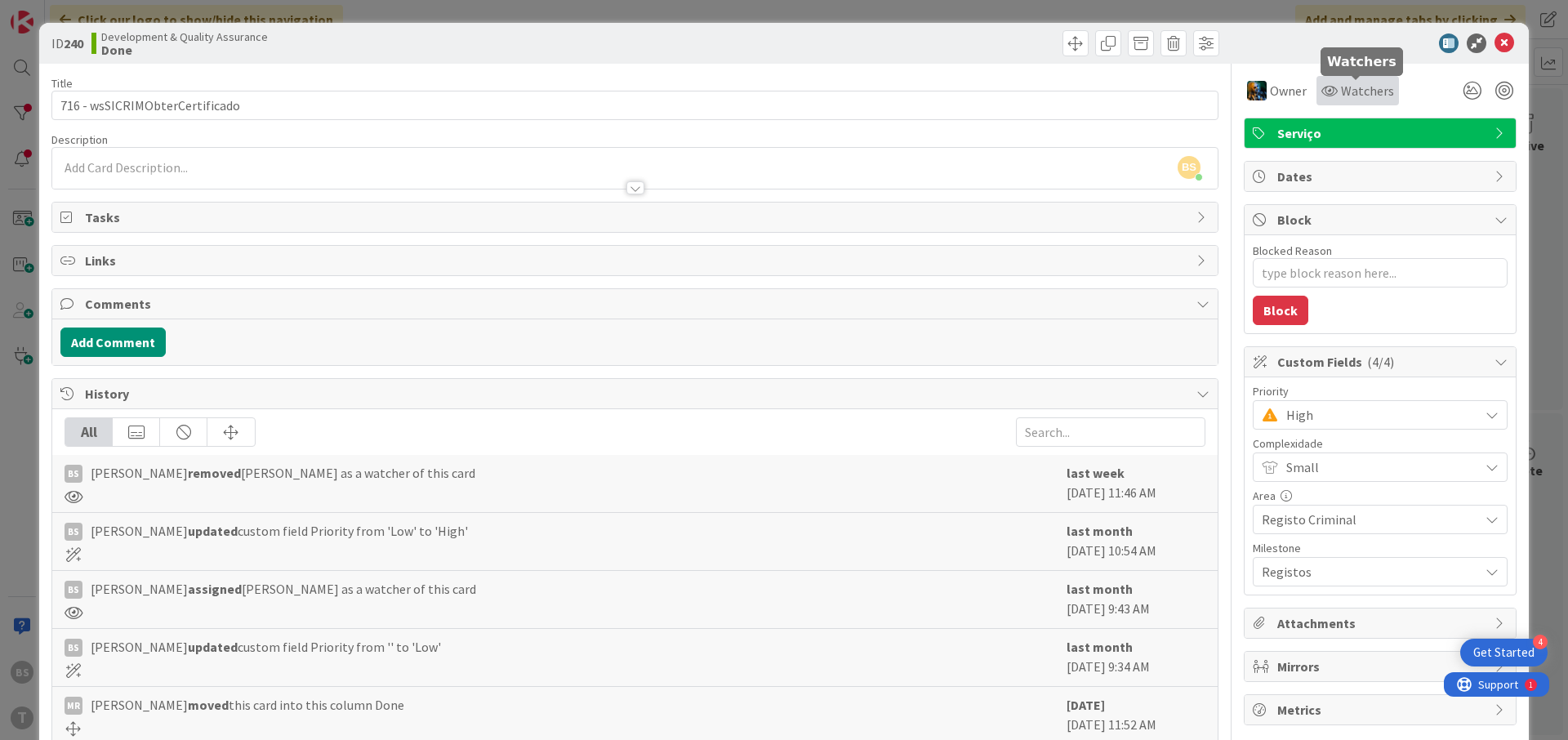
click at [1378, 92] on span "Watchers" at bounding box center [1367, 90] width 53 height 19
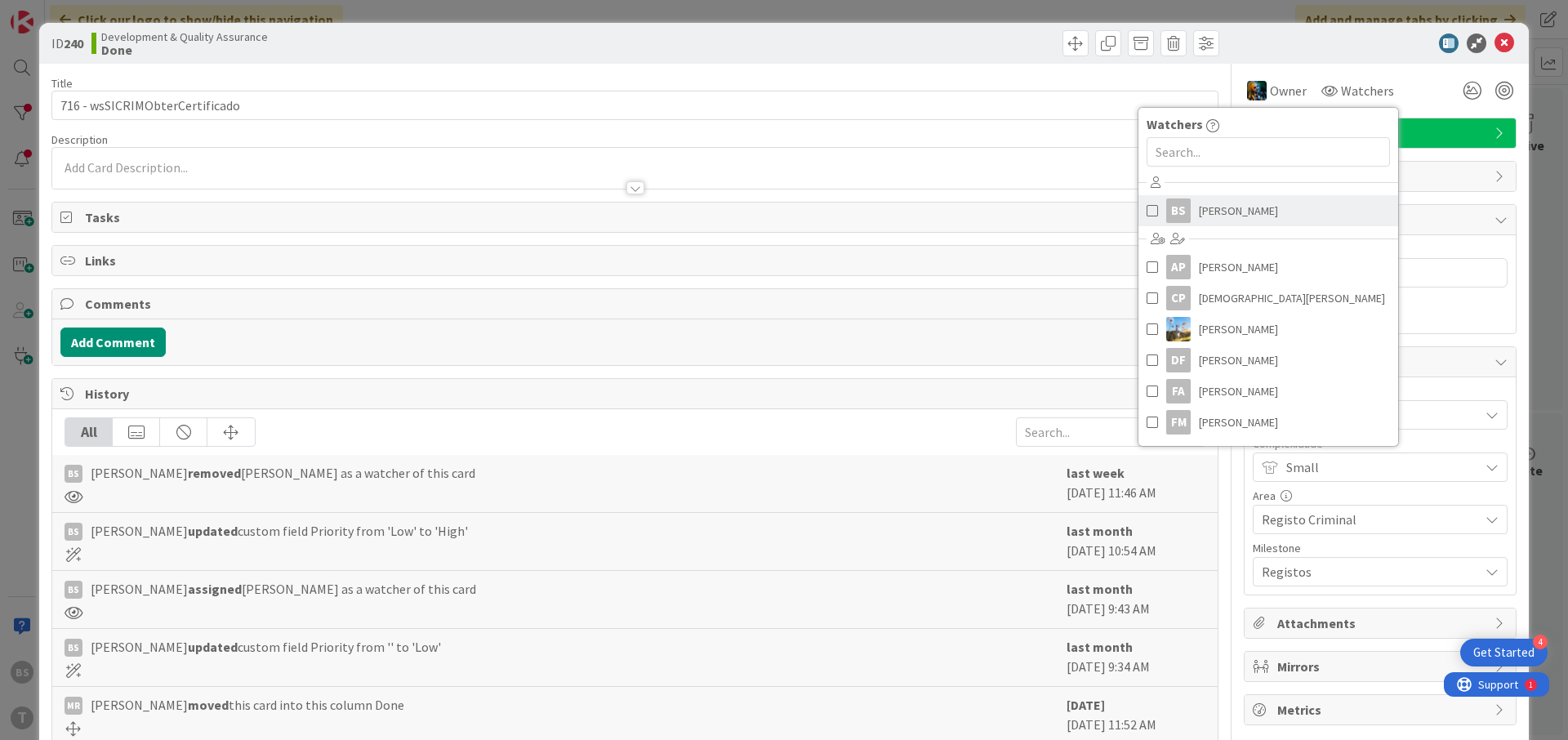
click at [1201, 213] on span "[PERSON_NAME]" at bounding box center [1238, 211] width 79 height 25
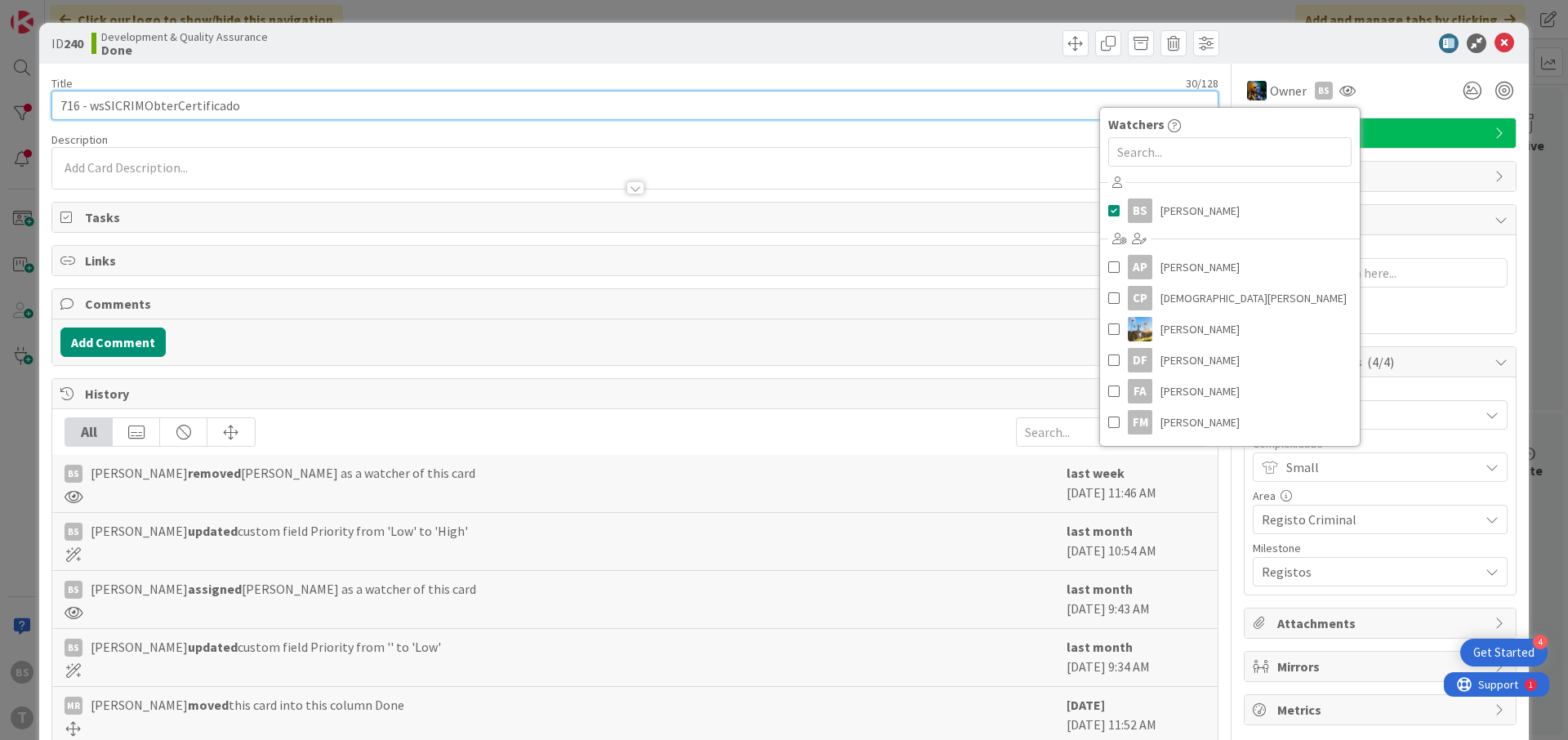
click at [381, 118] on input "716 - wsSICRIMObterCertificado" at bounding box center [635, 105] width 1167 height 30
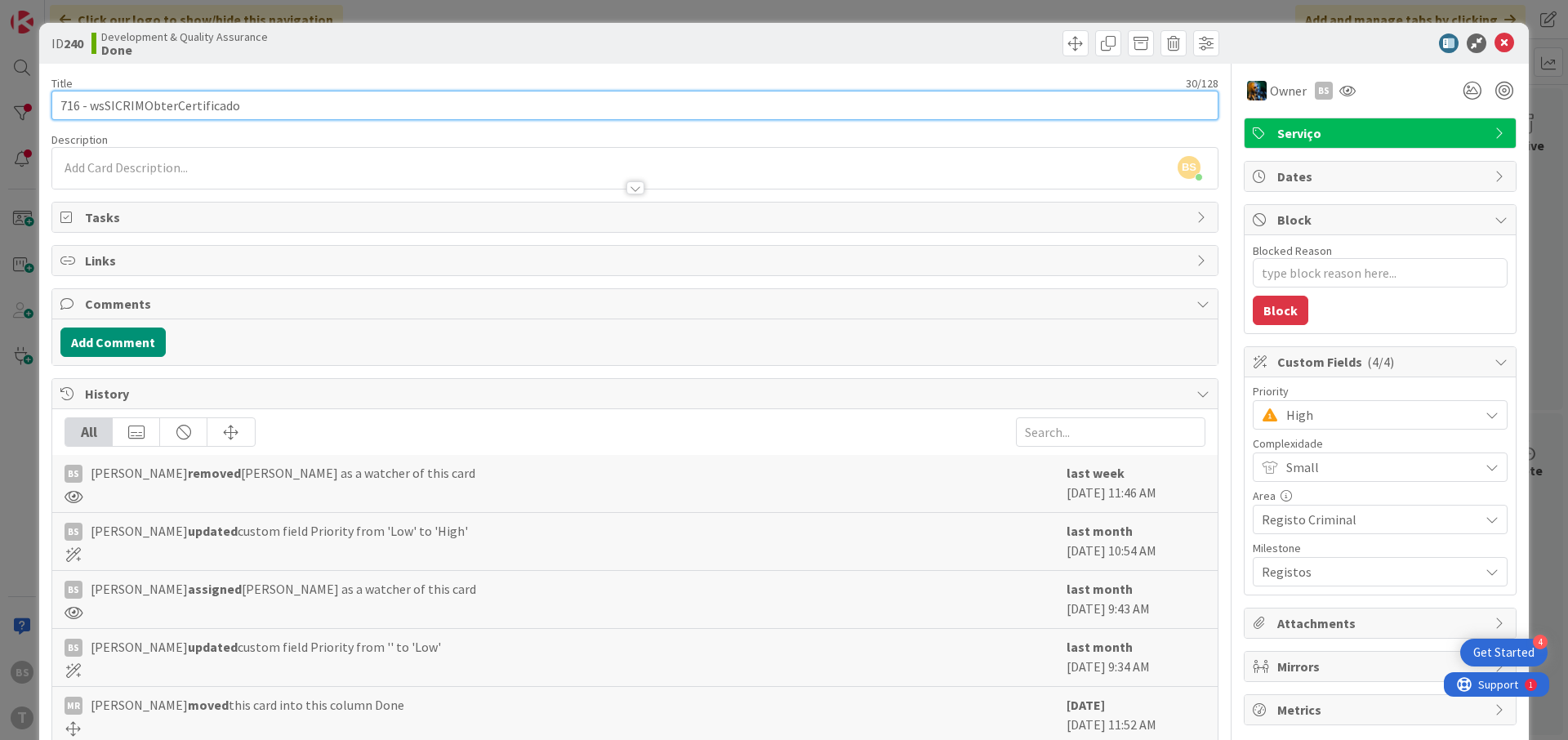
click at [381, 118] on input "716 - wsSICRIMObterCertificado" at bounding box center [635, 105] width 1167 height 30
click at [178, 109] on input "716 - wsSICRIMObterCertificado" at bounding box center [635, 105] width 1167 height 30
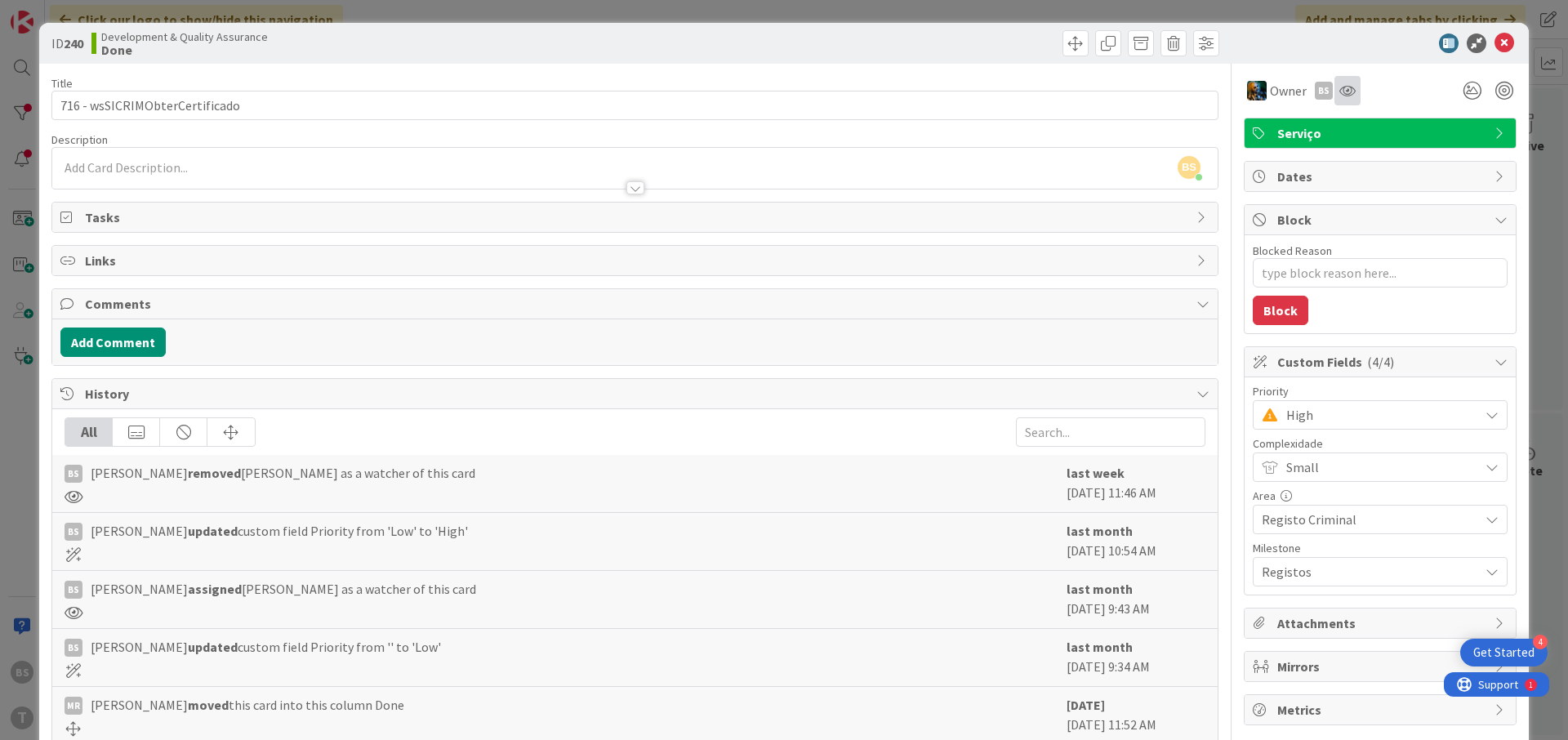
click at [1355, 99] on div at bounding box center [1347, 90] width 26 height 30
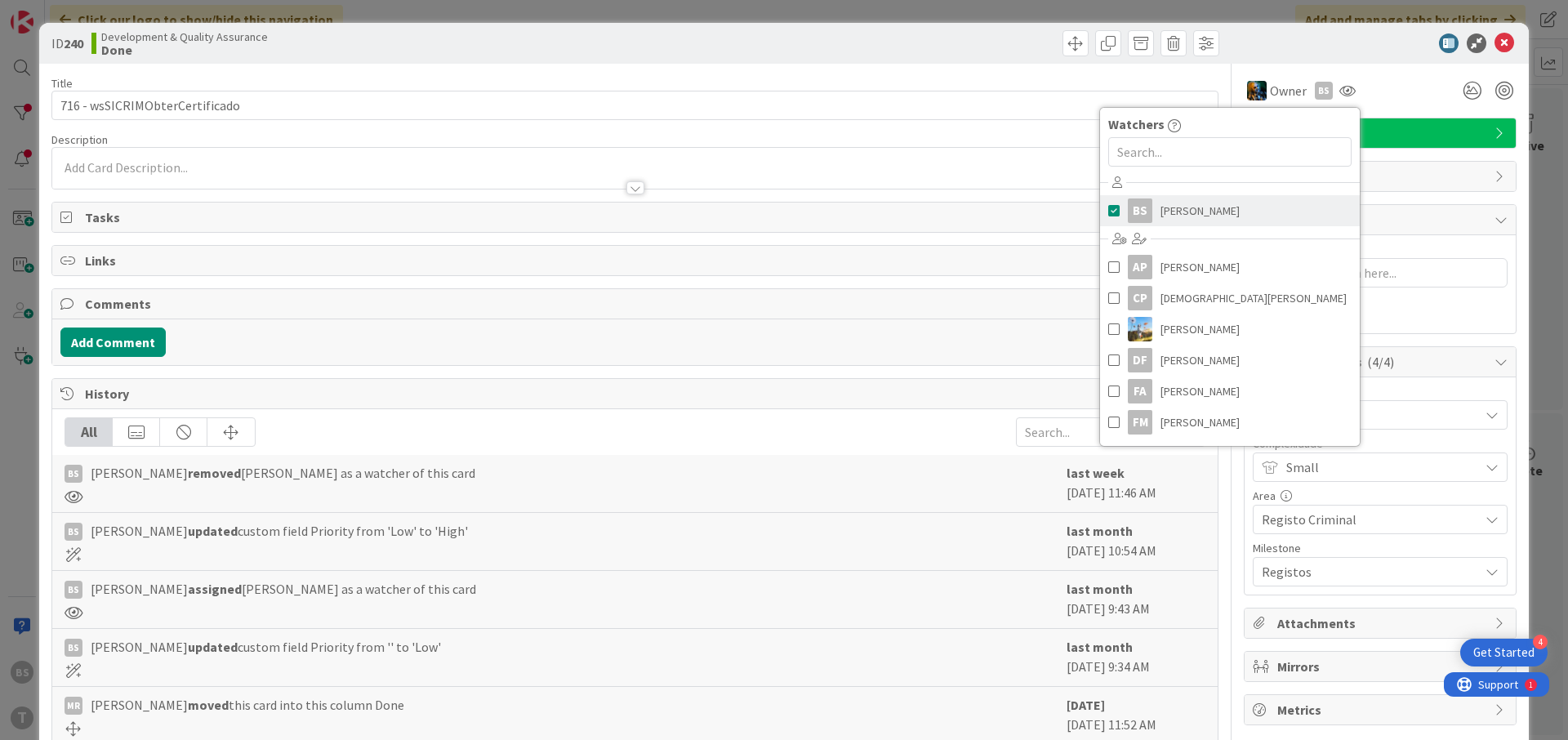
click at [1239, 209] on link "BS [PERSON_NAME]" at bounding box center [1229, 211] width 259 height 31
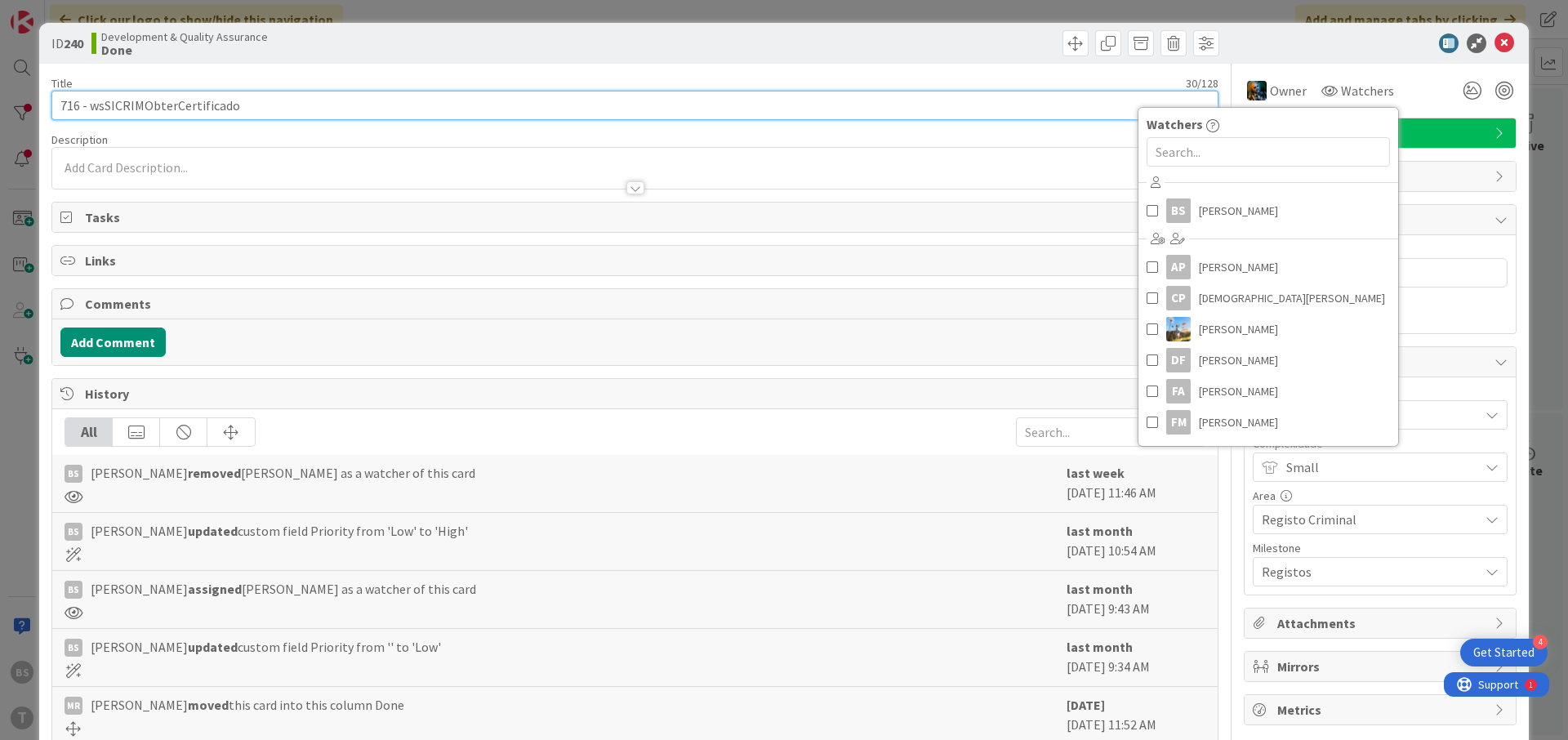
click at [859, 113] on input "716 - wsSICRIMObterCertificado" at bounding box center [635, 105] width 1167 height 30
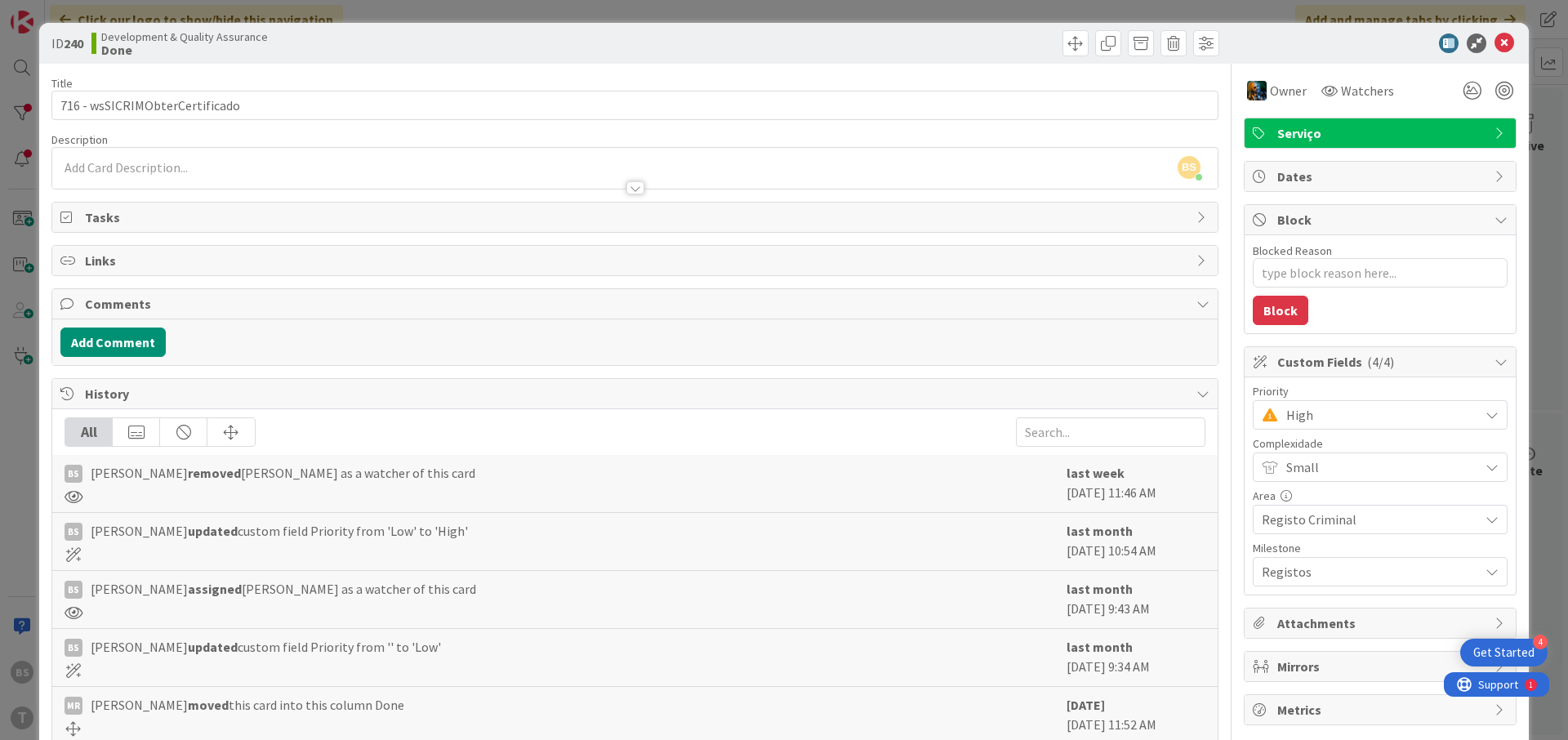
click at [1346, 414] on span "High" at bounding box center [1378, 415] width 185 height 23
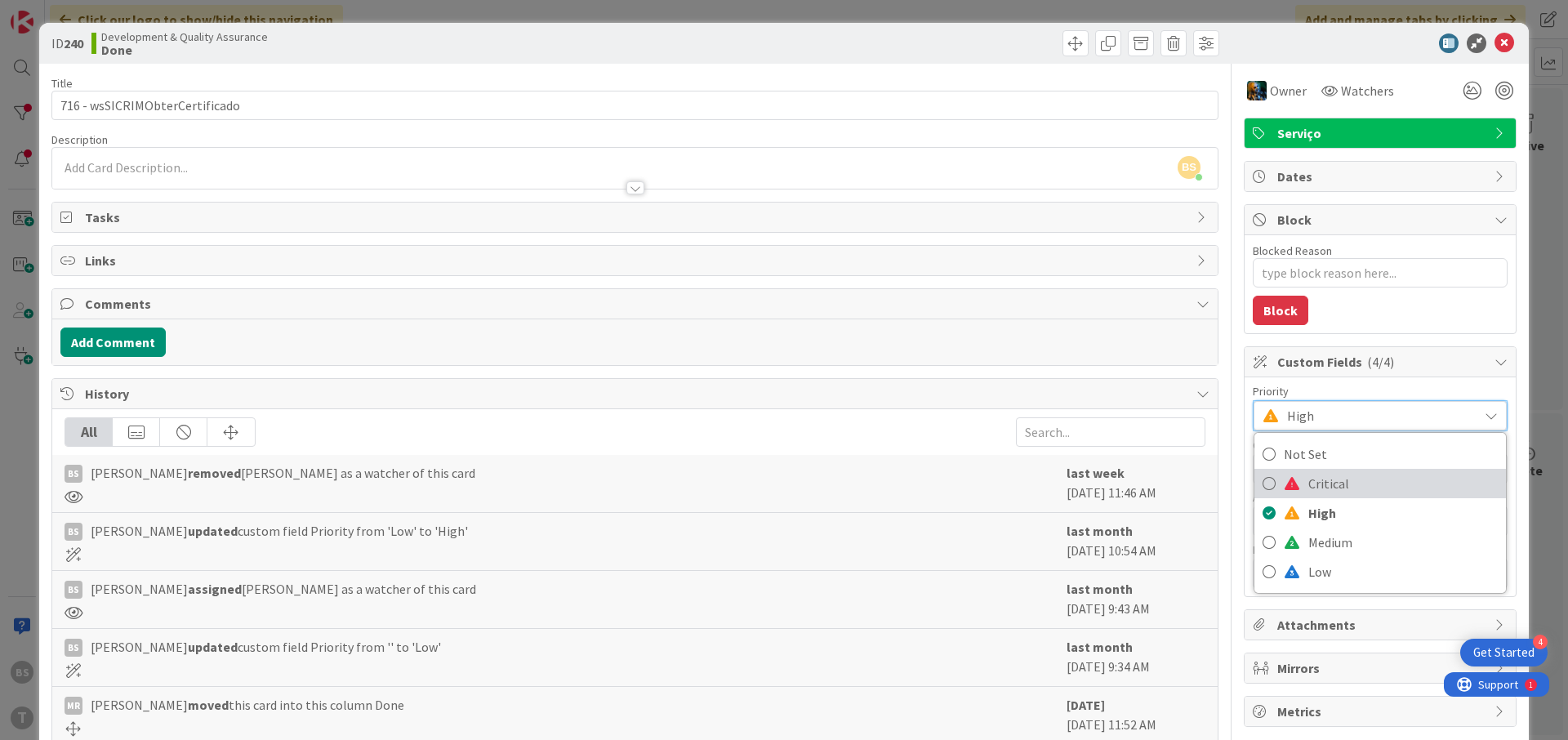
click at [1339, 486] on span "Critical" at bounding box center [1403, 483] width 190 height 25
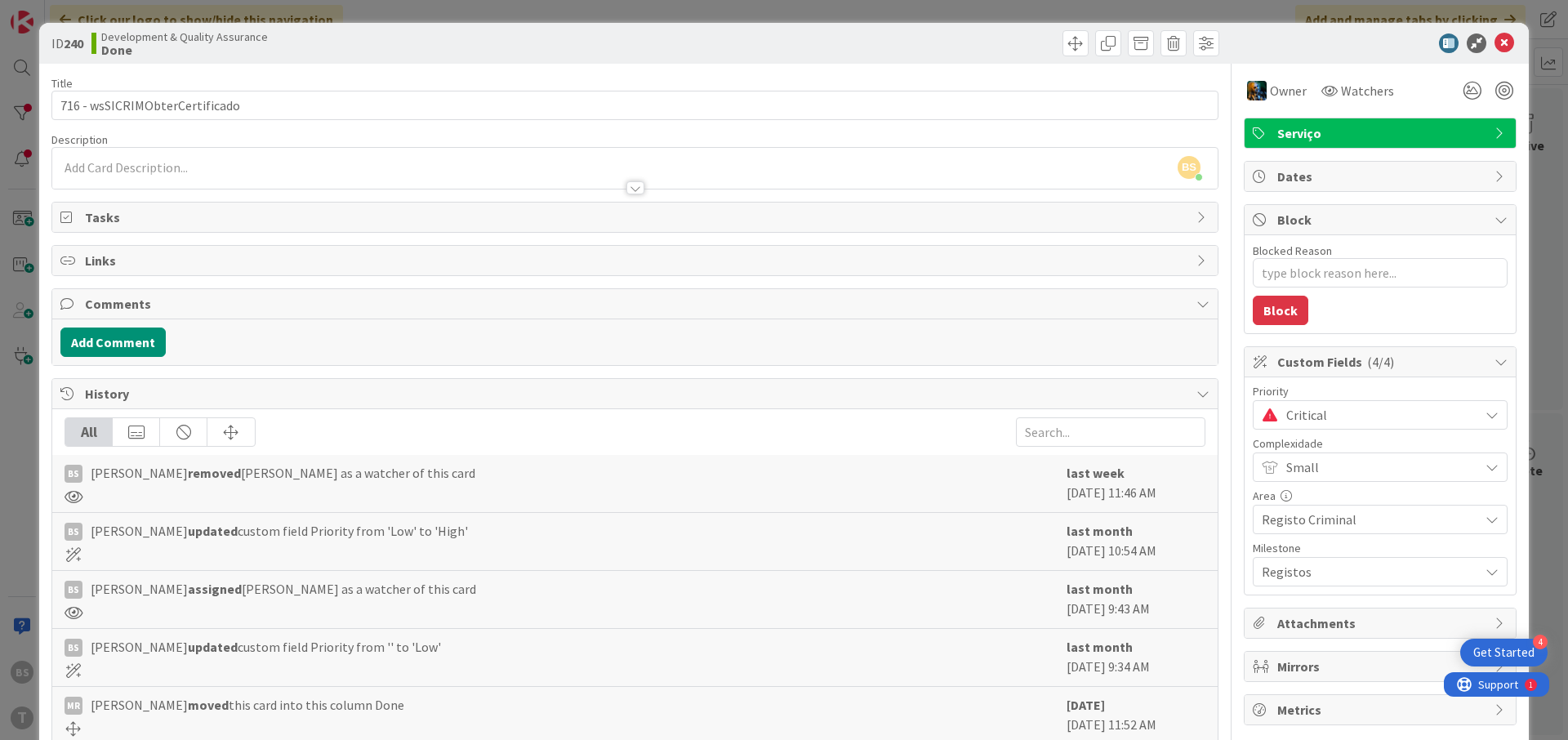
type textarea "x"
click at [1494, 42] on icon at bounding box center [1504, 43] width 19 height 19
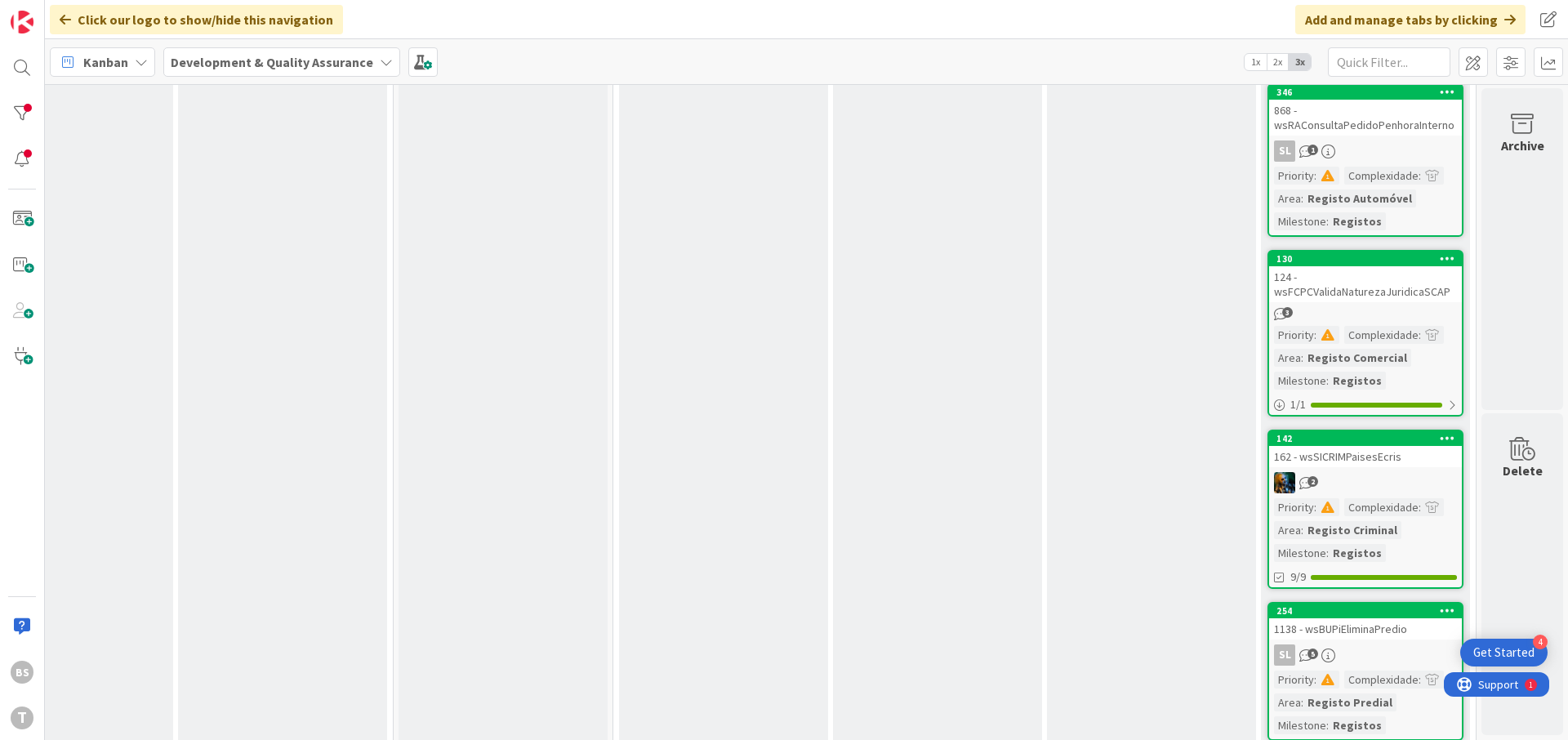
scroll to position [0, 307]
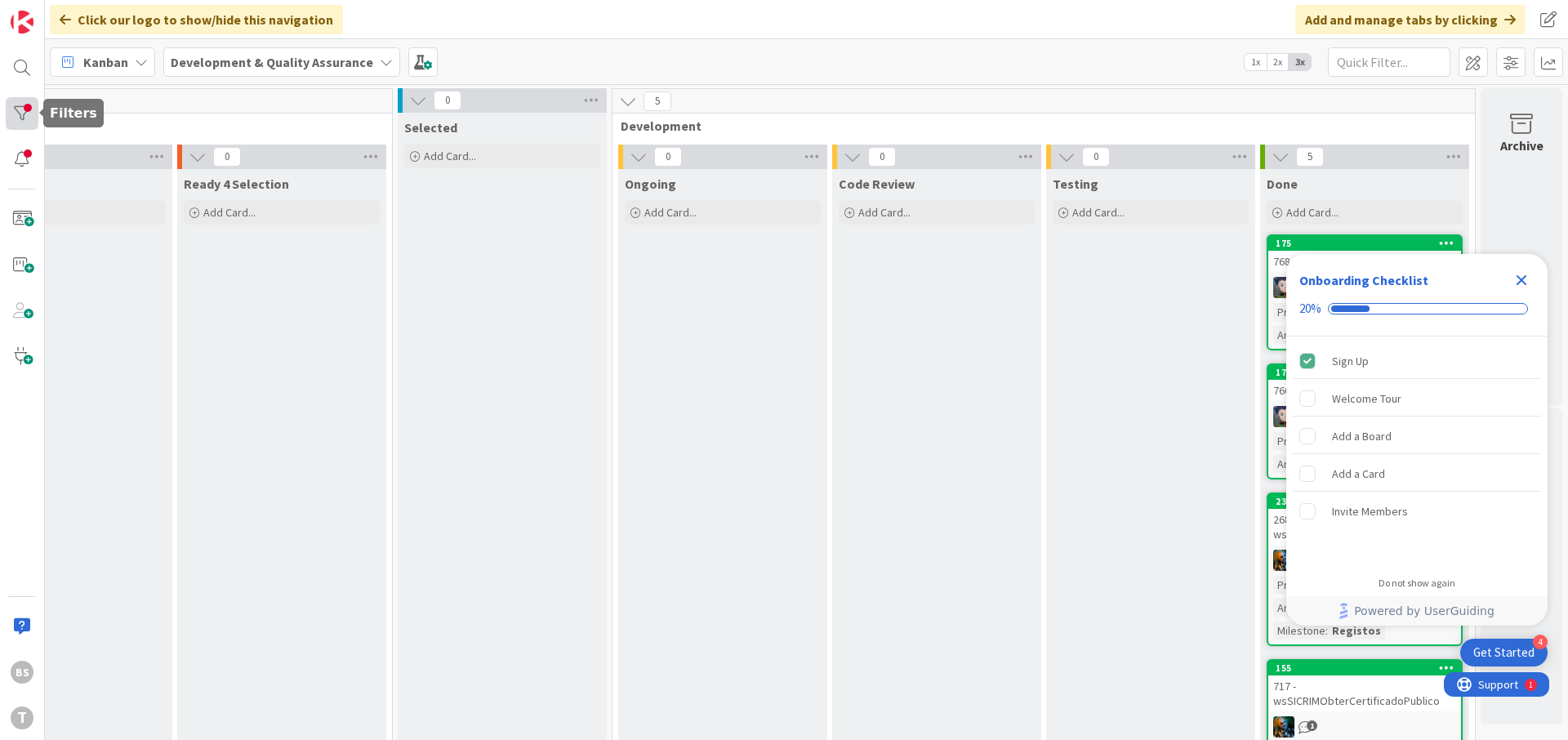
click at [34, 114] on div at bounding box center [22, 114] width 33 height 33
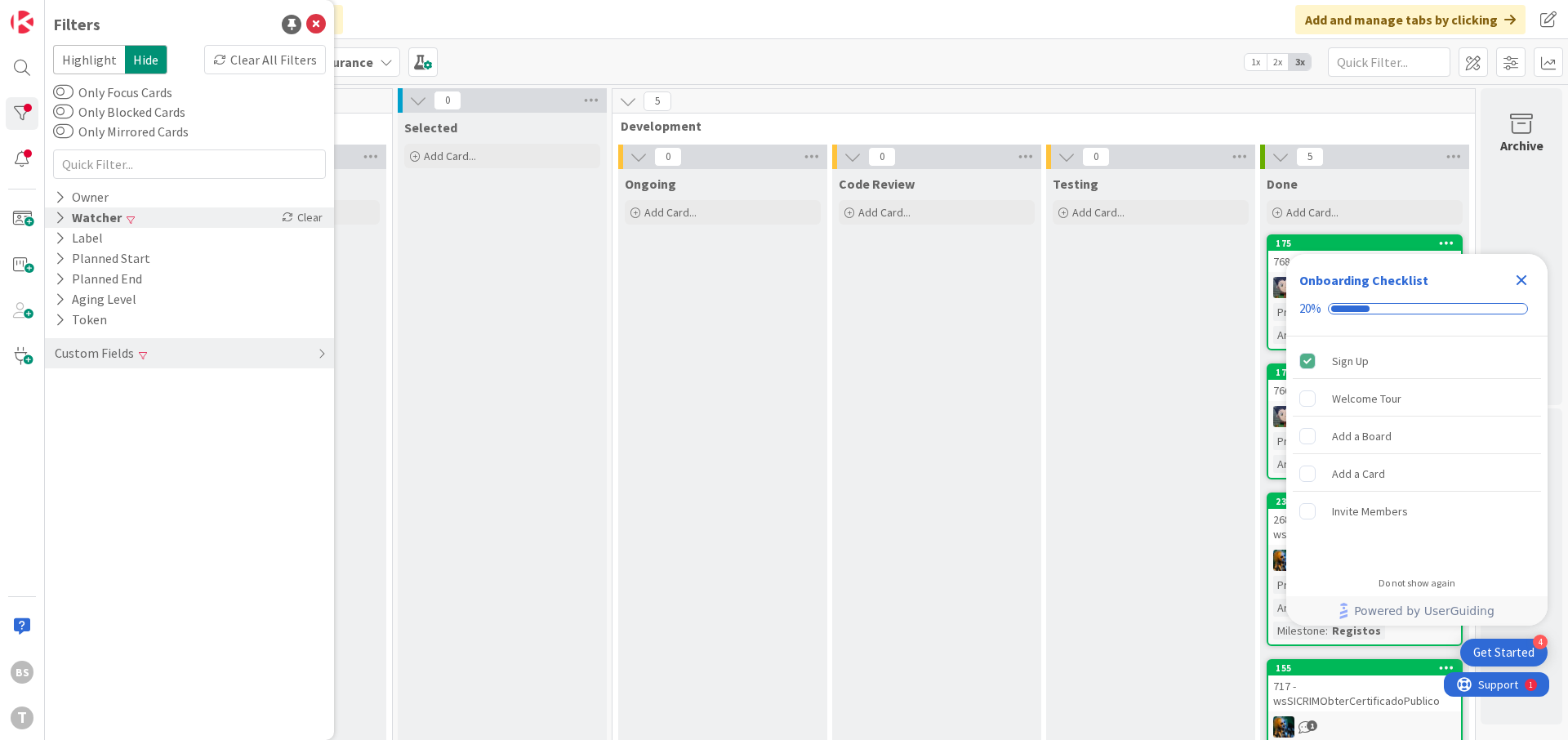
click at [163, 215] on div "Watcher Clear" at bounding box center [190, 217] width 289 height 20
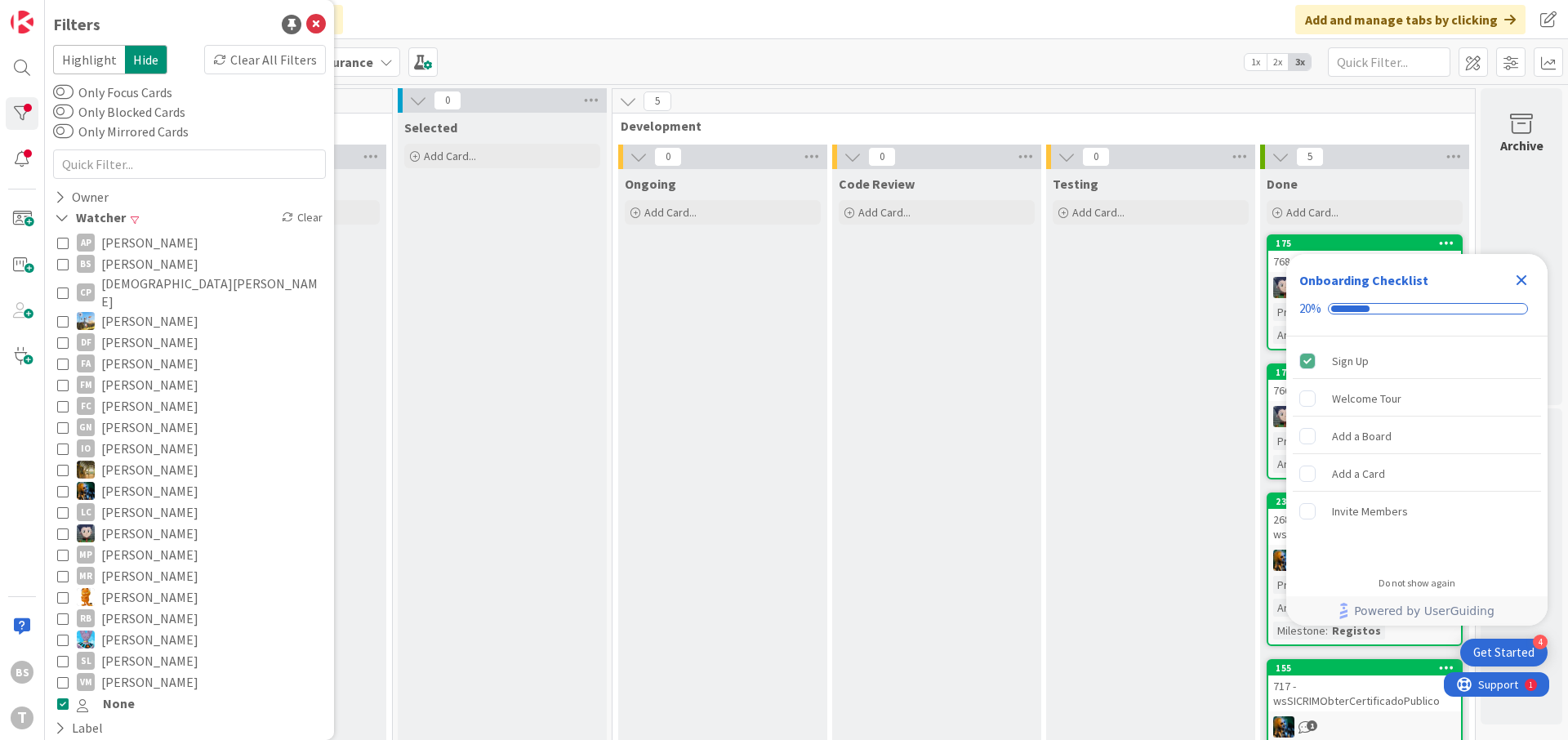
click at [64, 697] on icon at bounding box center [63, 703] width 11 height 11
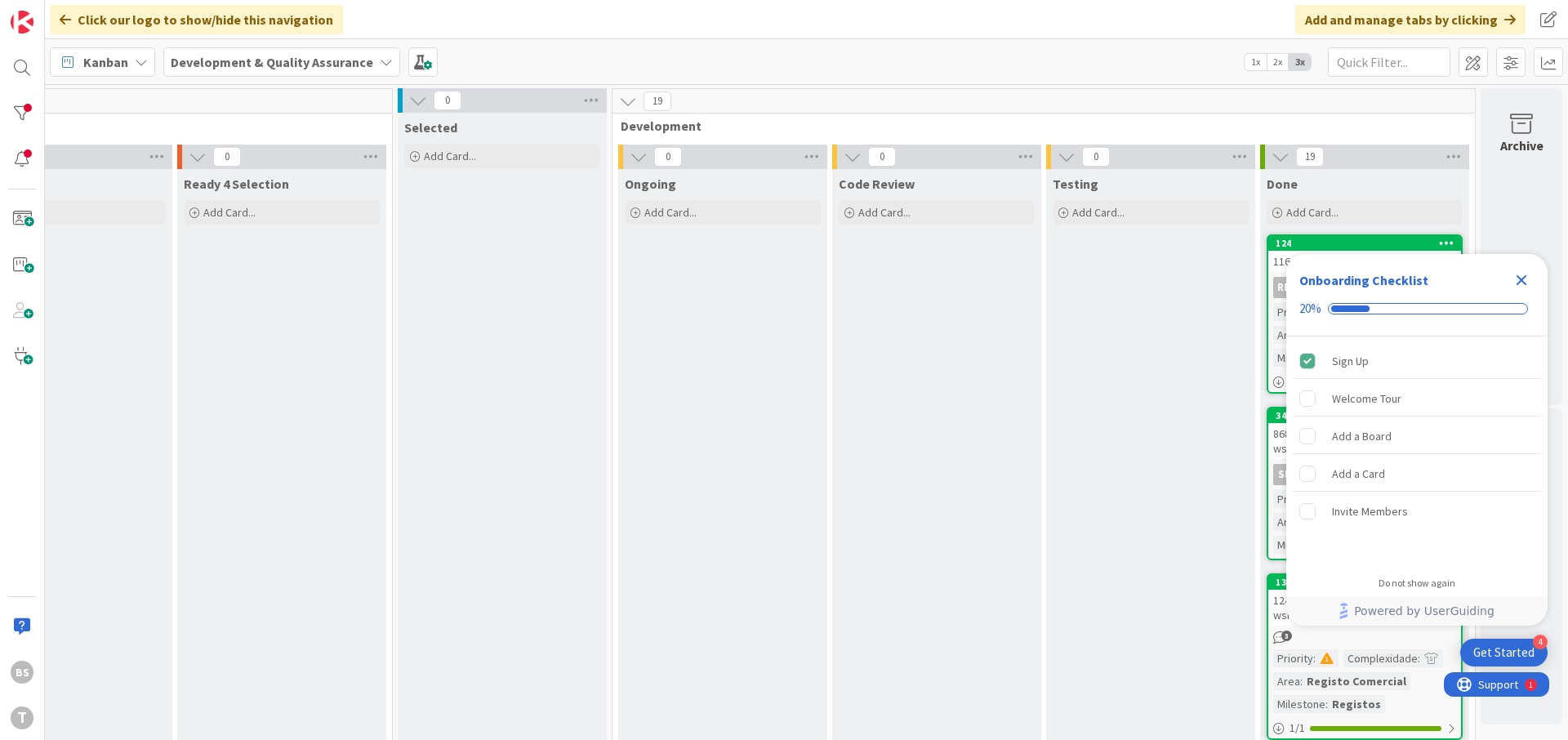
click at [1528, 280] on icon "Close Checklist" at bounding box center [1521, 280] width 19 height 19
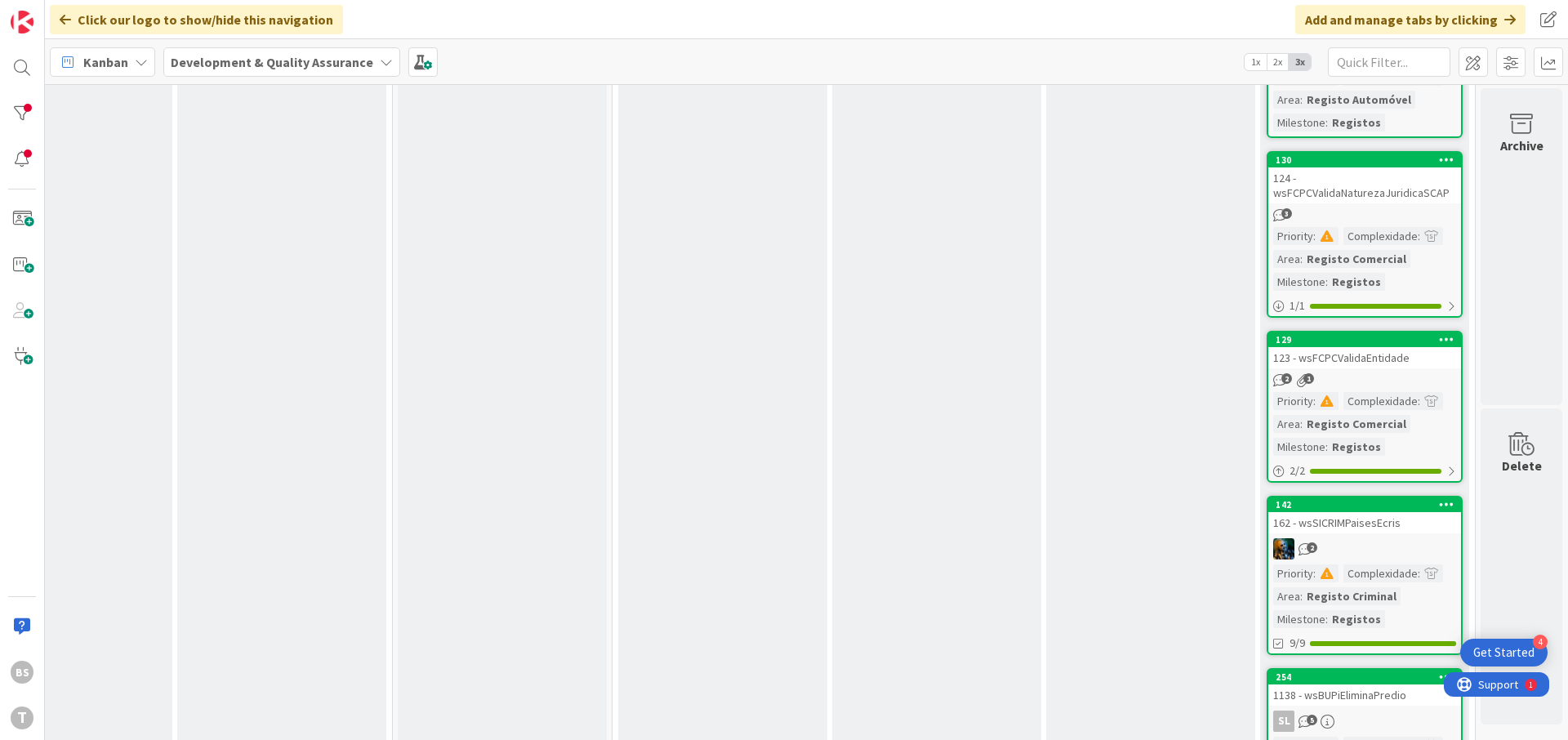
scroll to position [0, 308]
